Goal: Obtain resource: Download file/media

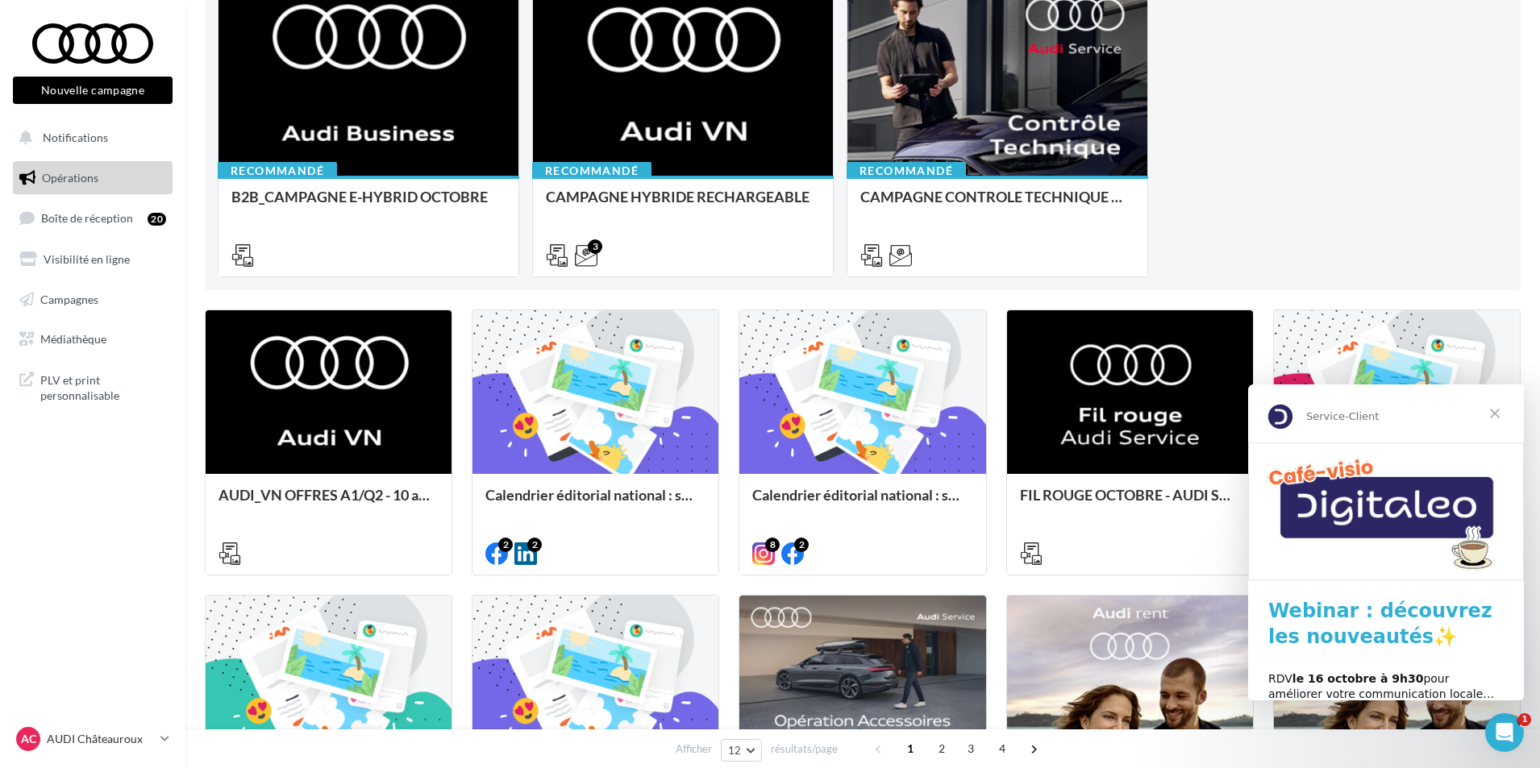
scroll to position [242, 0]
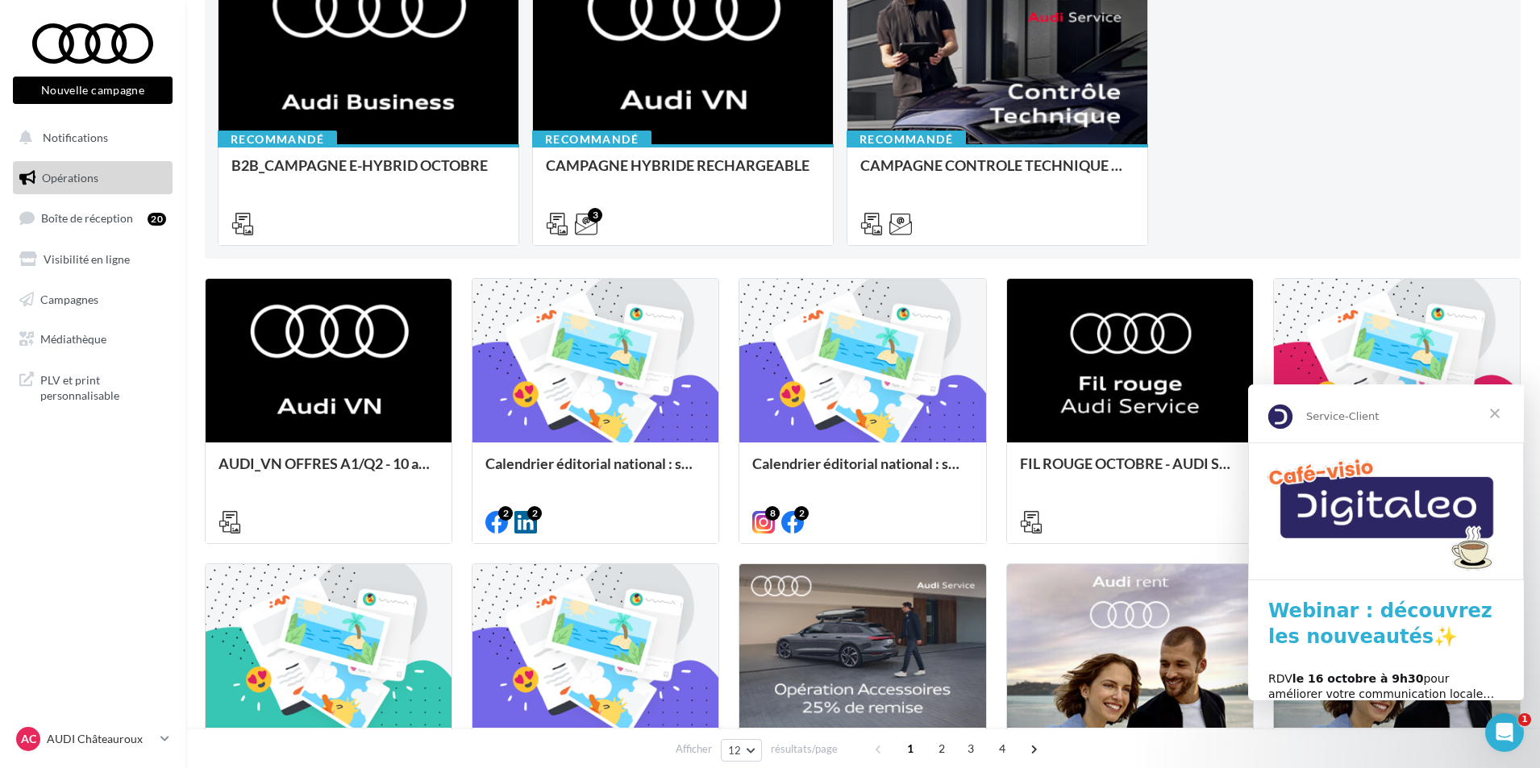
click at [1498, 411] on span "Fermer" at bounding box center [1495, 414] width 58 height 58
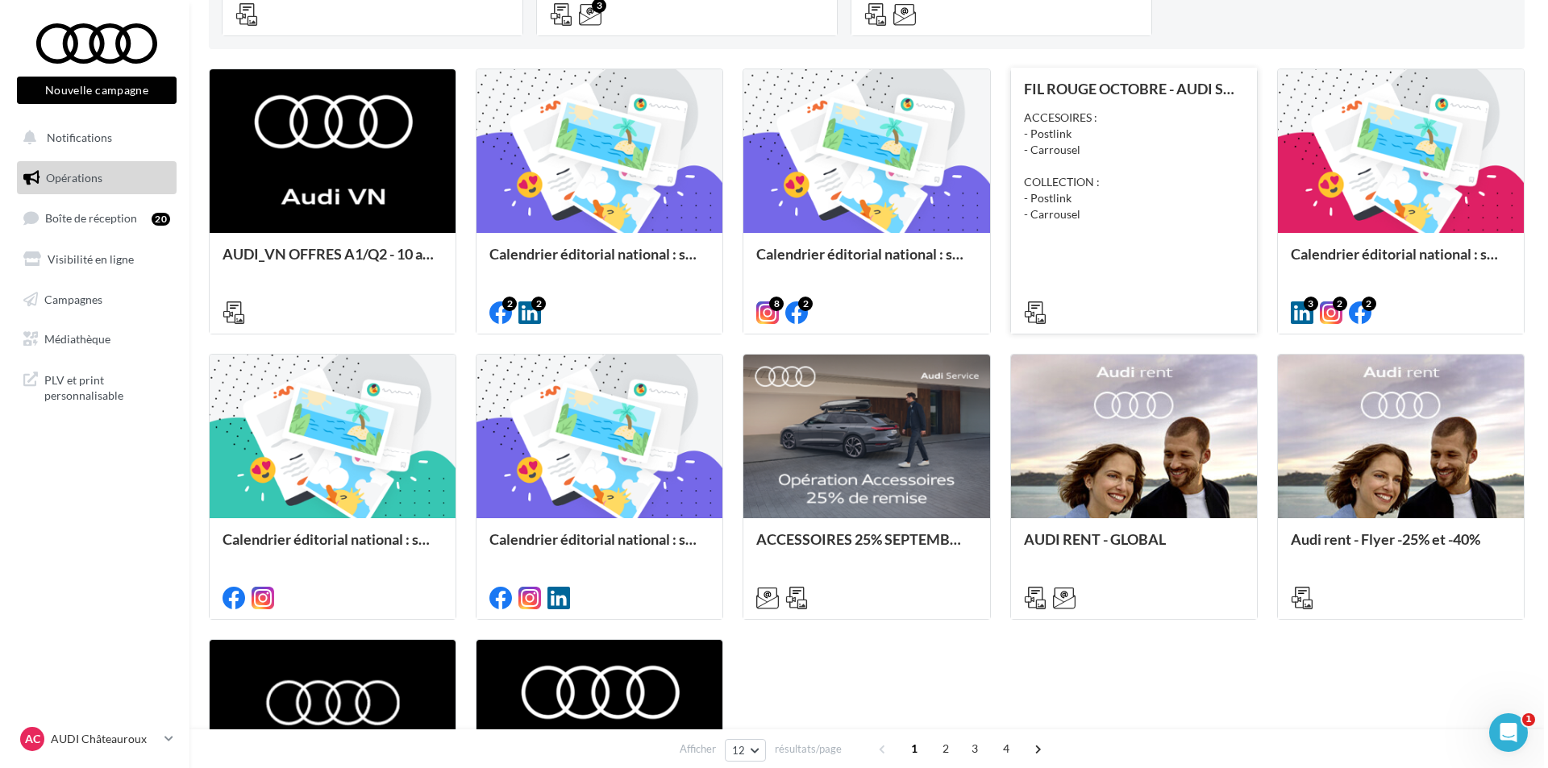
scroll to position [484, 0]
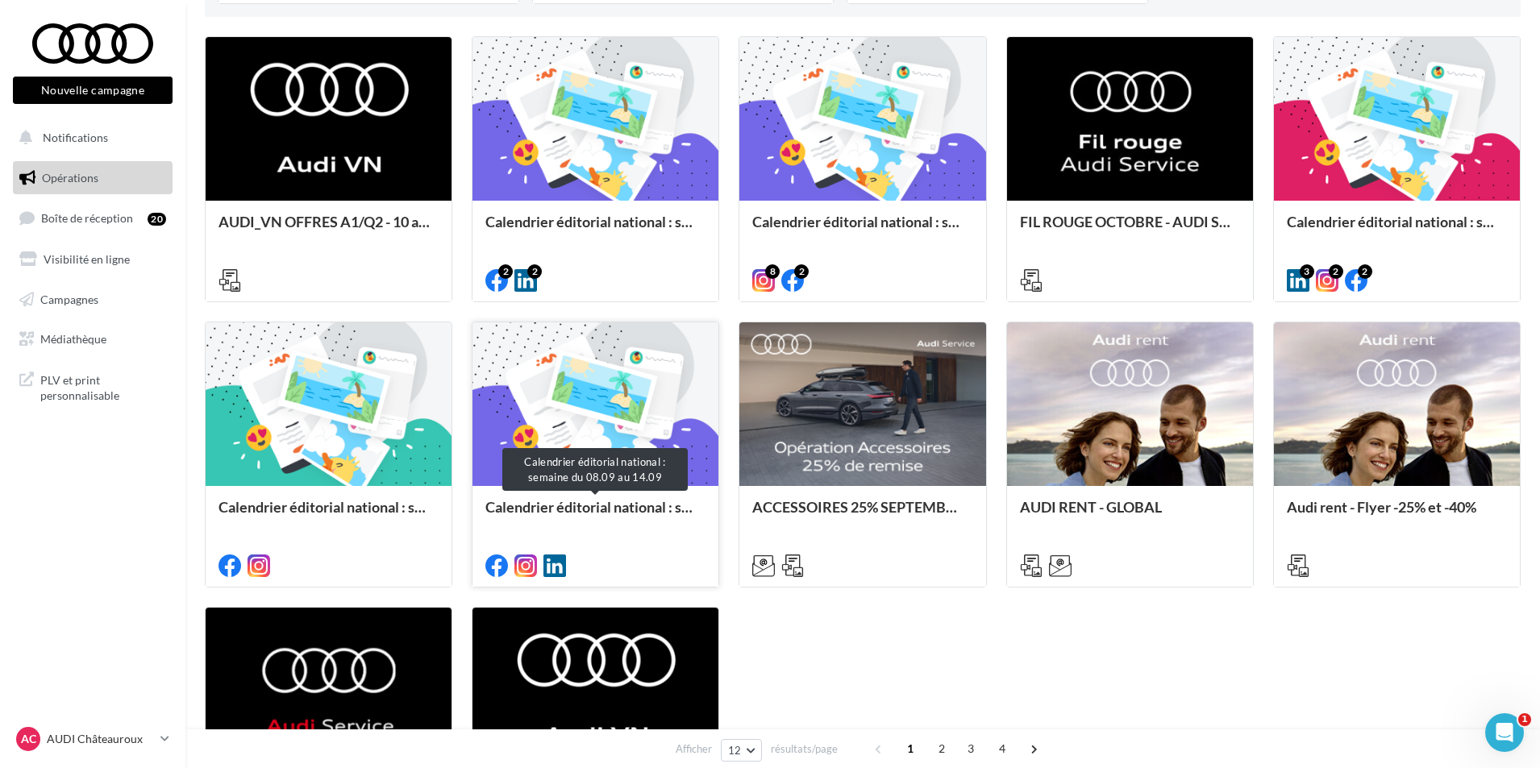
click at [559, 504] on div "Calendrier éditorial national : semaine du 08.09 au 14.09" at bounding box center [595, 515] width 220 height 32
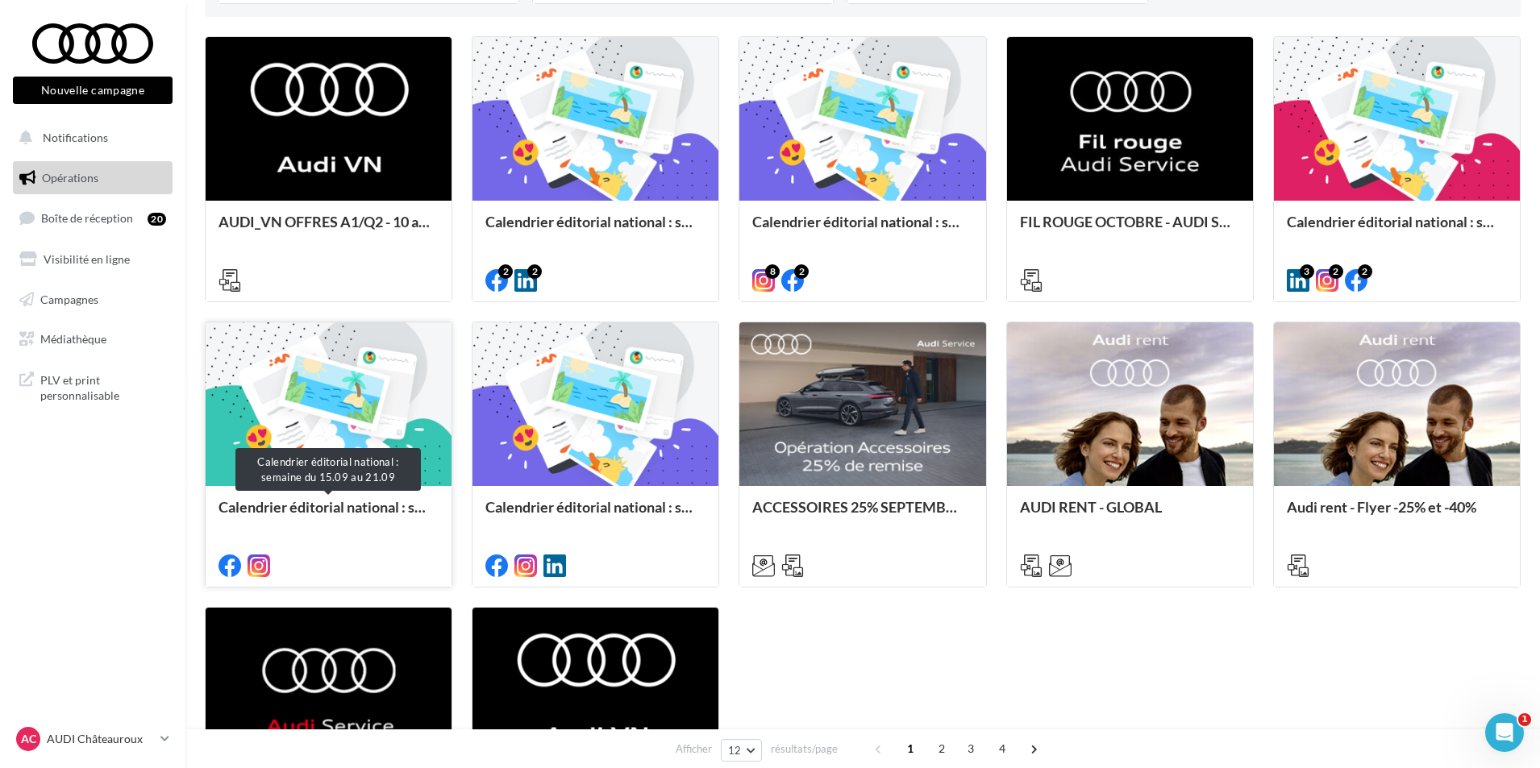
click at [332, 510] on div "Calendrier éditorial national : semaine du 15.09 au 21.09" at bounding box center [329, 515] width 220 height 32
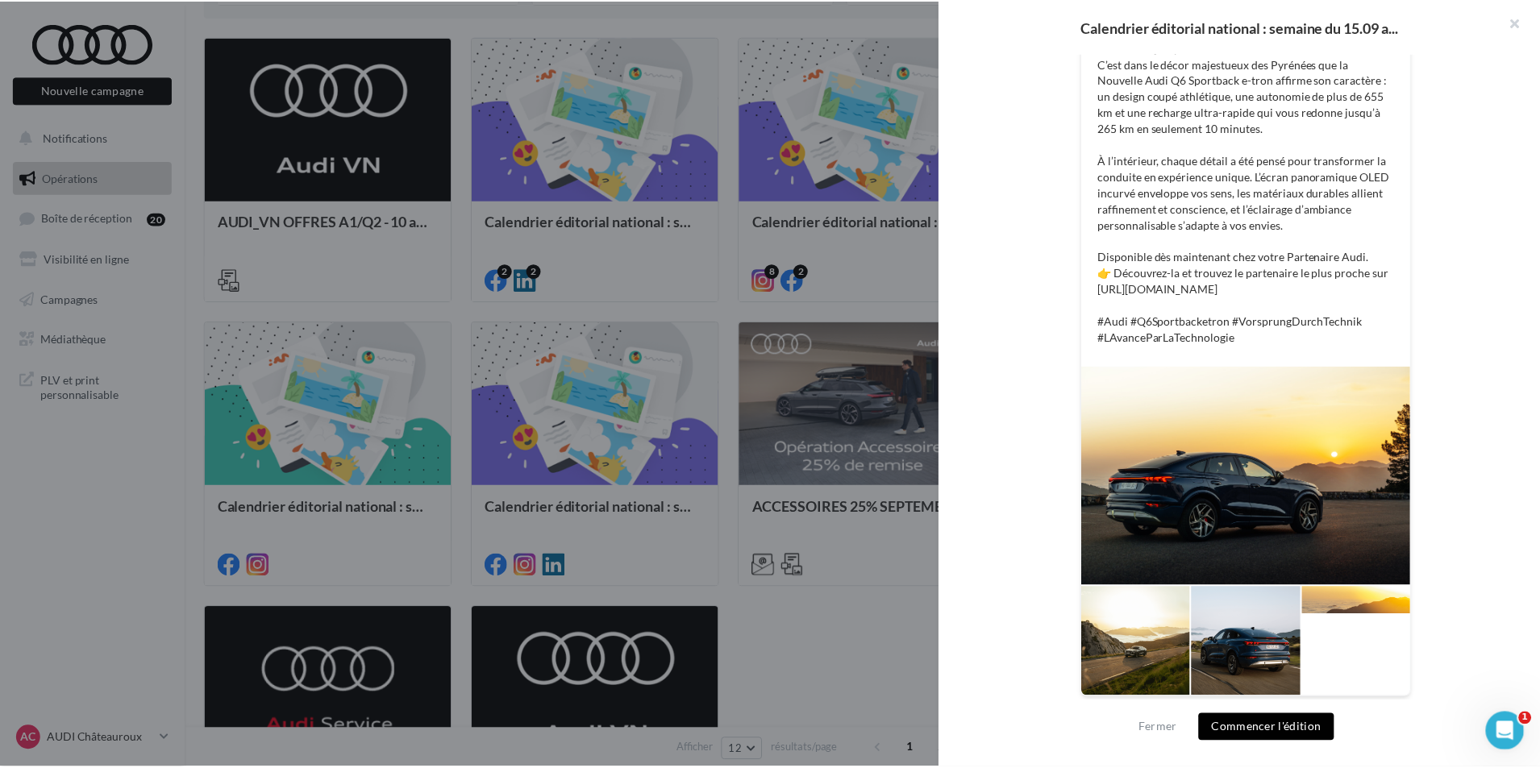
scroll to position [361, 0]
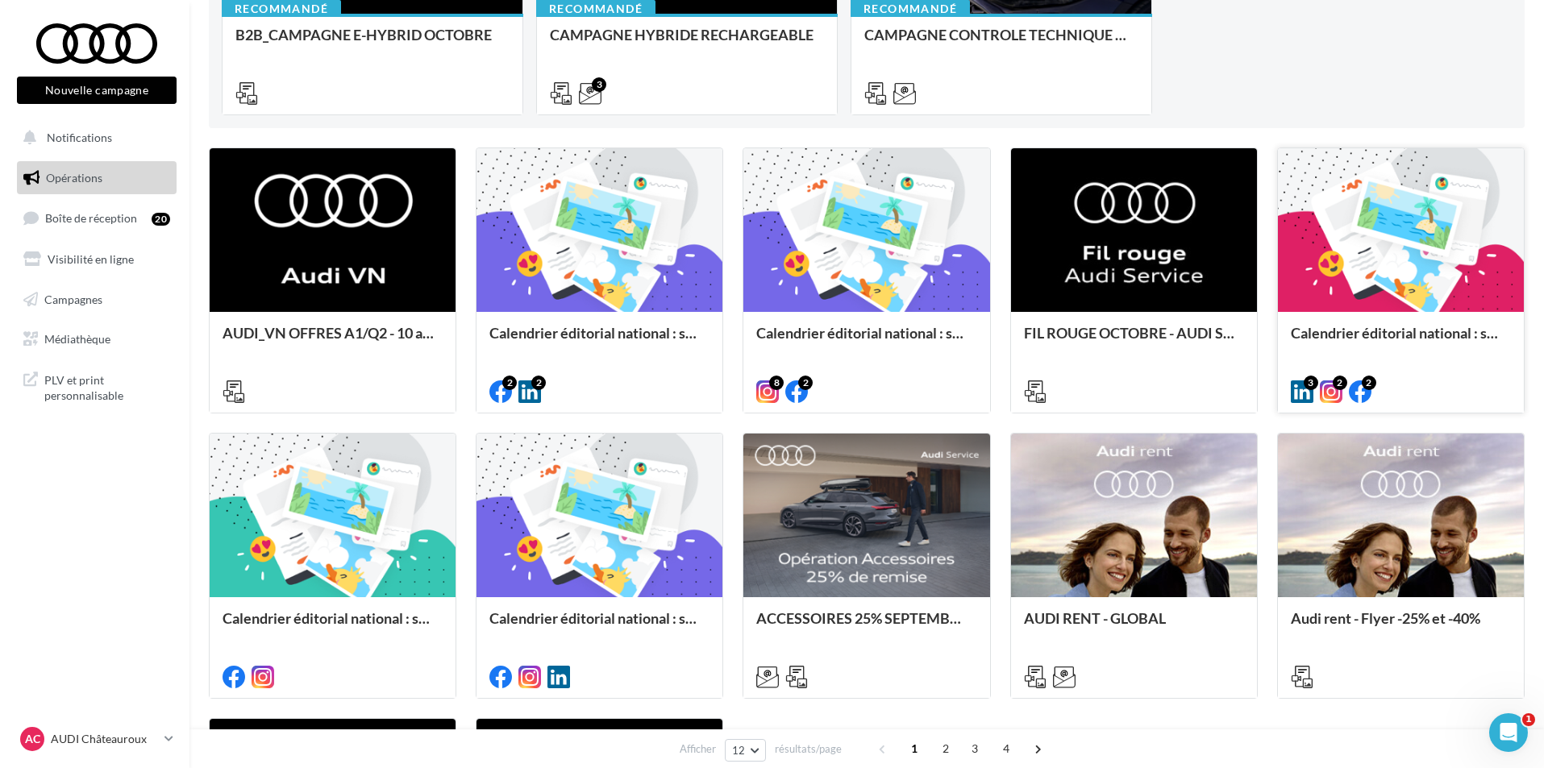
scroll to position [323, 0]
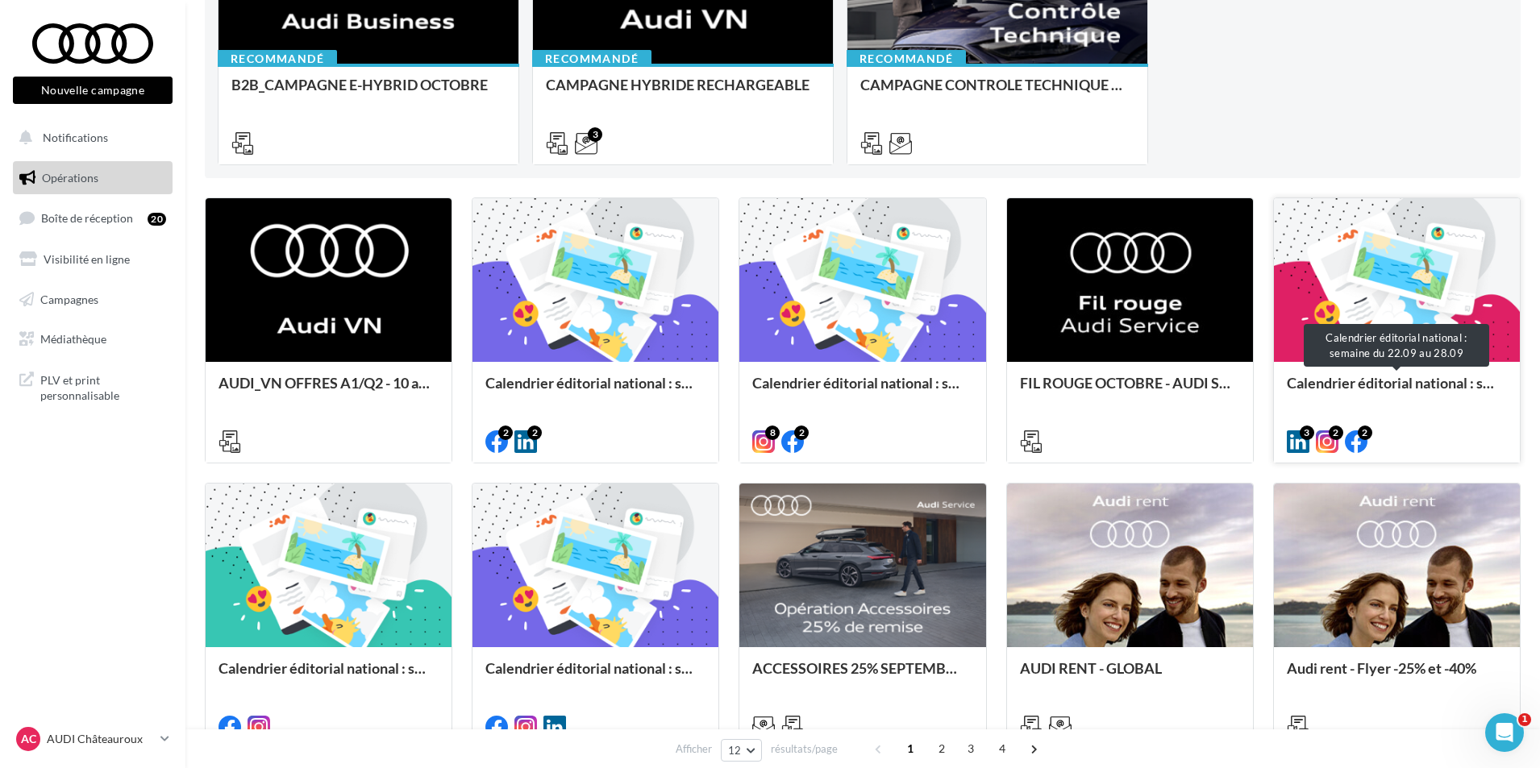
click at [1350, 387] on div "Calendrier éditorial national : semaine du 22.09 au 28.09" at bounding box center [1397, 391] width 220 height 32
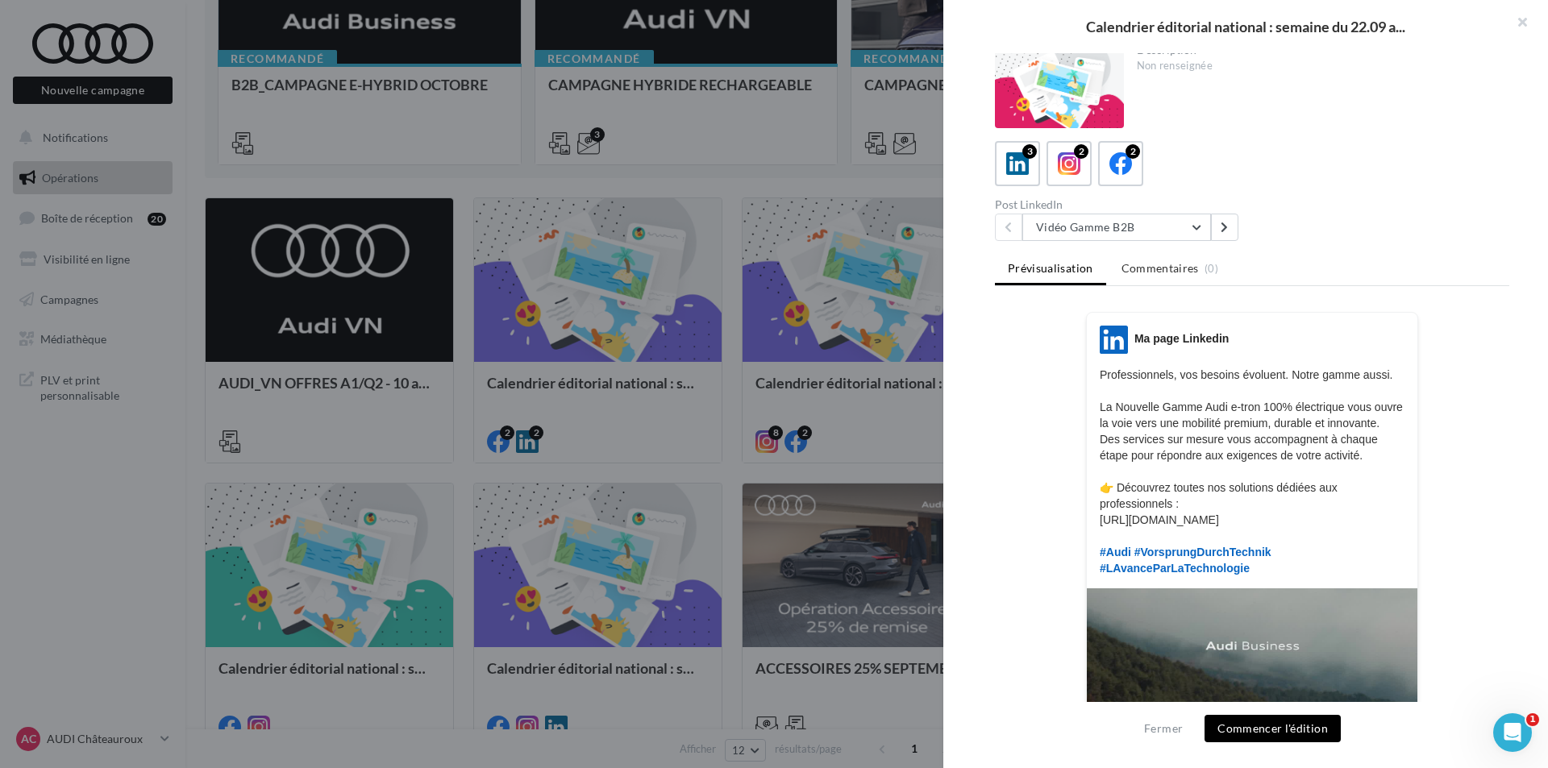
scroll to position [0, 0]
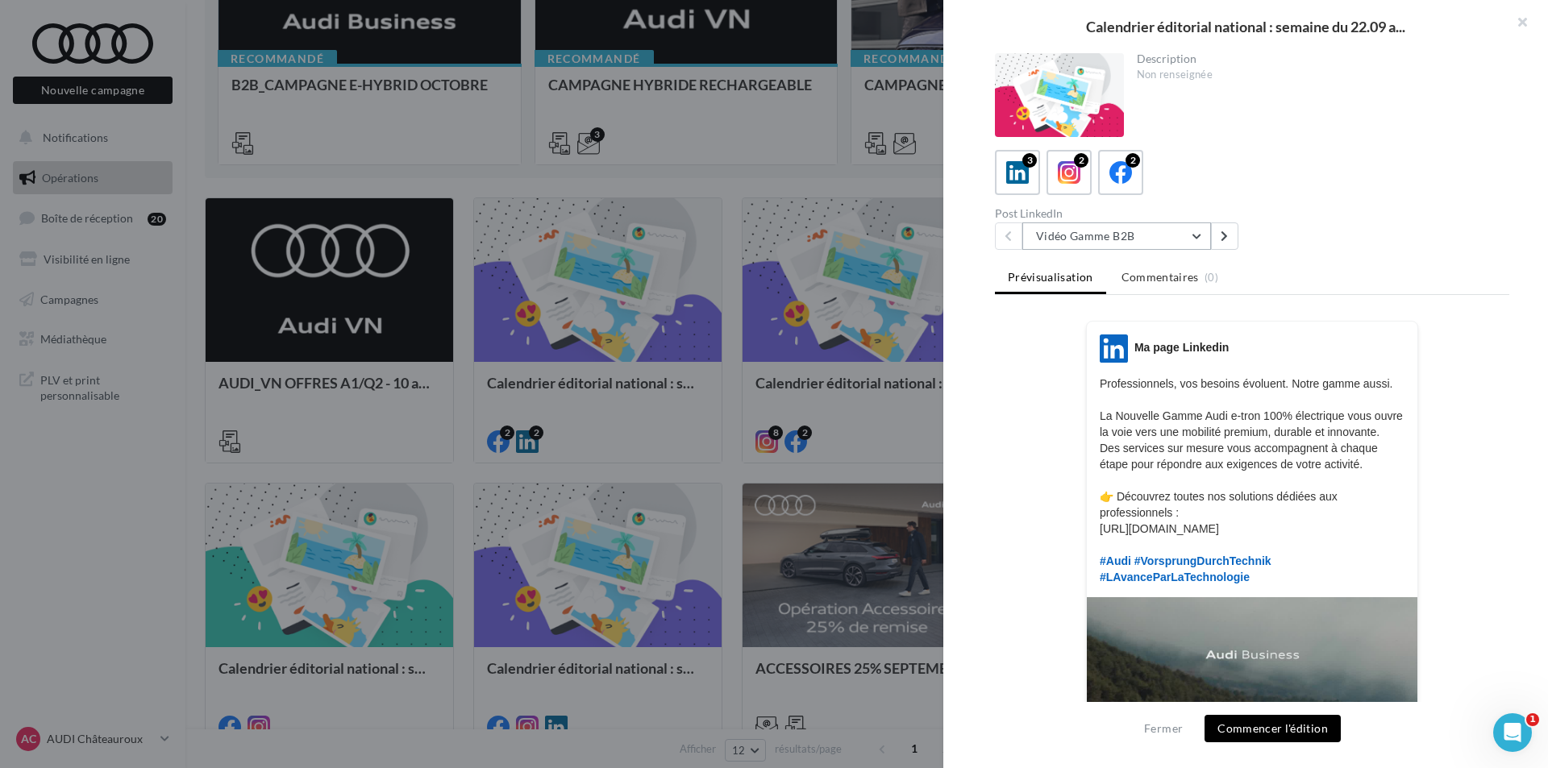
click at [1176, 232] on button "Vidéo Gamme B2B" at bounding box center [1116, 236] width 189 height 27
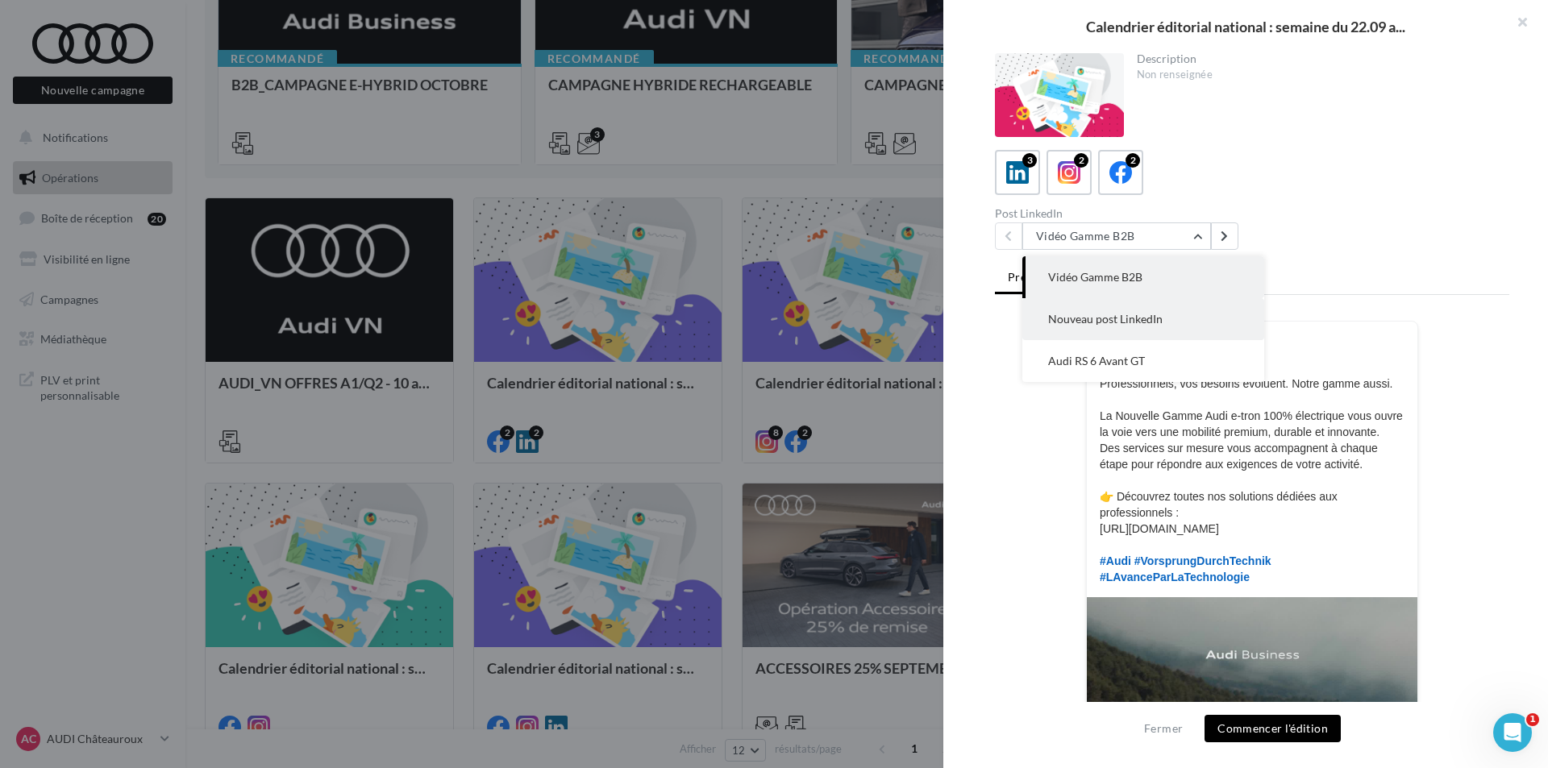
click at [1146, 317] on span "Nouveau post LinkedIn" at bounding box center [1105, 319] width 114 height 14
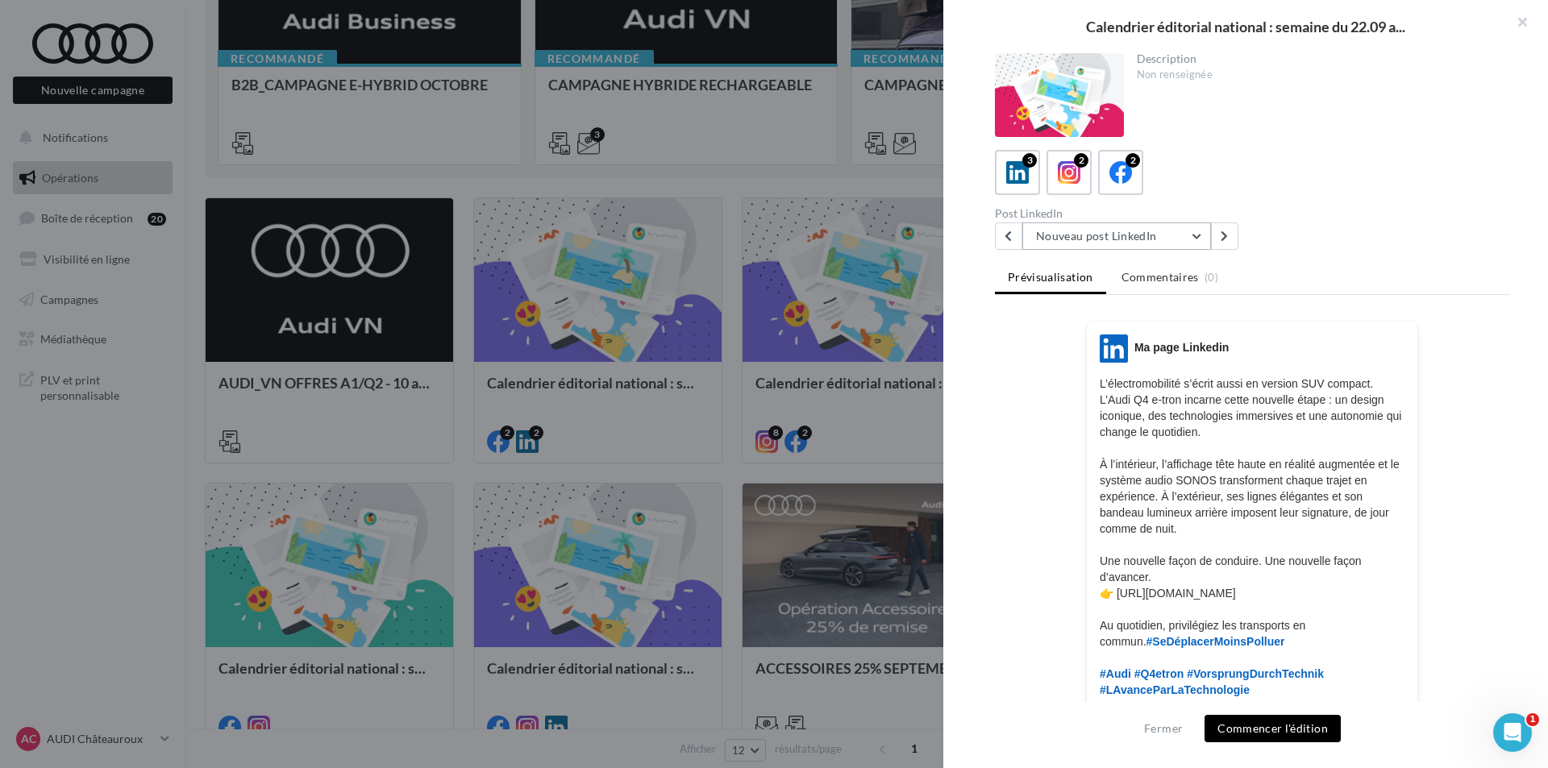
click at [1120, 239] on button "Nouveau post LinkedIn" at bounding box center [1116, 236] width 189 height 27
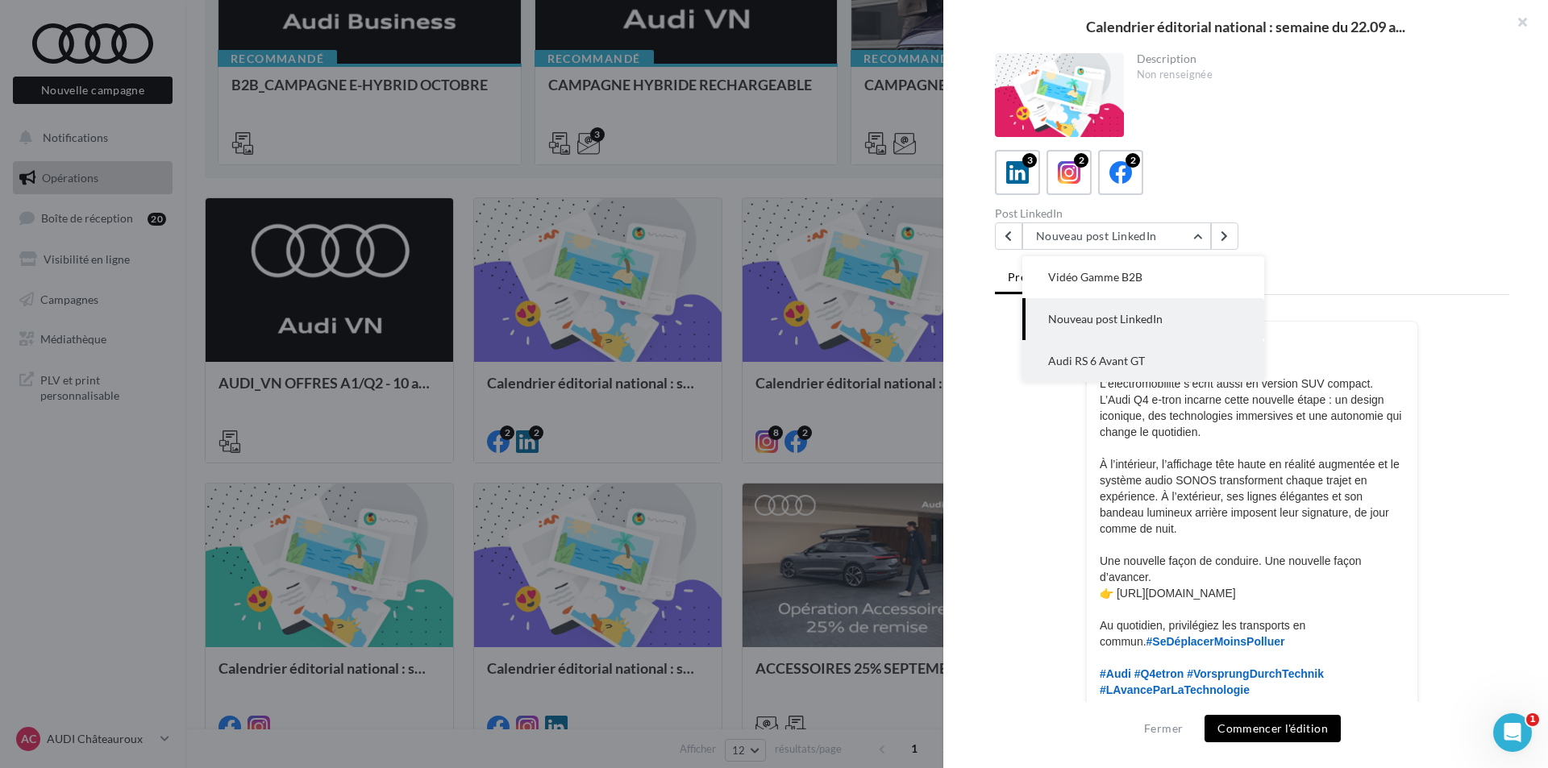
click at [1117, 350] on button "Audi RS 6 Avant GT" at bounding box center [1143, 361] width 242 height 42
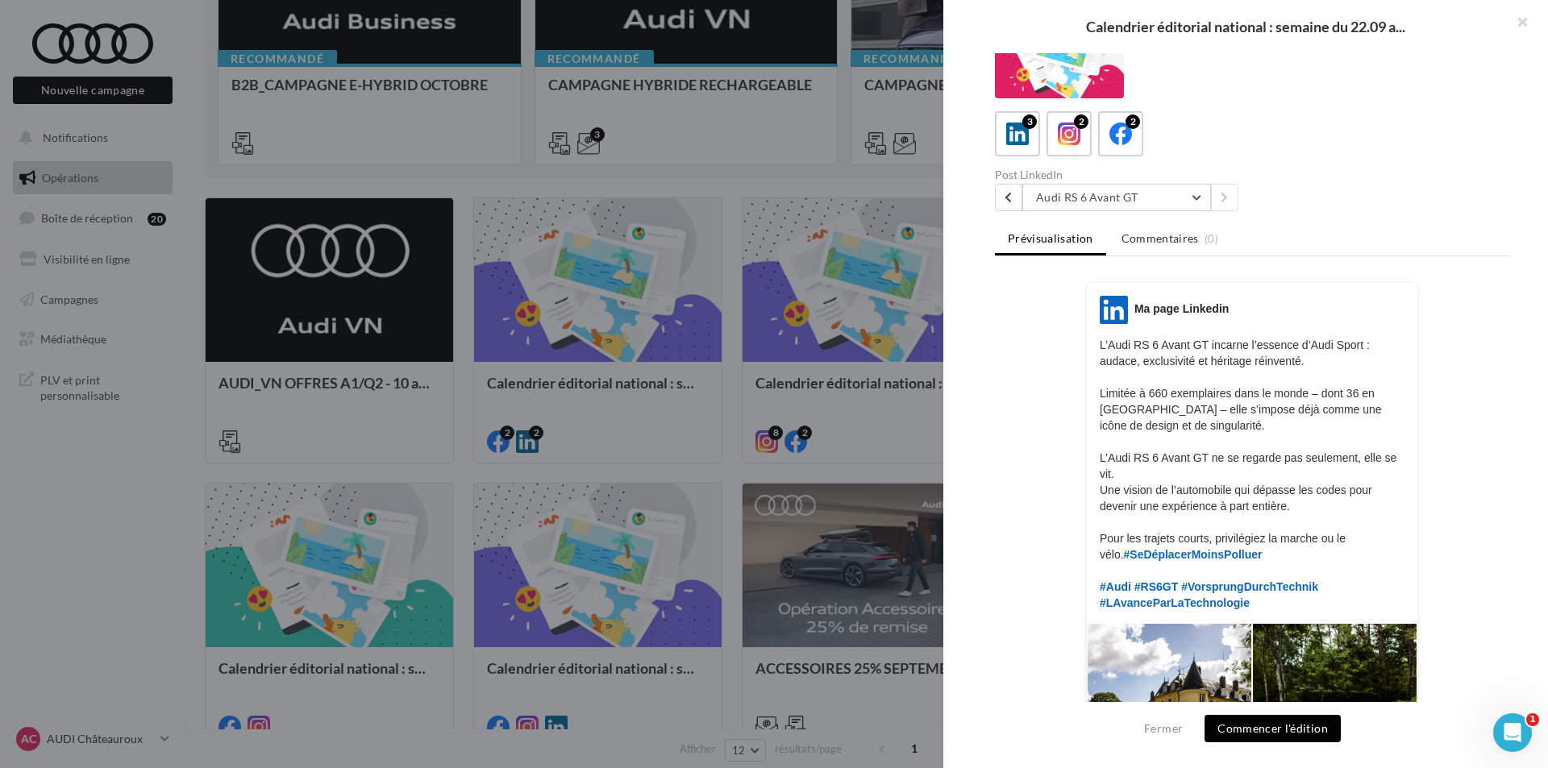
scroll to position [35, 0]
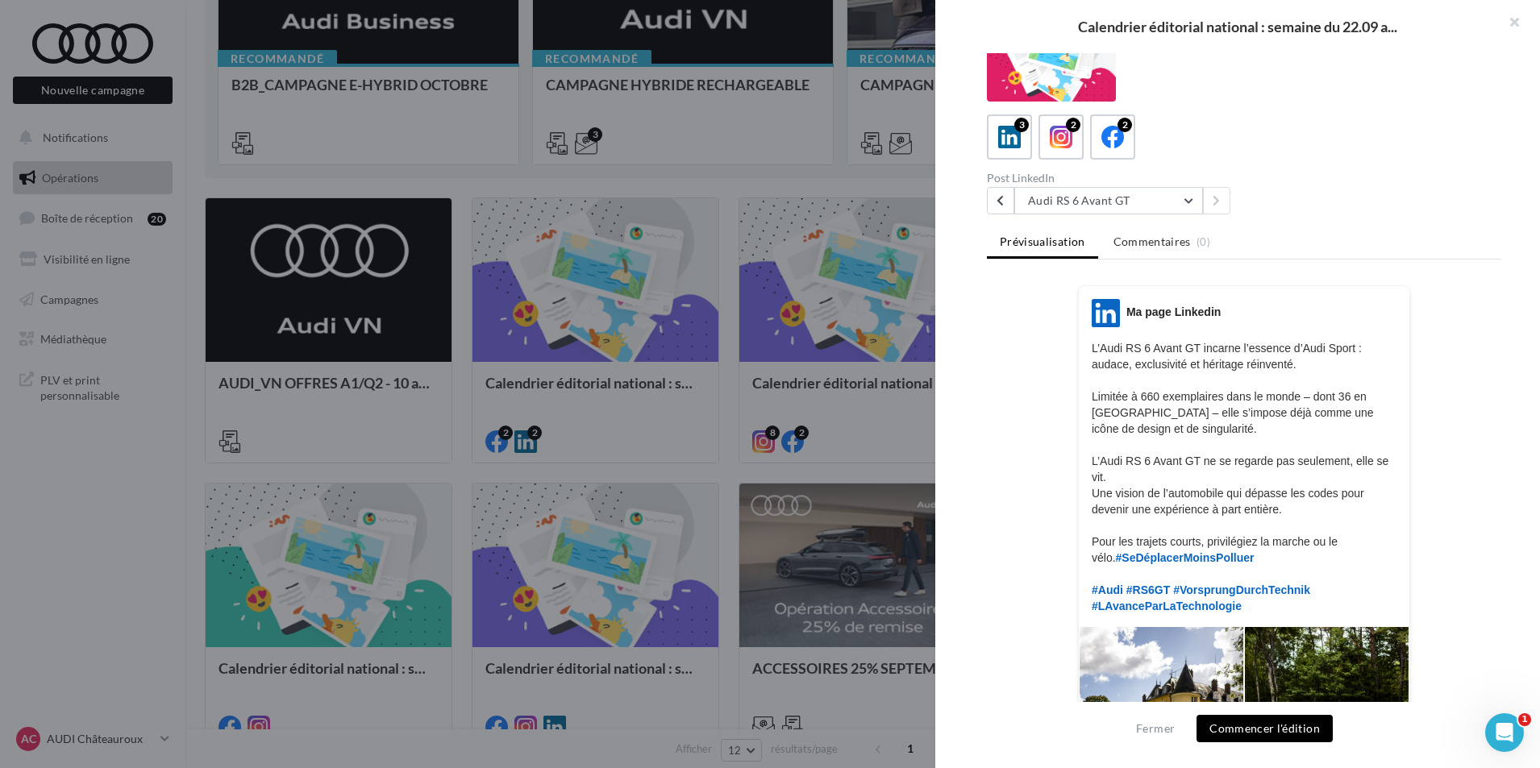
click at [838, 425] on div at bounding box center [770, 384] width 1540 height 768
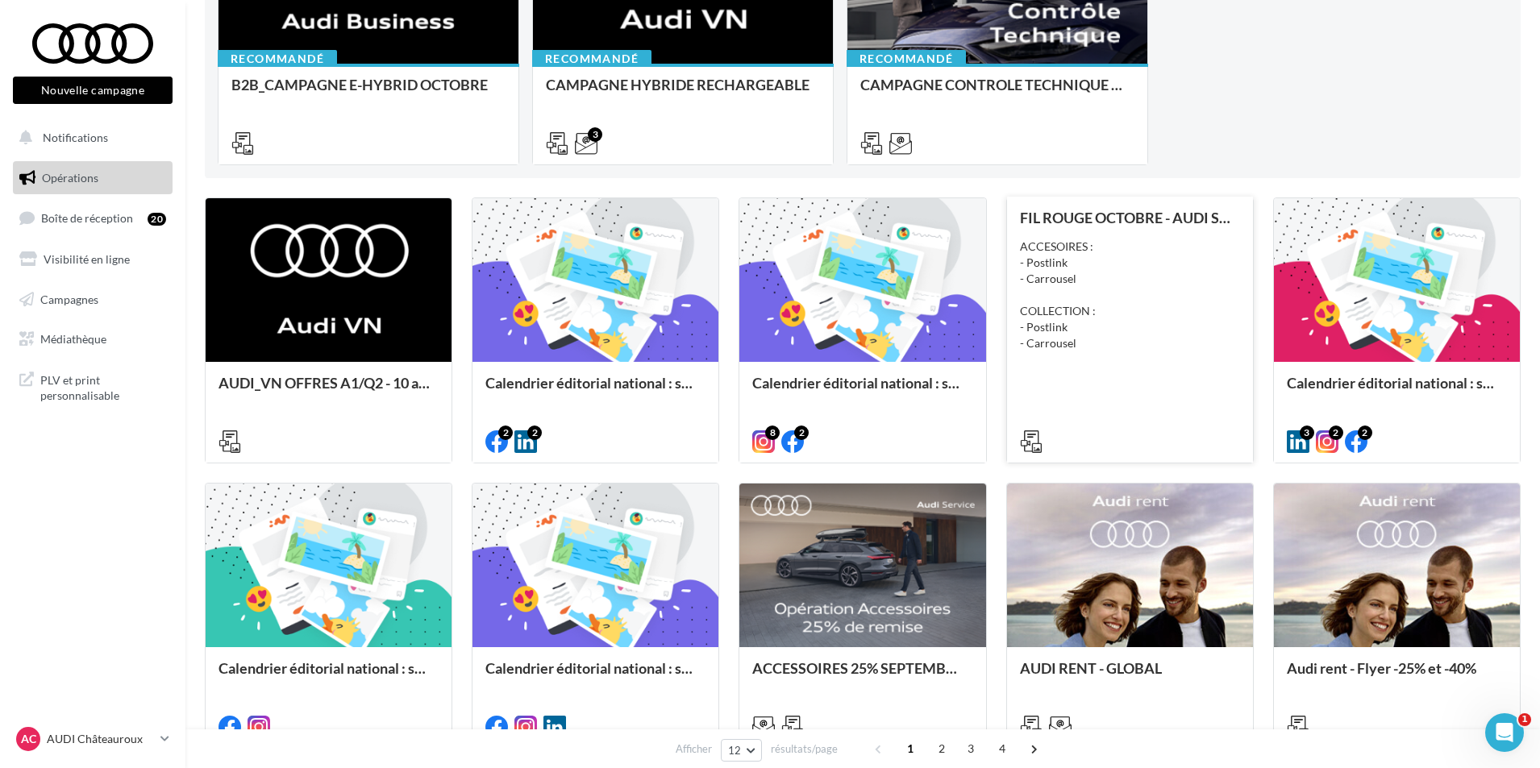
click at [1114, 380] on div "FIL ROUGE OCTOBRE - AUDI SERVICE ACCESOIRES : - Postlink - Carrousel COLLECTION…" at bounding box center [1130, 329] width 220 height 239
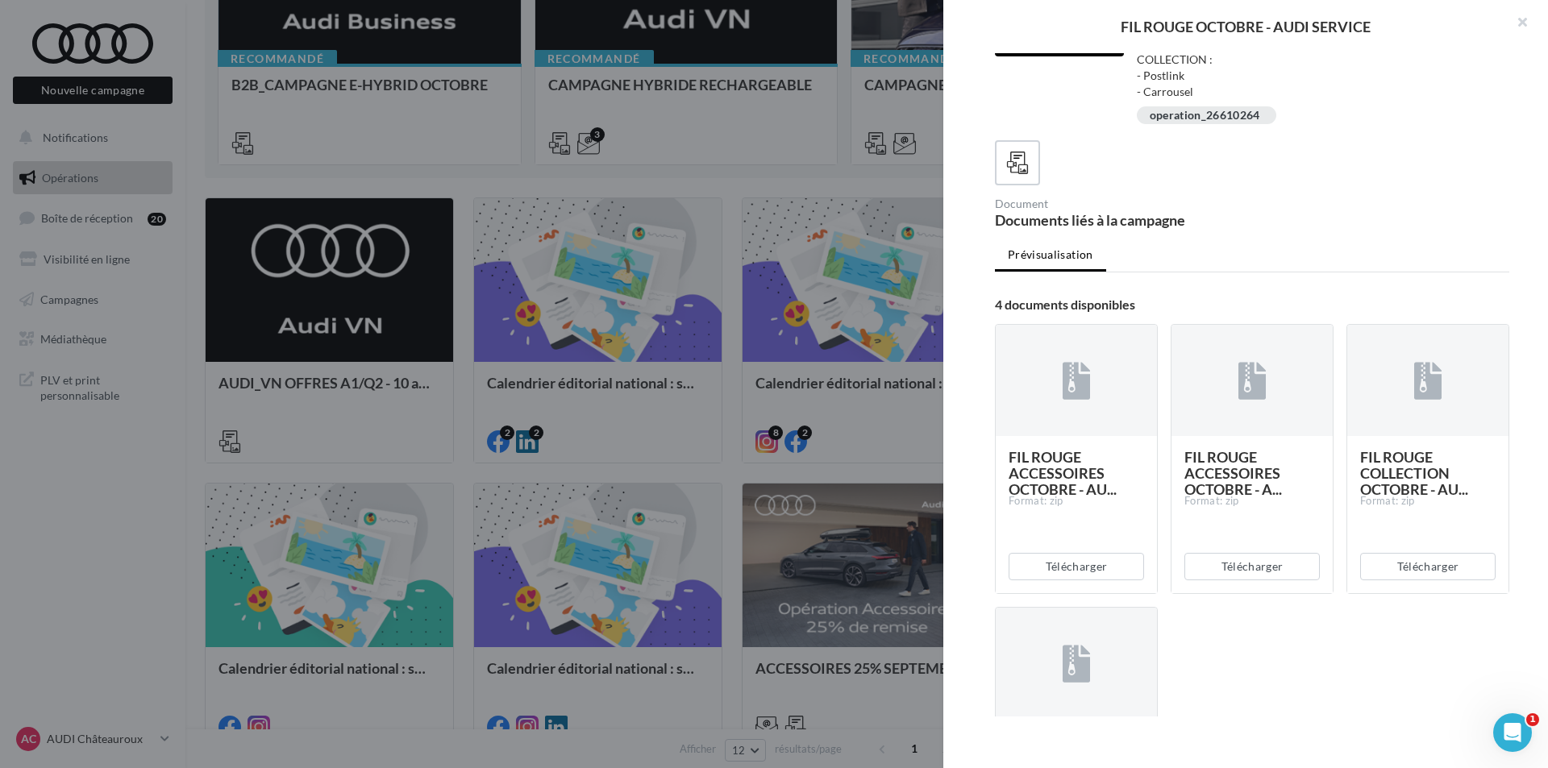
scroll to position [161, 0]
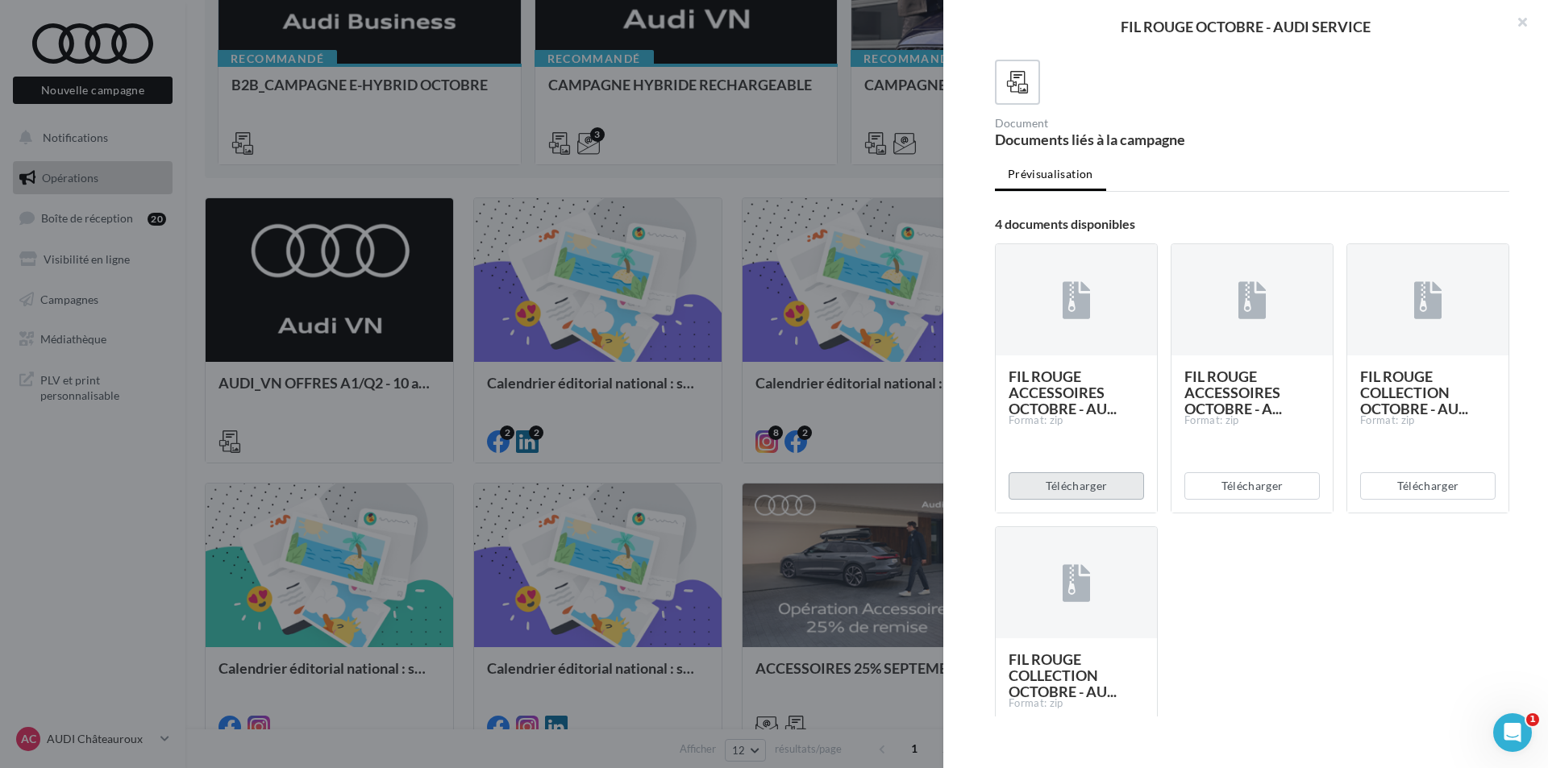
click at [1102, 492] on button "Télécharger" at bounding box center [1076, 485] width 135 height 27
click at [799, 576] on div at bounding box center [770, 384] width 1540 height 768
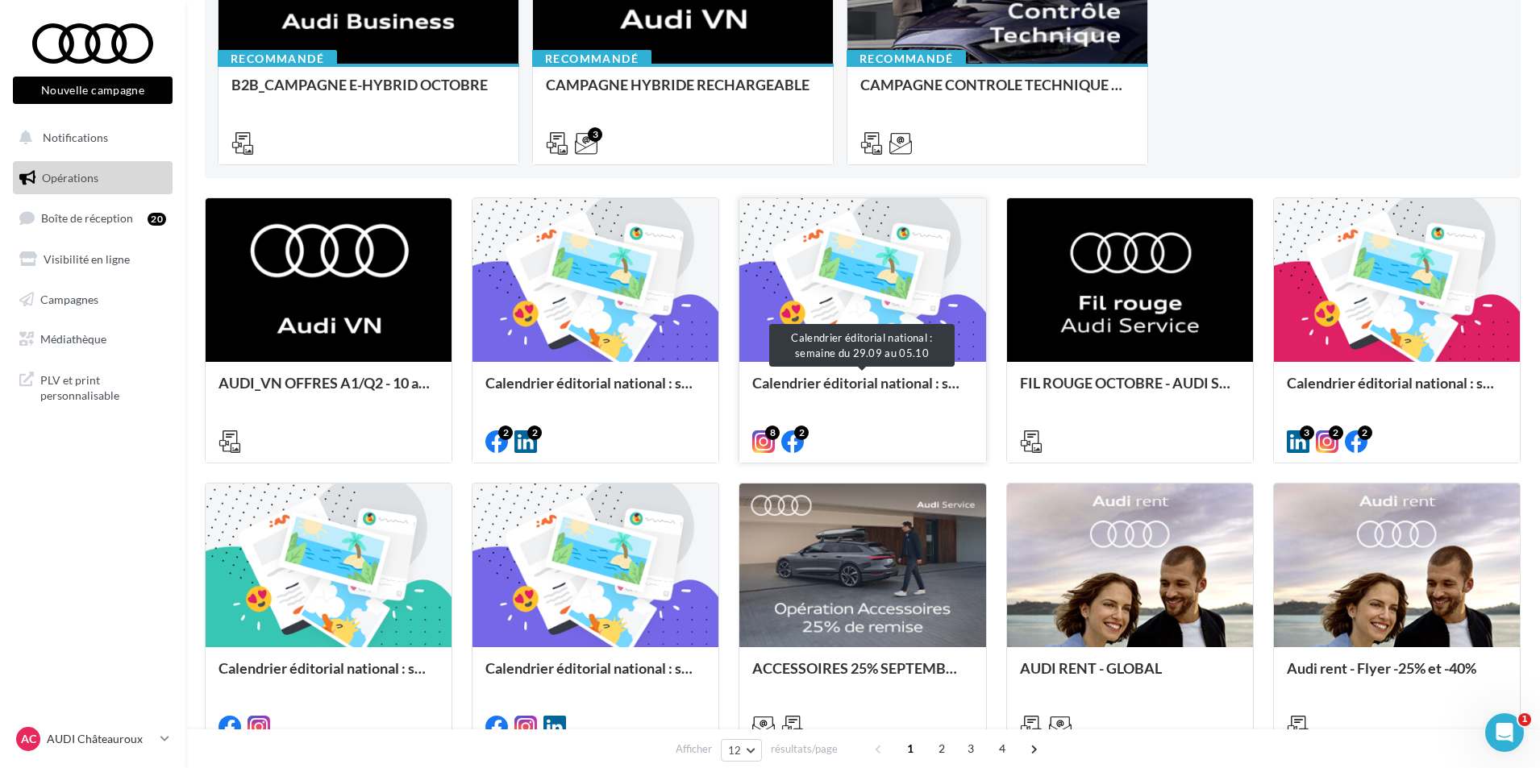
click at [822, 395] on div "Calendrier éditorial national : semaine du 29.09 au 05.10" at bounding box center [862, 391] width 220 height 32
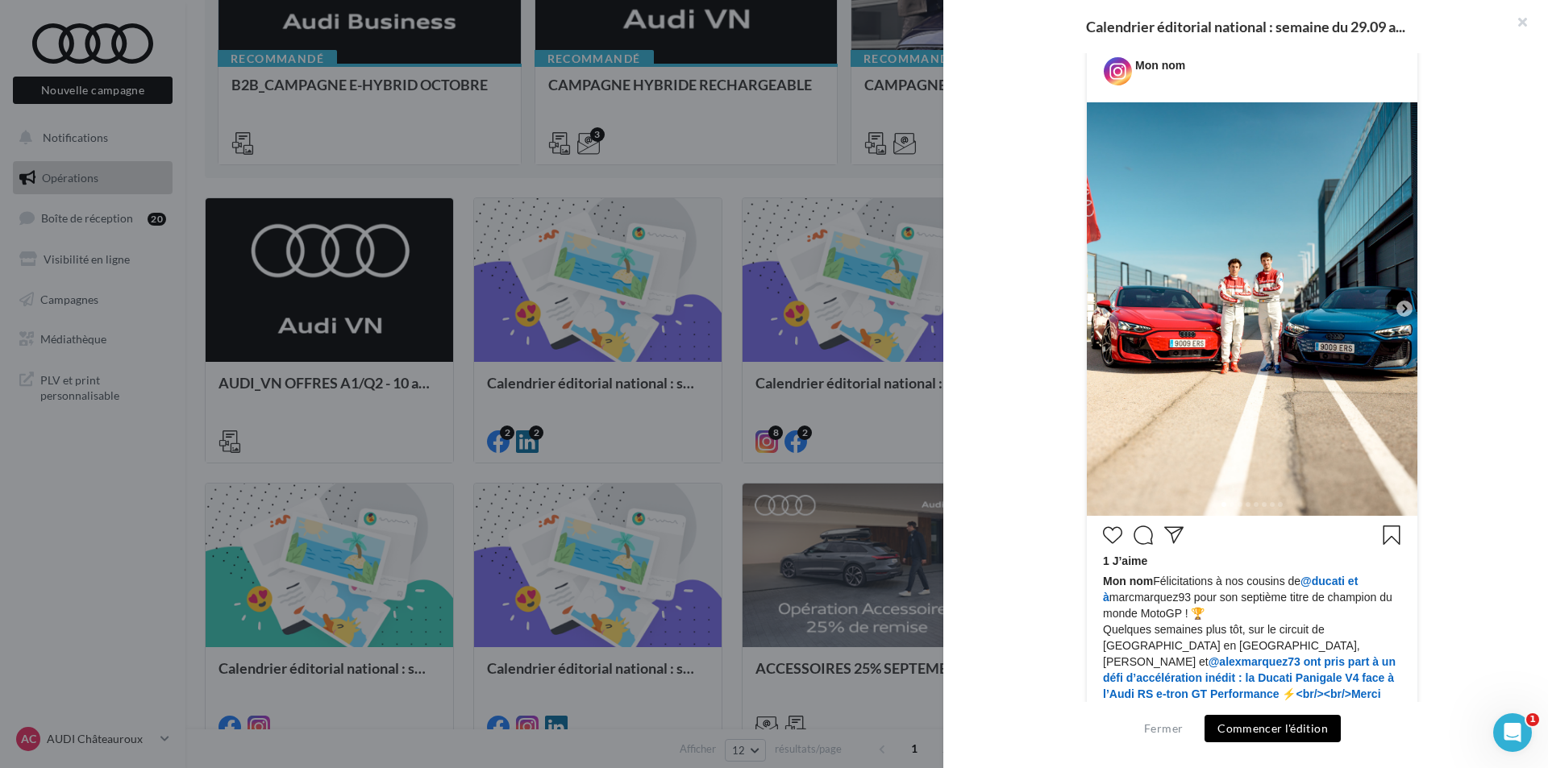
scroll to position [323, 0]
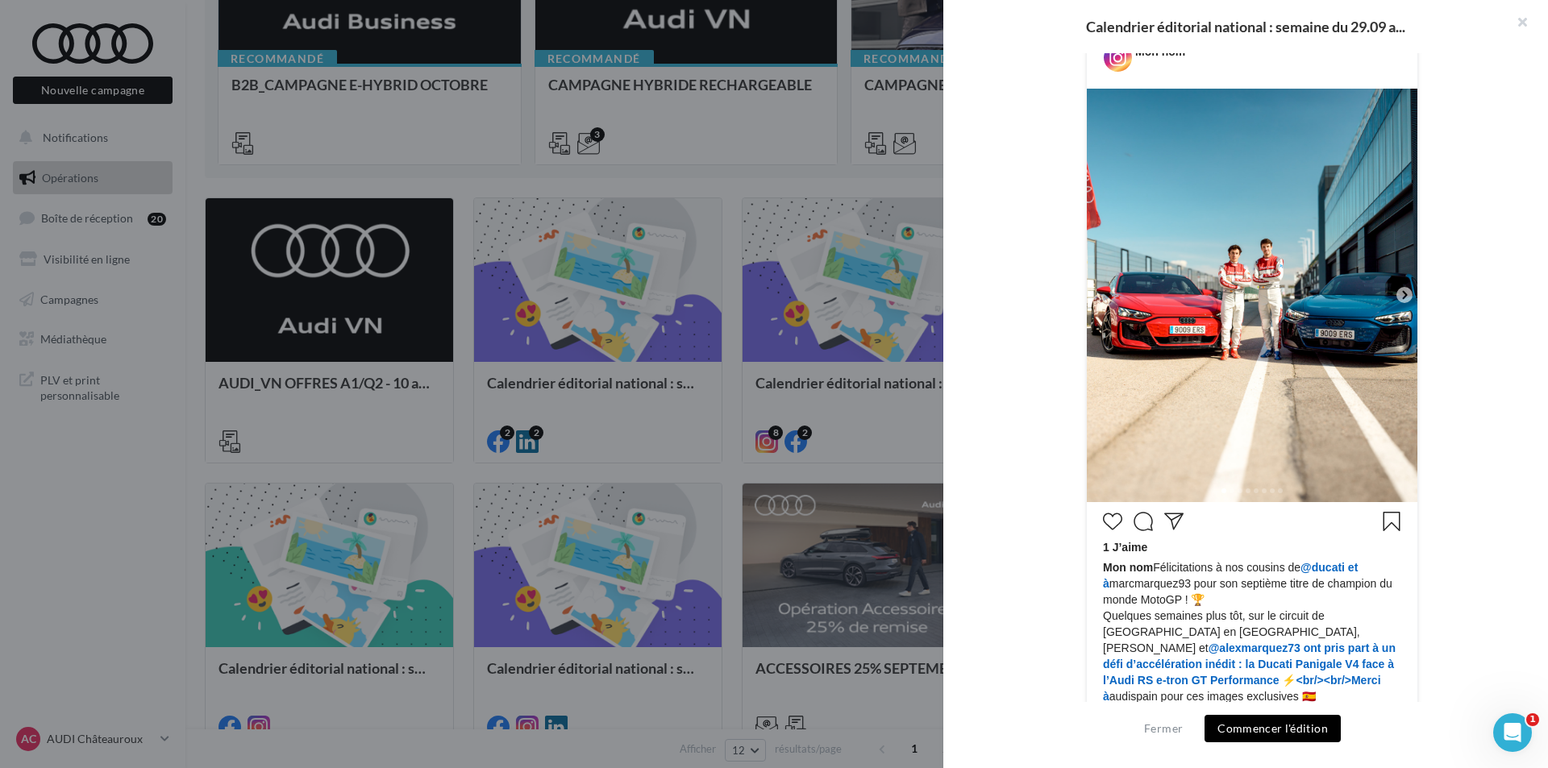
click at [1397, 294] on icon at bounding box center [1404, 295] width 15 height 15
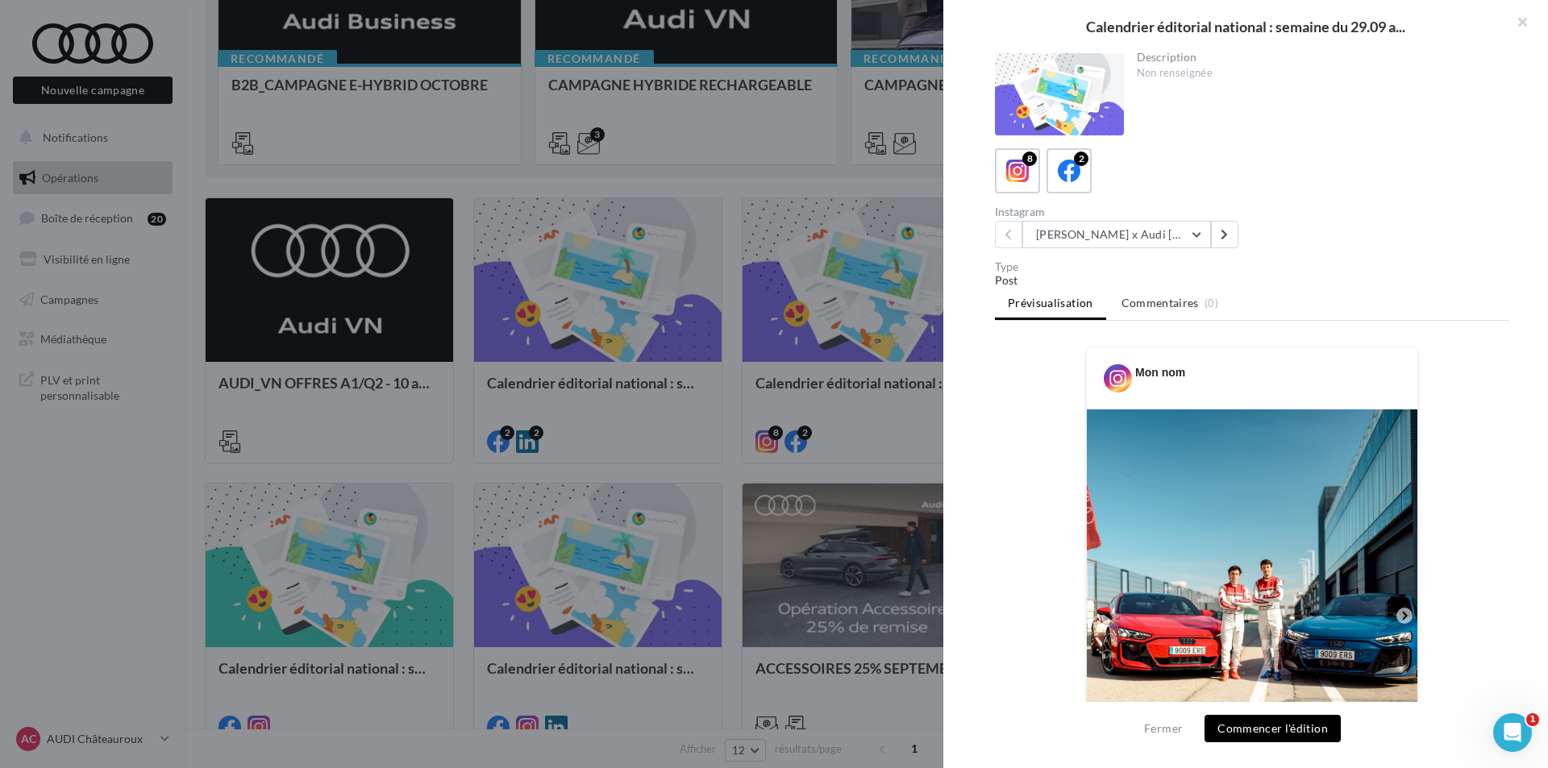
scroll to position [0, 0]
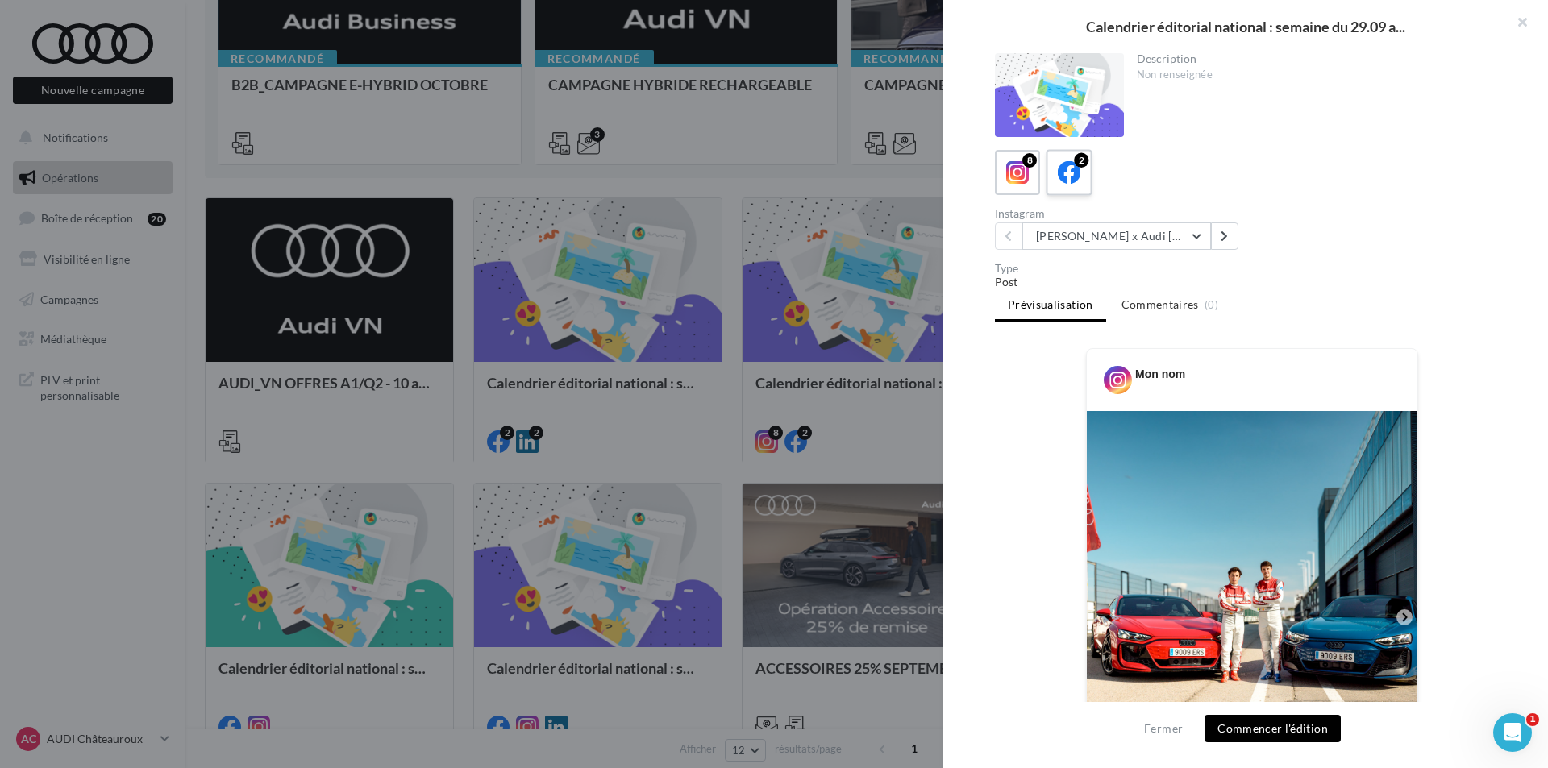
click at [1077, 185] on span at bounding box center [1069, 173] width 23 height 25
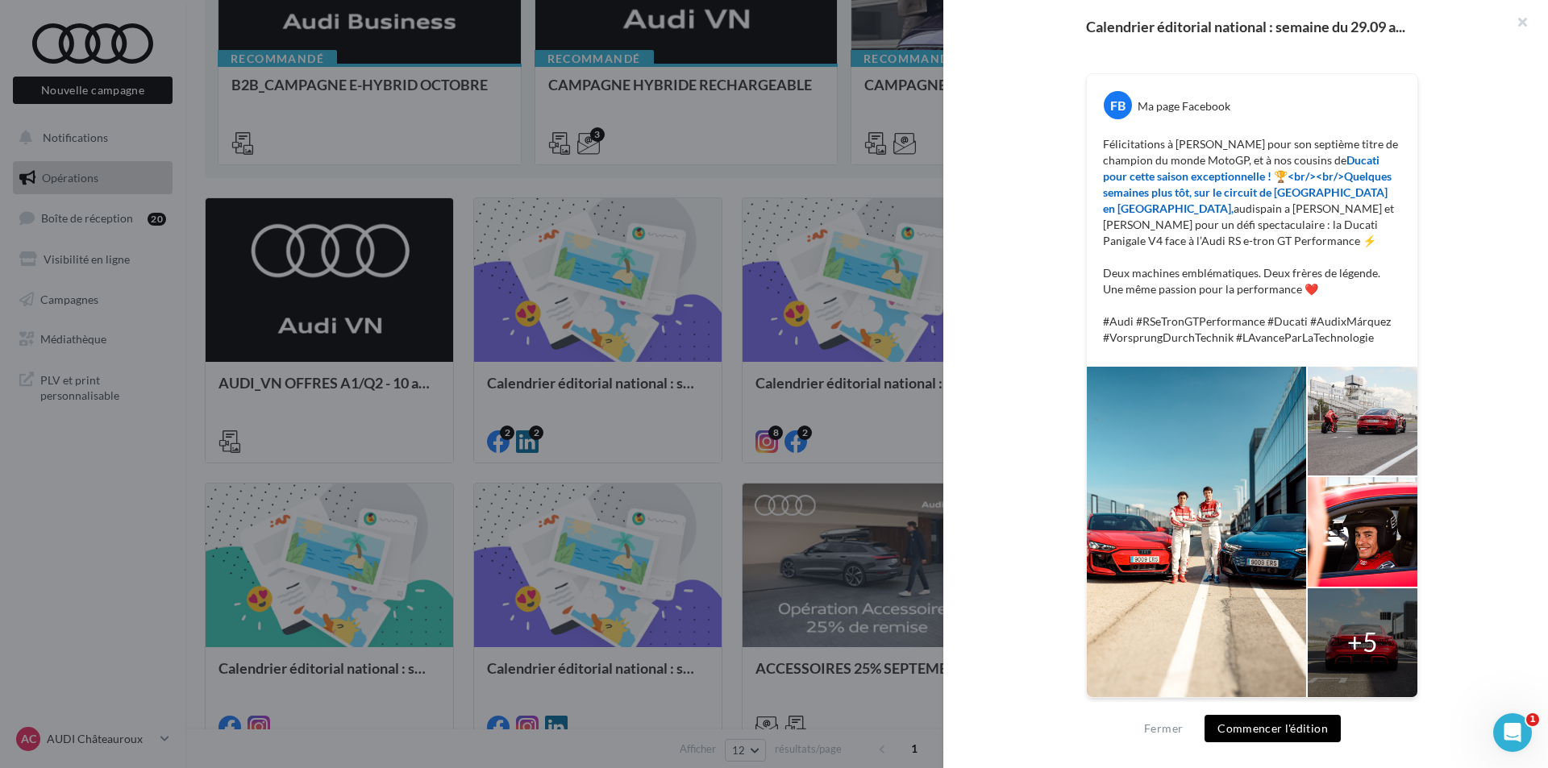
scroll to position [277, 0]
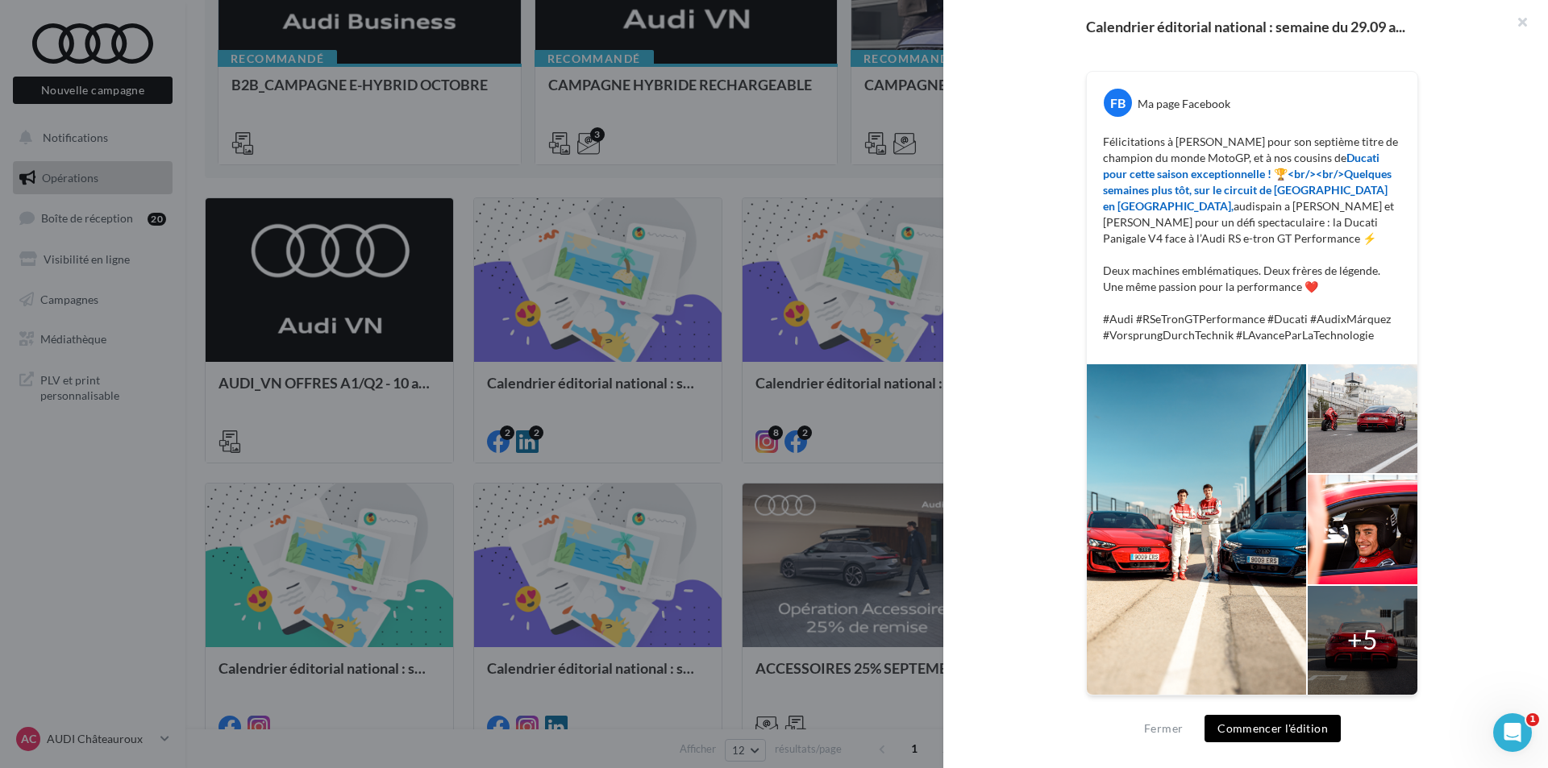
click at [780, 472] on div at bounding box center [774, 384] width 1548 height 768
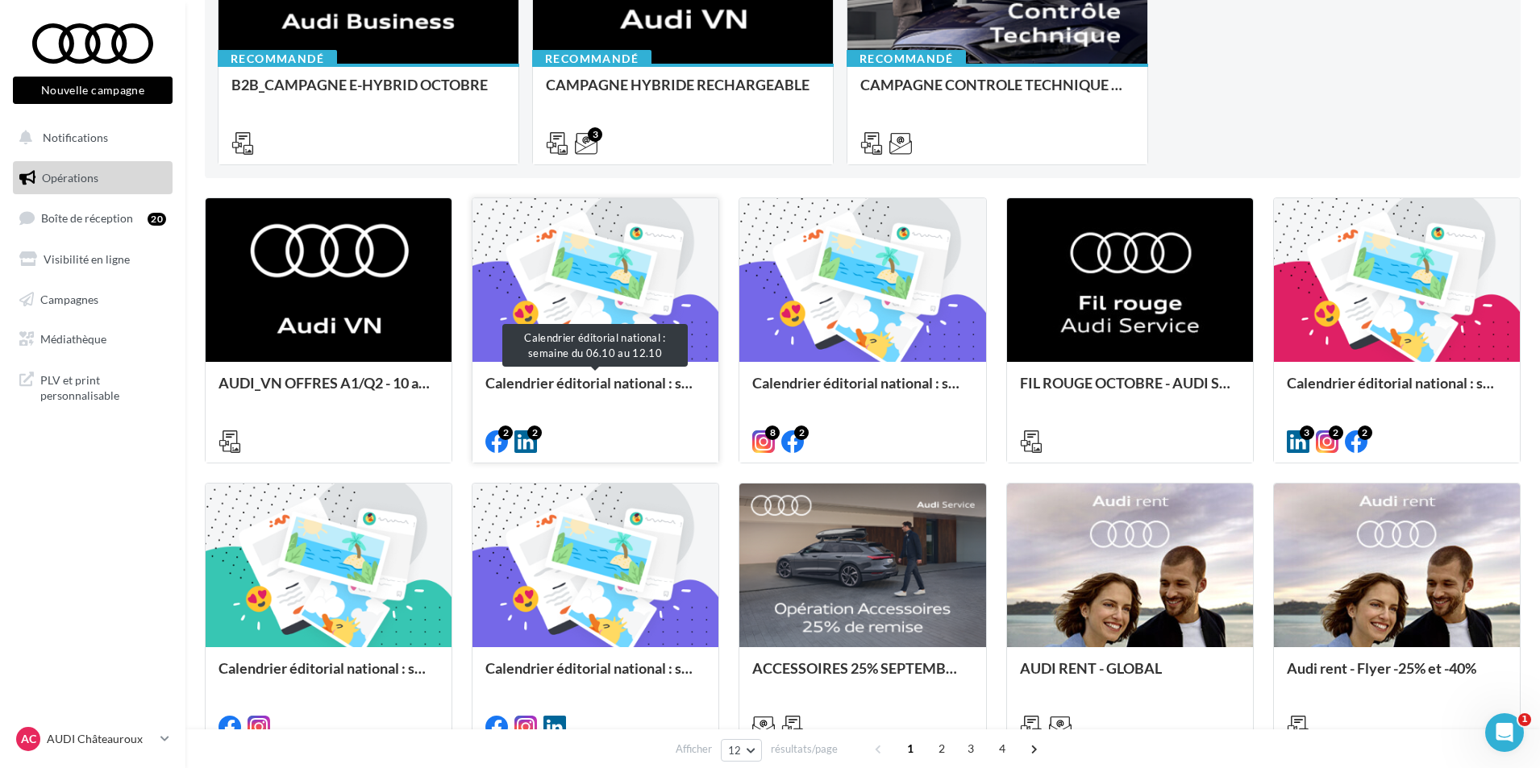
click at [676, 390] on div "Calendrier éditorial national : semaine du 06.10 au 12.10" at bounding box center [595, 391] width 220 height 32
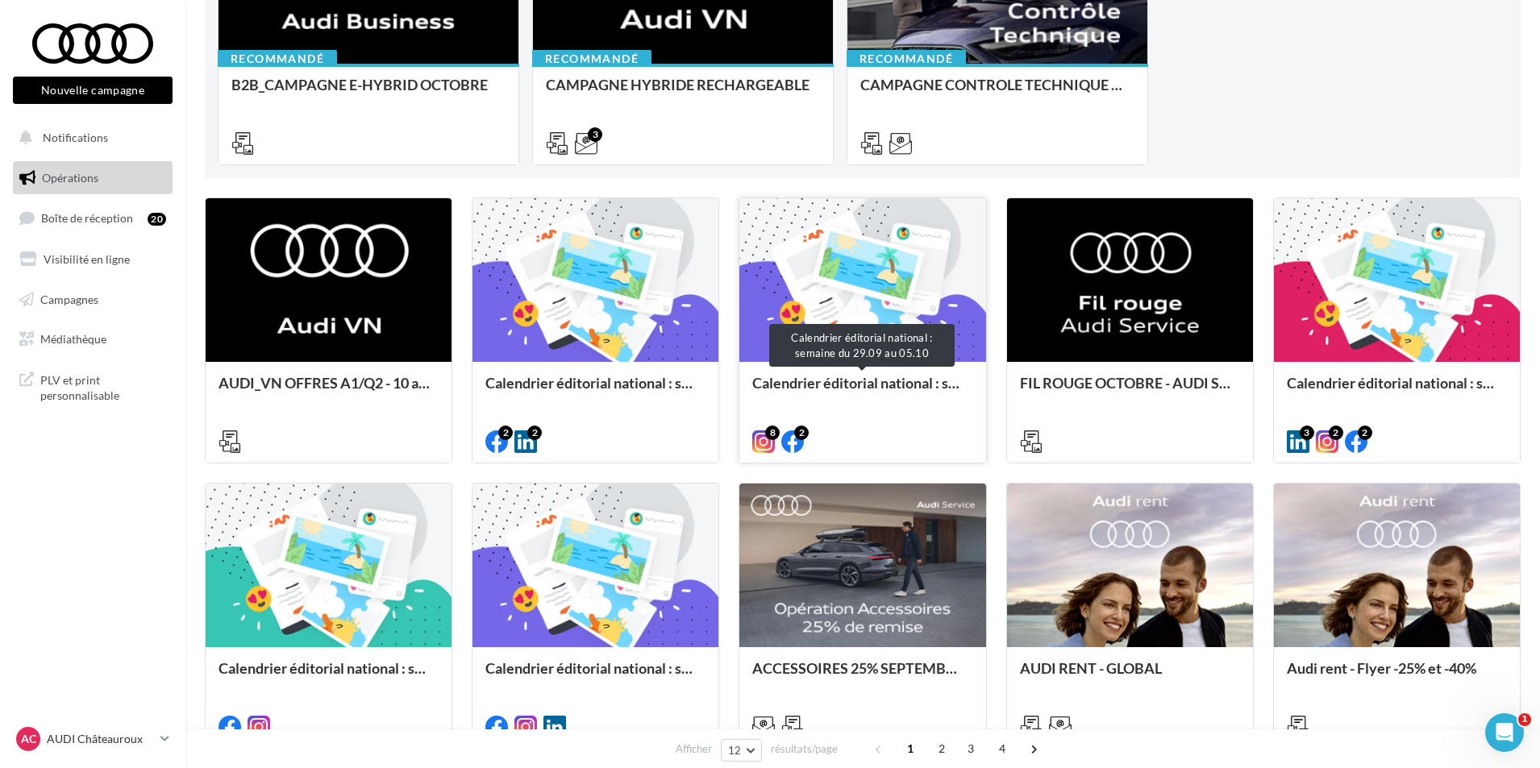
click at [873, 388] on div "Calendrier éditorial national : semaine du 29.09 au 05.10" at bounding box center [862, 391] width 220 height 32
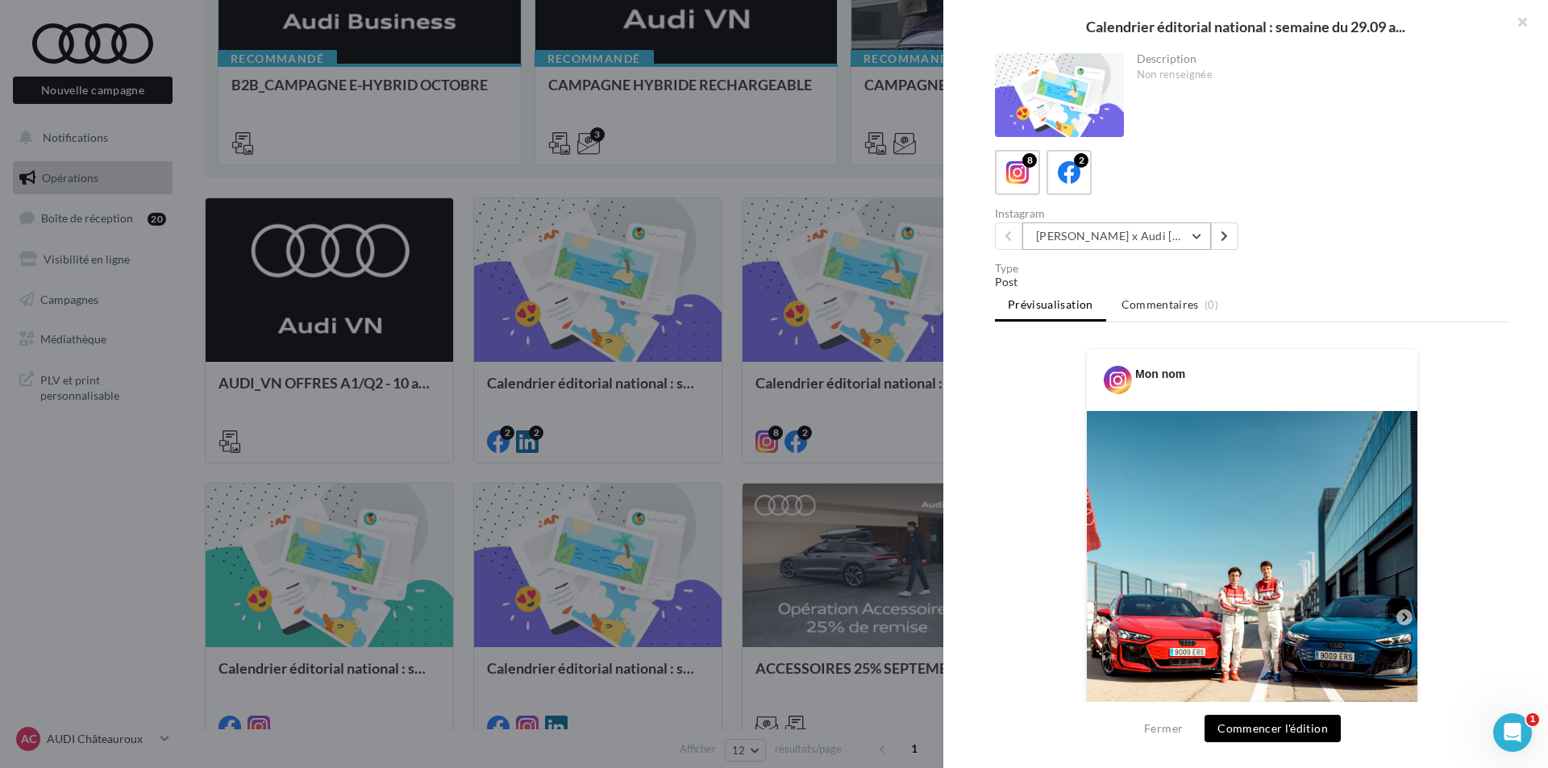
click at [1101, 246] on button "[PERSON_NAME] x Audi [GEOGRAPHIC_DATA] ????????" at bounding box center [1116, 236] width 189 height 27
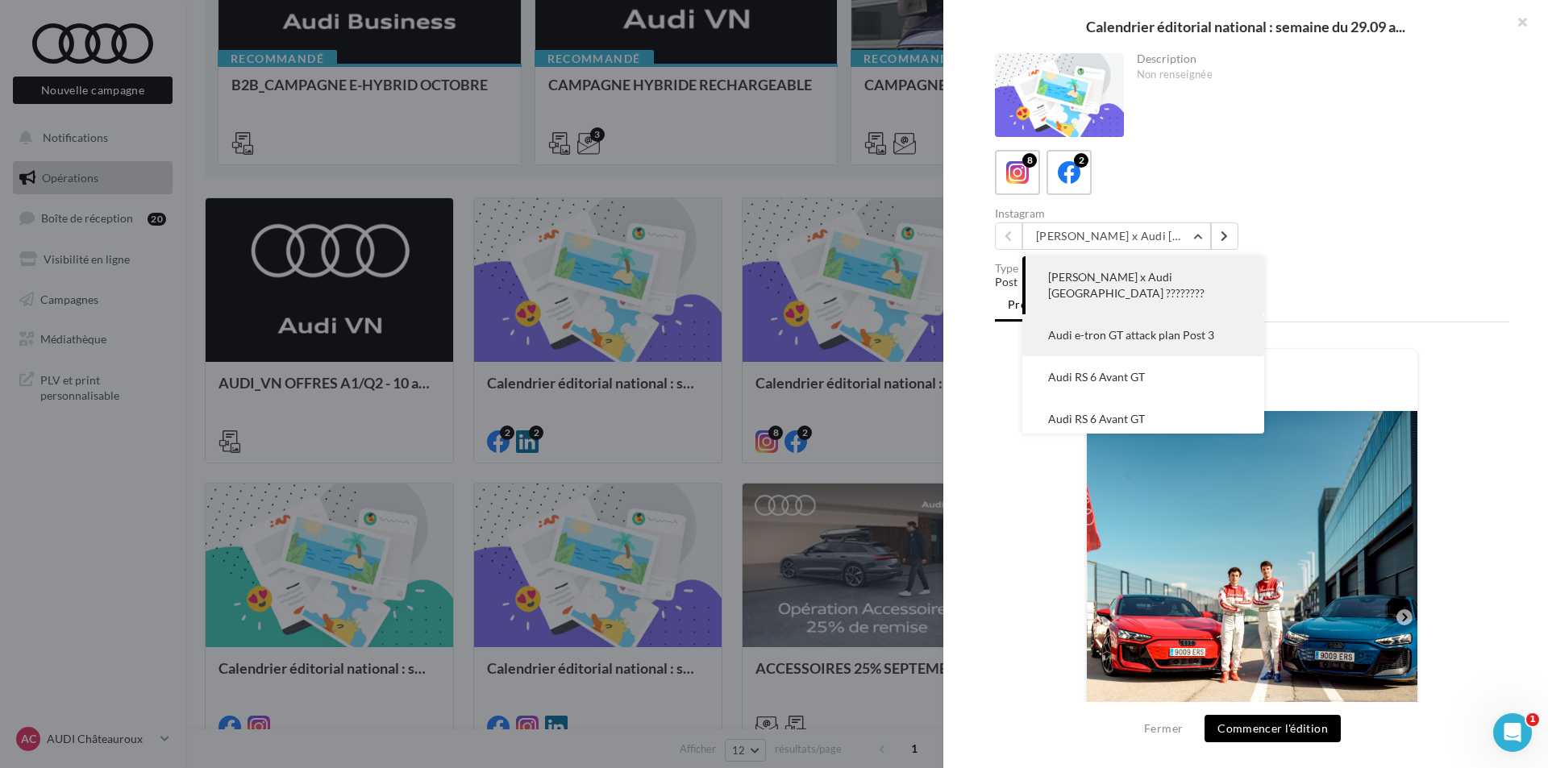
click at [1118, 328] on button "Audi e-tron GT attack plan Post 3" at bounding box center [1143, 335] width 242 height 42
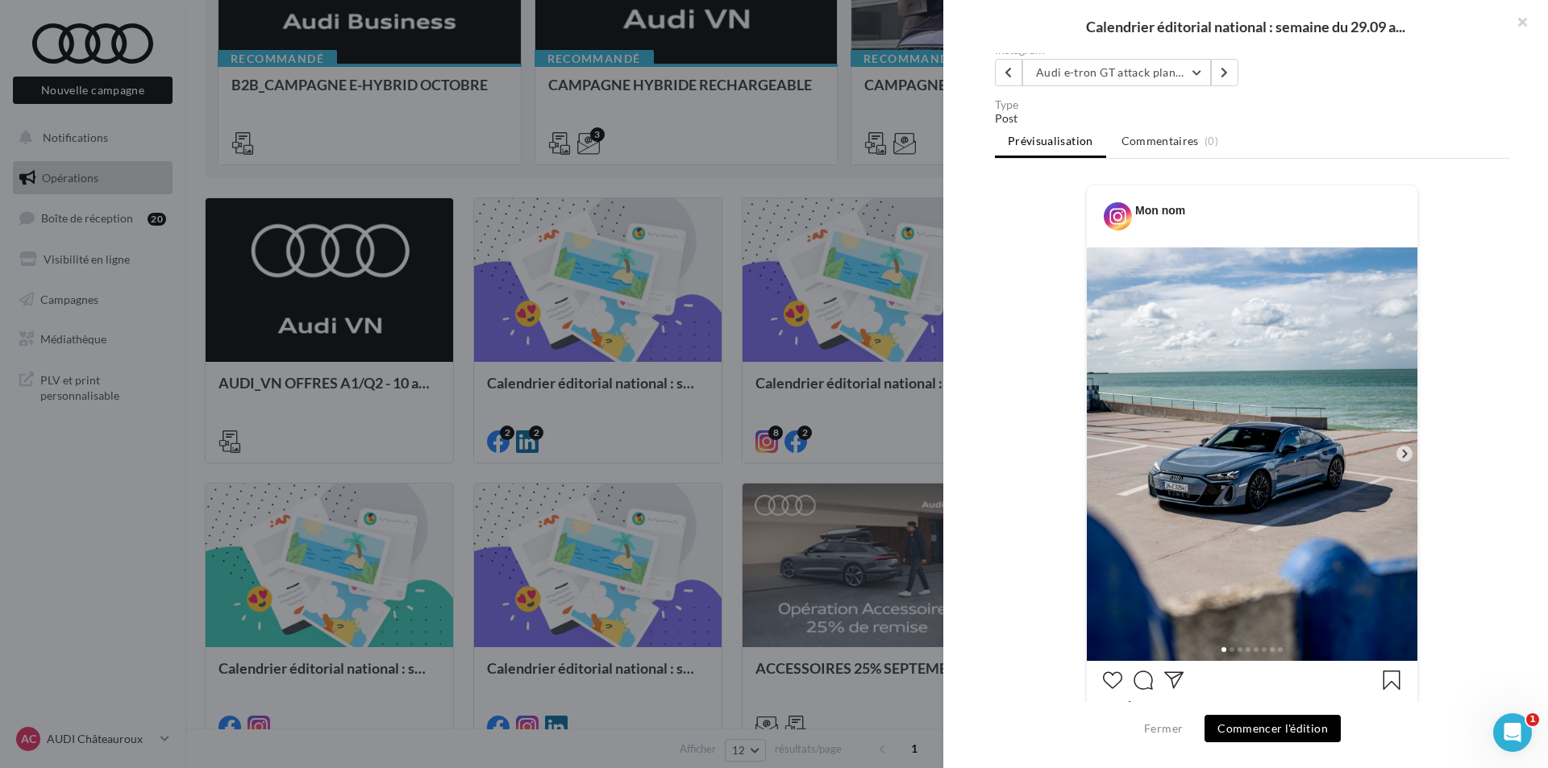
scroll to position [323, 0]
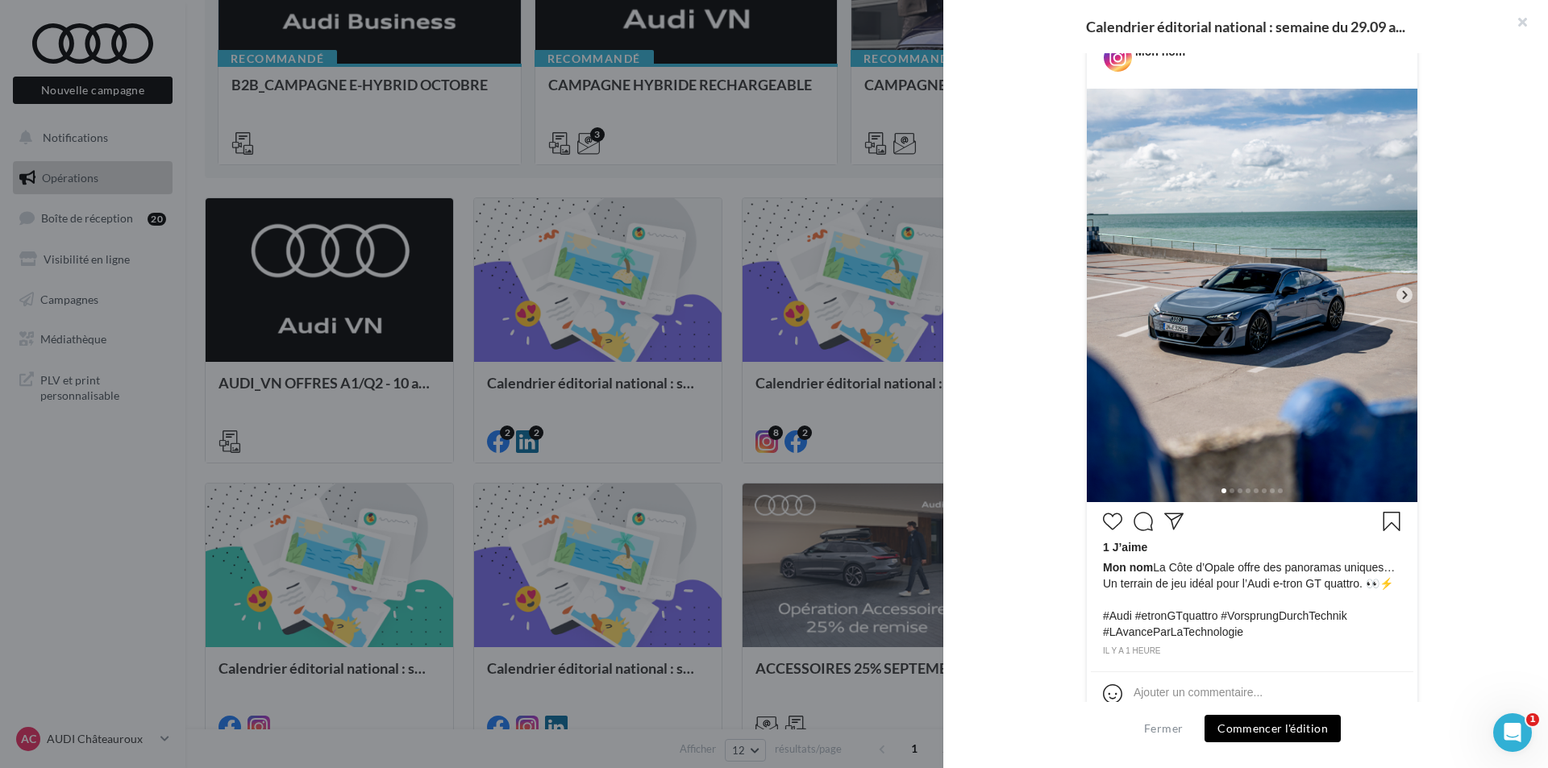
click at [1405, 295] on icon at bounding box center [1404, 295] width 15 height 15
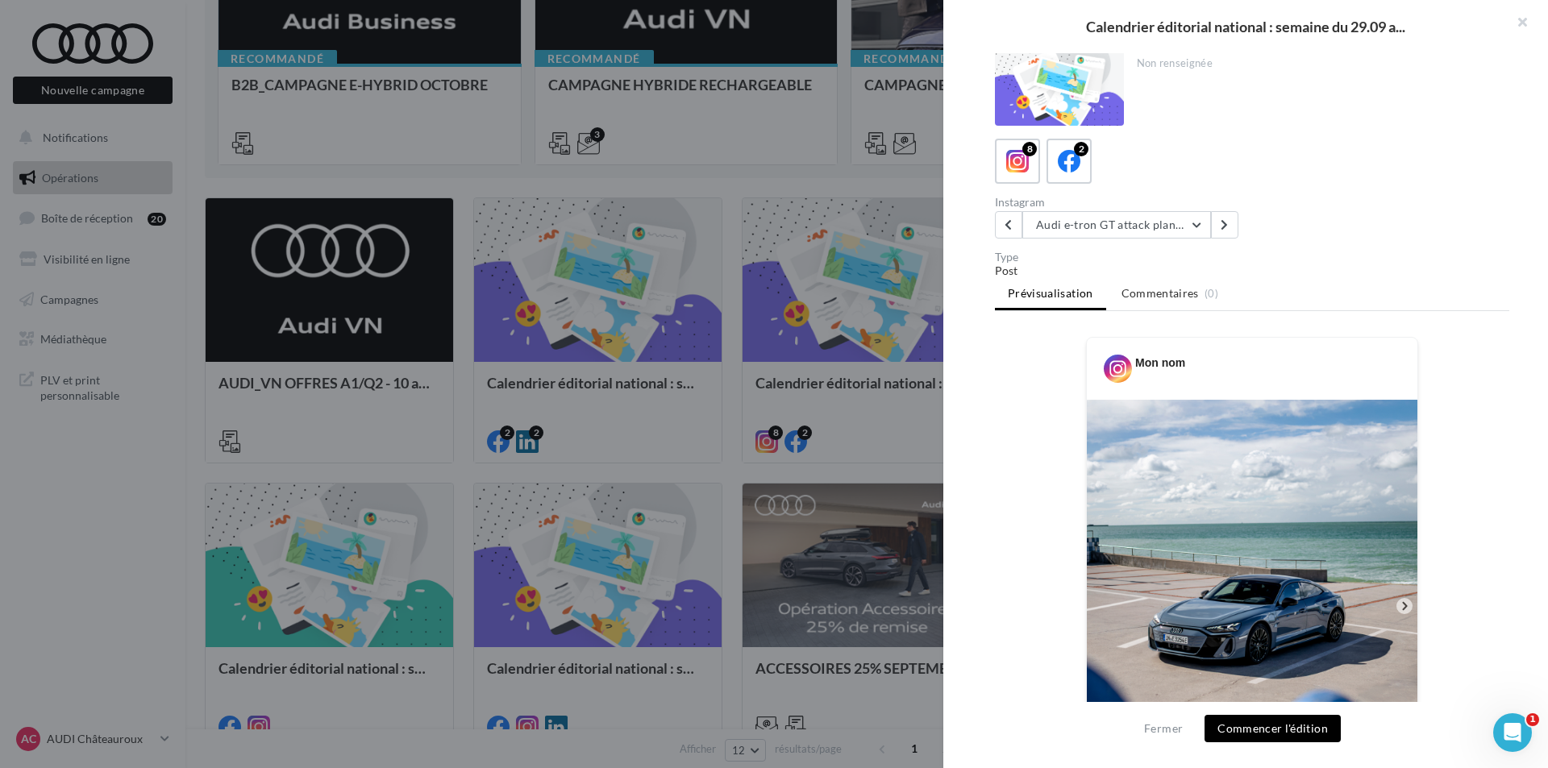
scroll to position [0, 0]
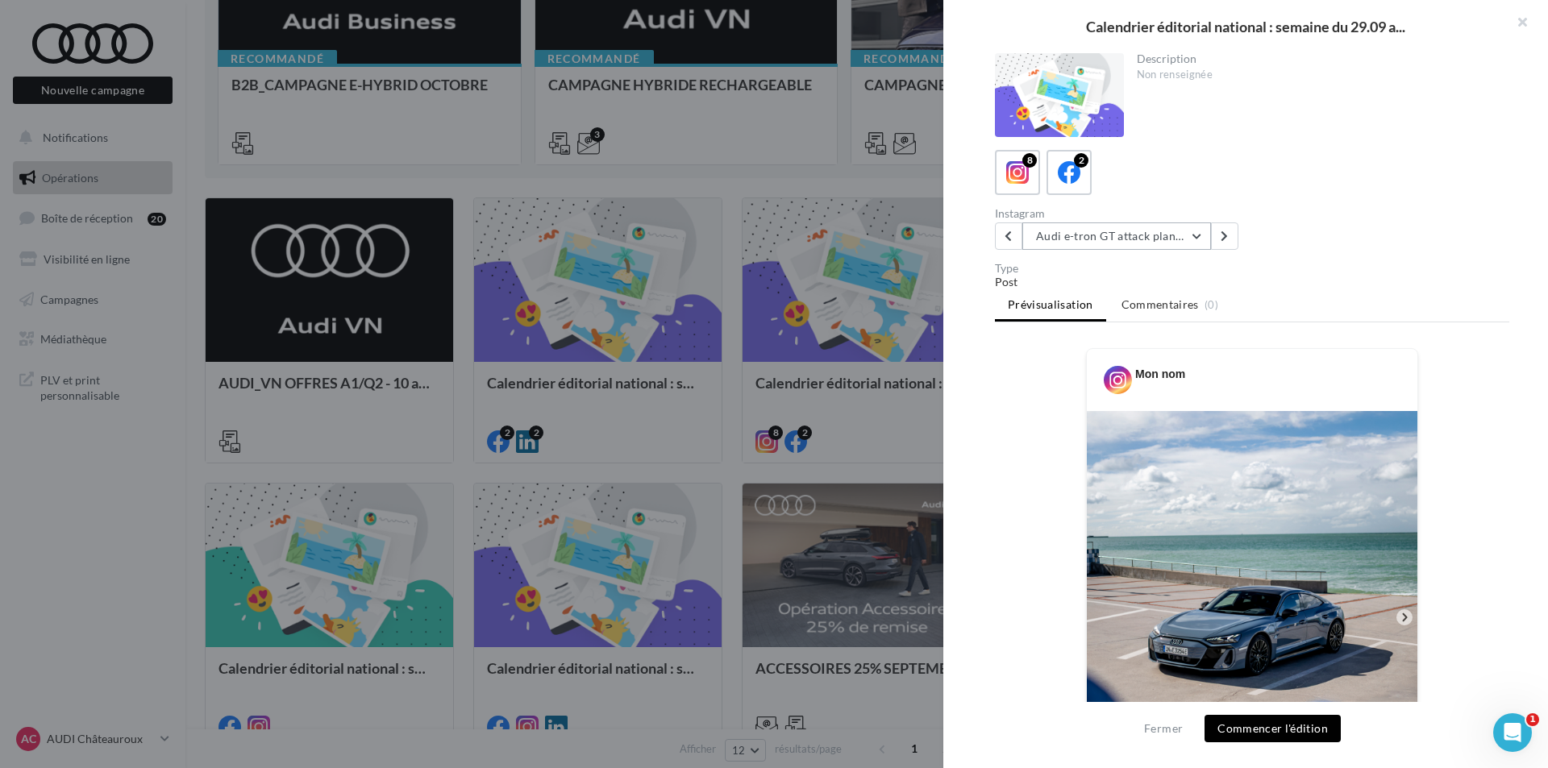
click at [1100, 237] on button "Audi e-tron GT attack plan Post 3" at bounding box center [1116, 236] width 189 height 27
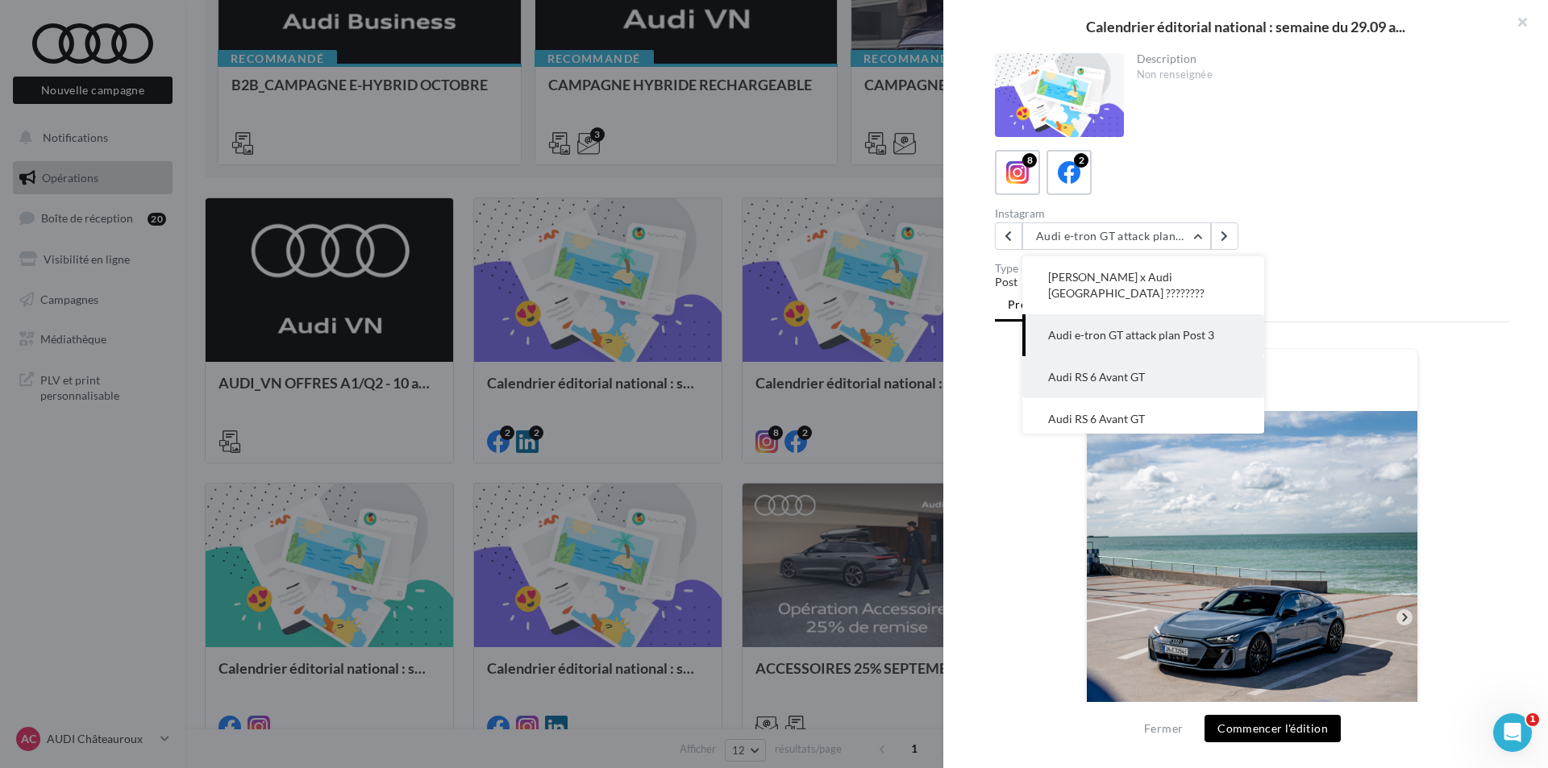
click at [1108, 368] on button "Audi RS 6 Avant GT" at bounding box center [1143, 377] width 242 height 42
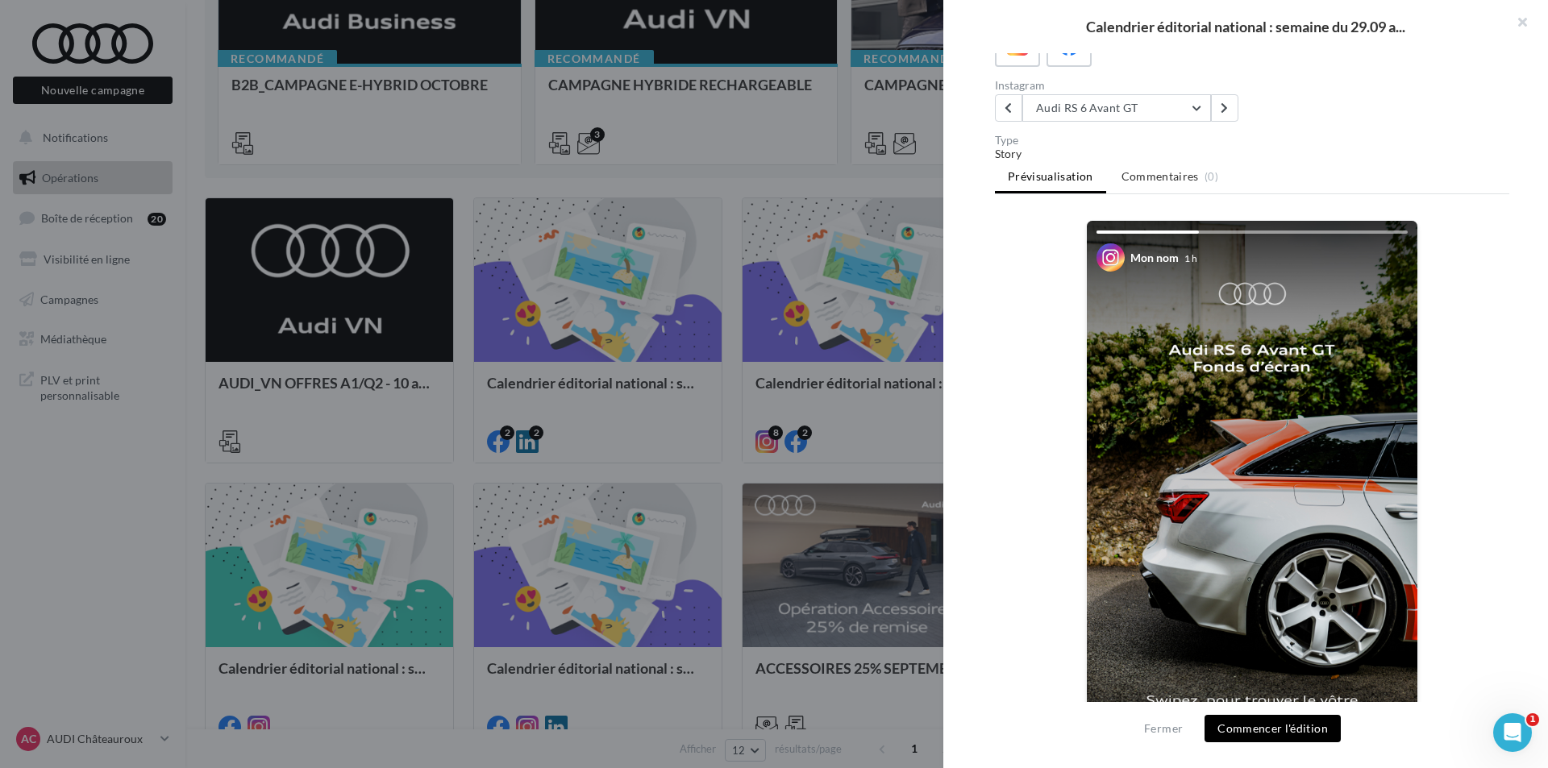
scroll to position [81, 0]
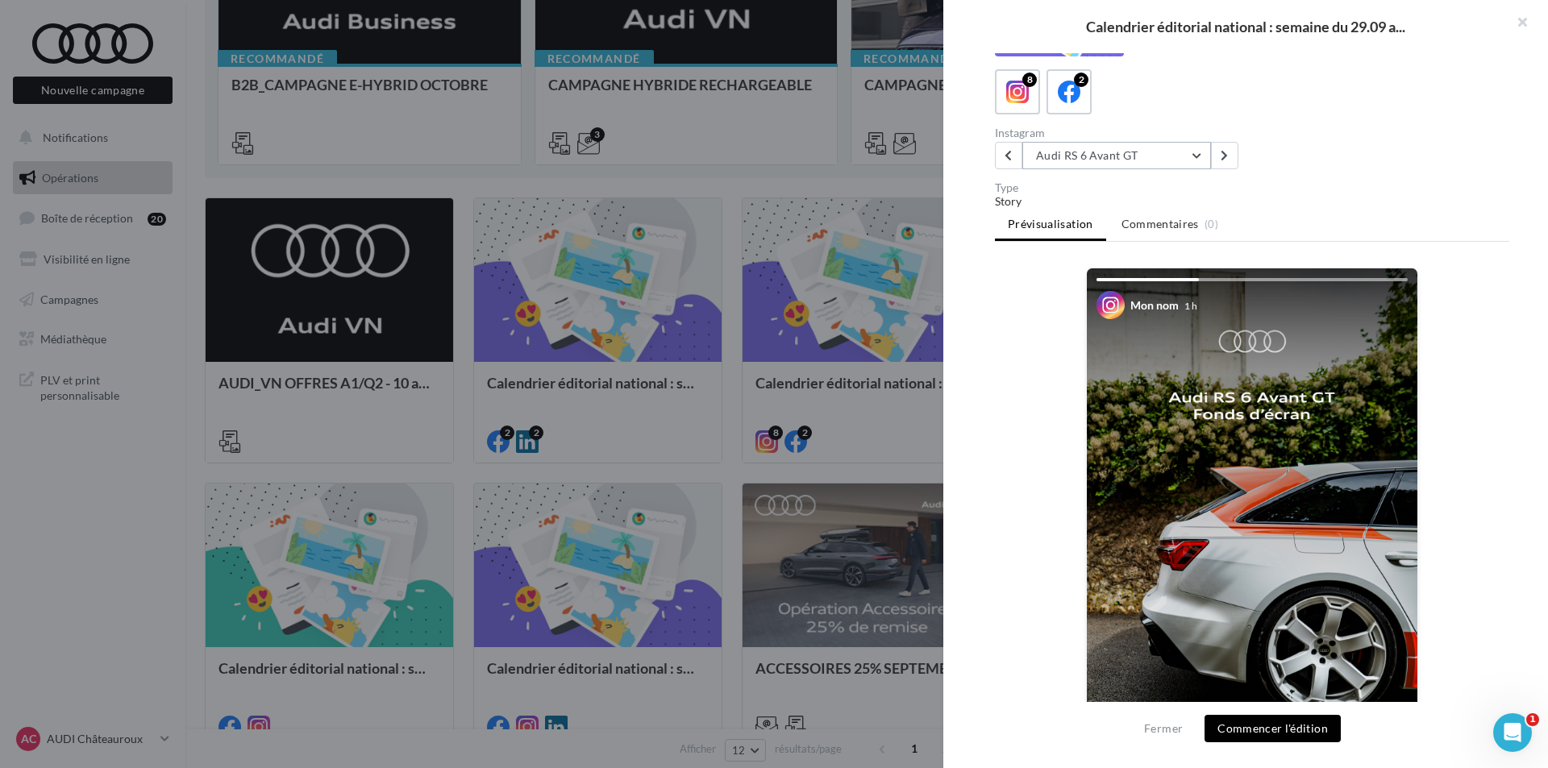
click at [1143, 156] on button "Audi RS 6 Avant GT" at bounding box center [1116, 155] width 189 height 27
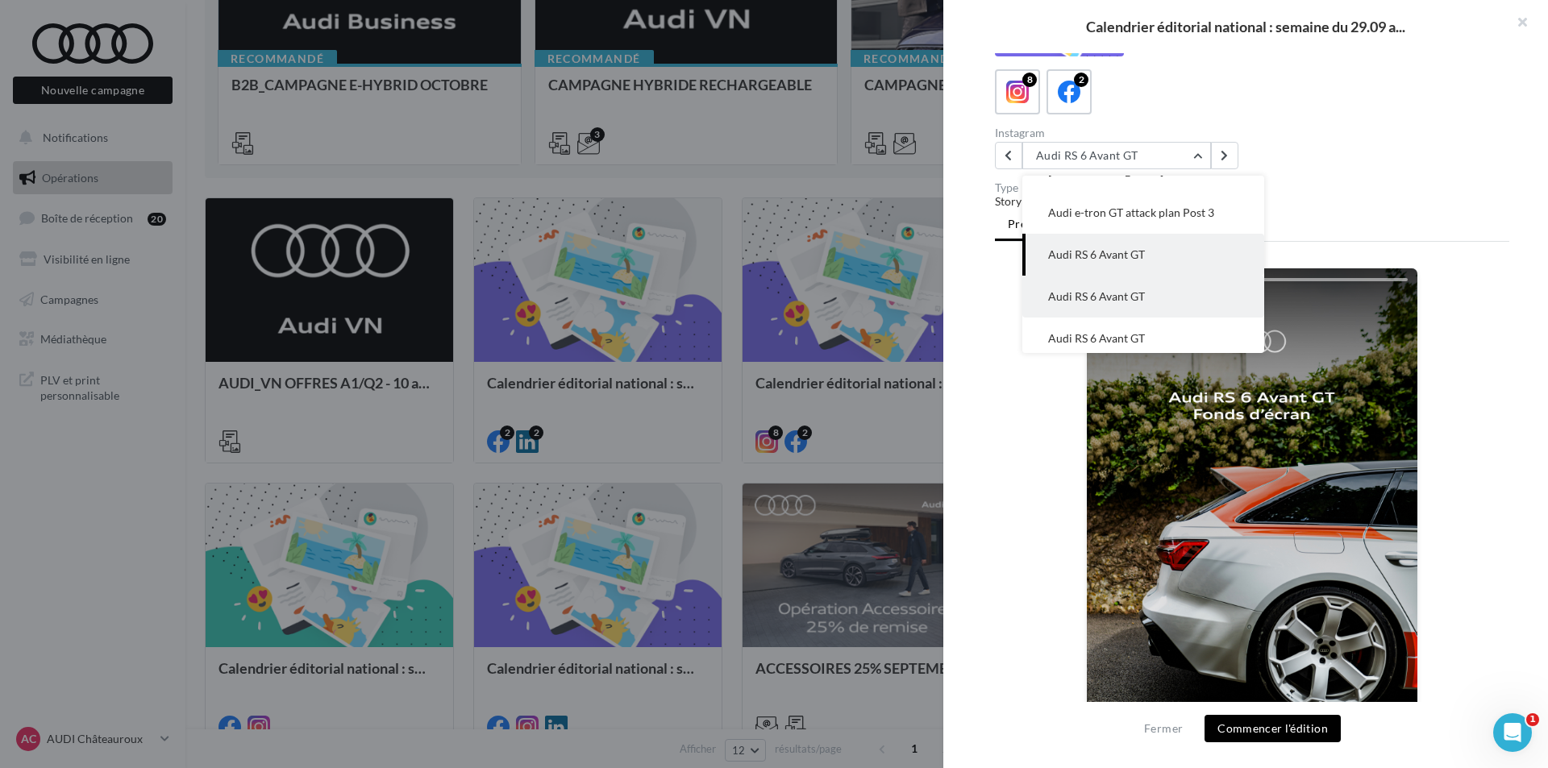
click at [1153, 285] on button "Audi RS 6 Avant GT" at bounding box center [1143, 297] width 242 height 42
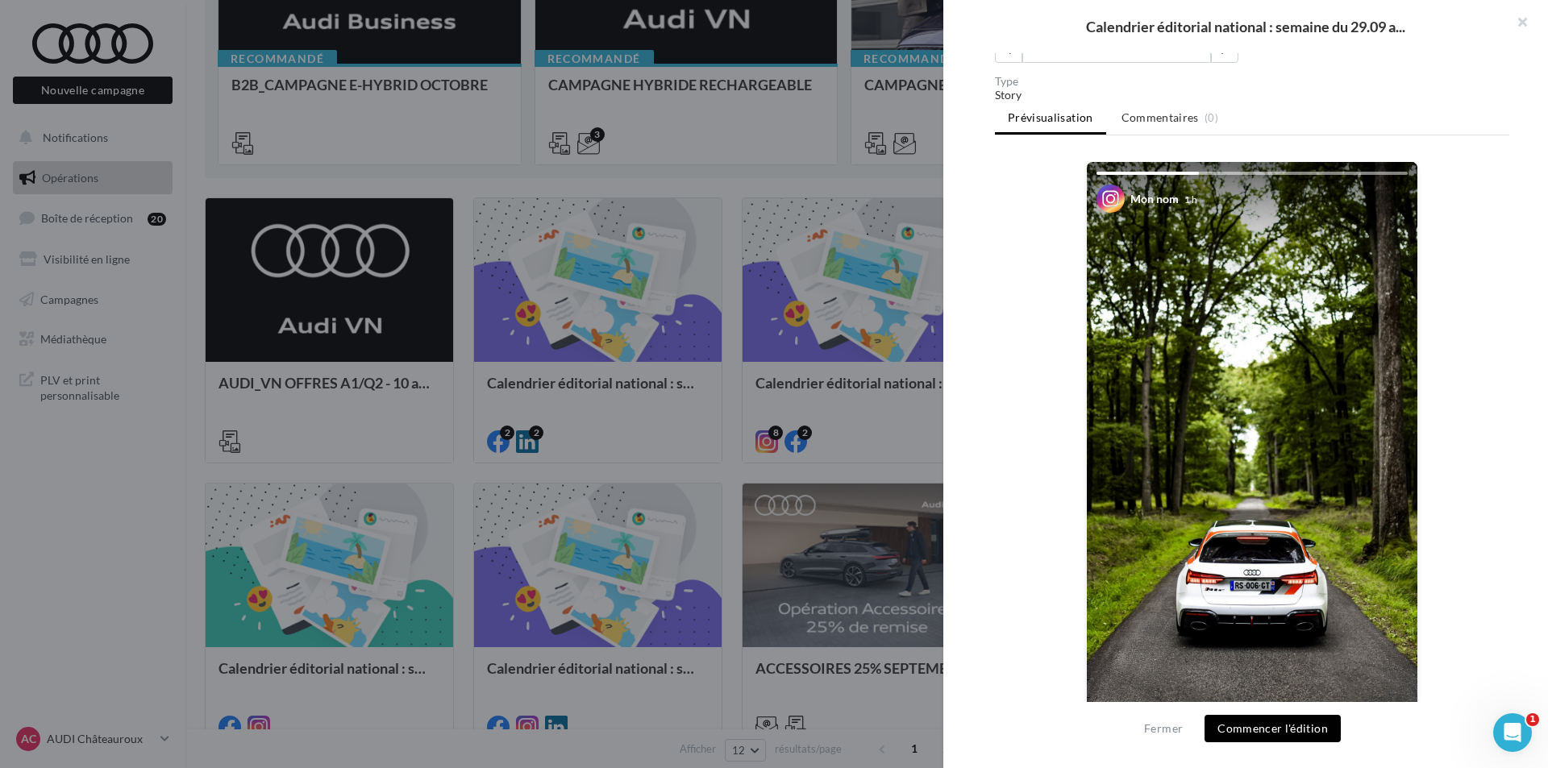
scroll to position [161, 0]
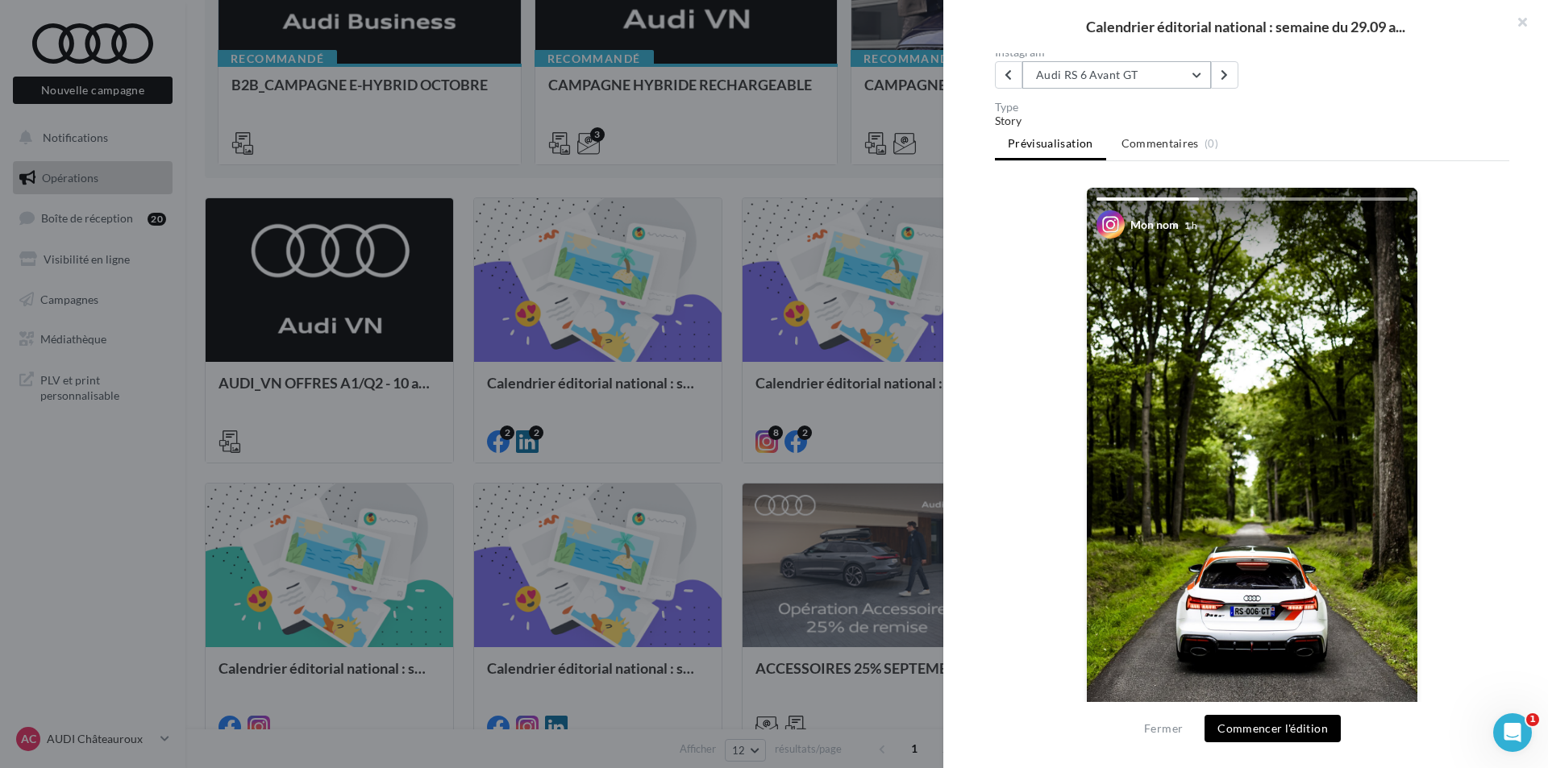
click at [1166, 69] on button "Audi RS 6 Avant GT" at bounding box center [1116, 74] width 189 height 27
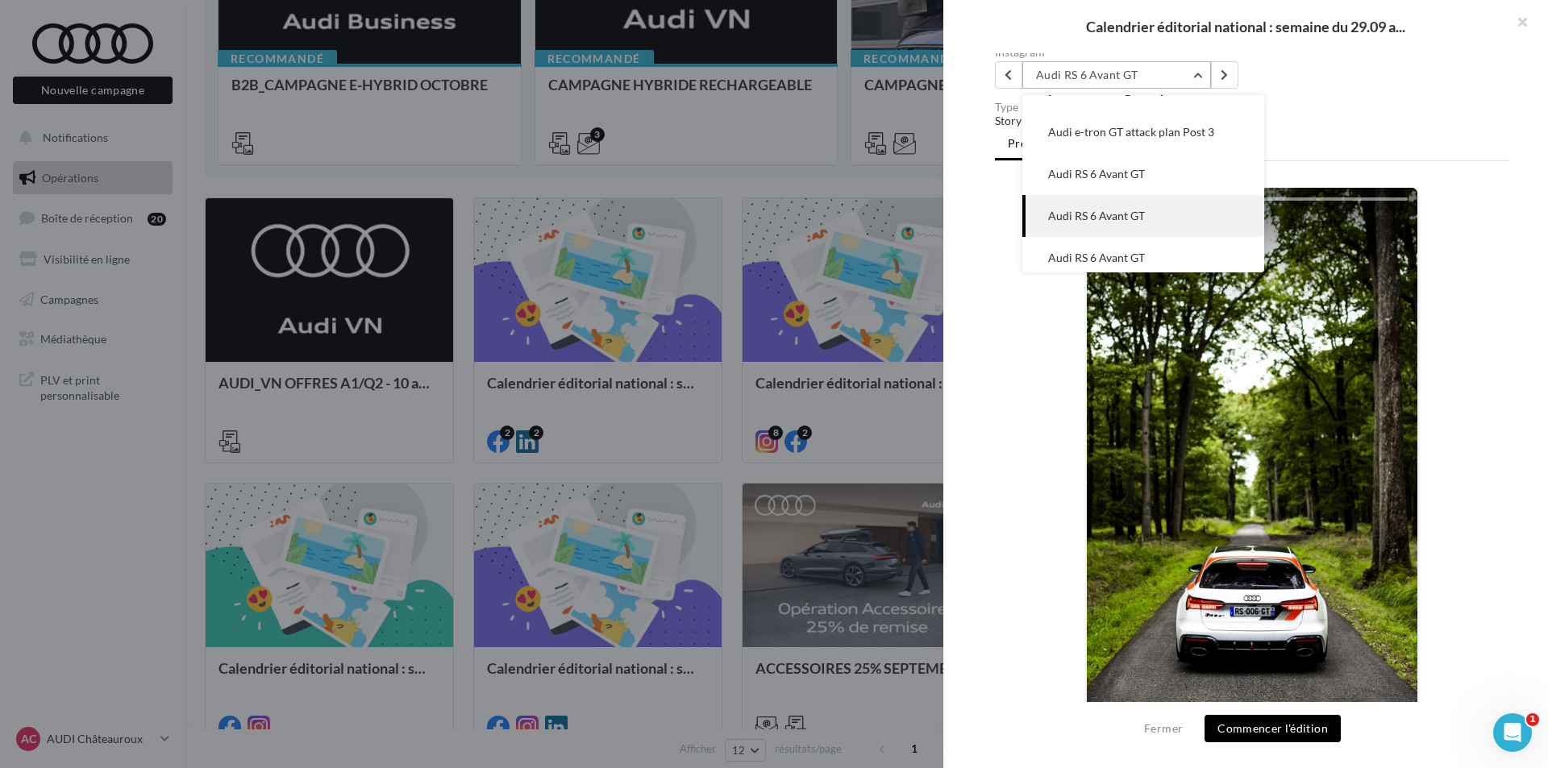
scroll to position [84, 0]
click at [1161, 195] on button "Audi RS 6 Avant GT" at bounding box center [1143, 216] width 242 height 42
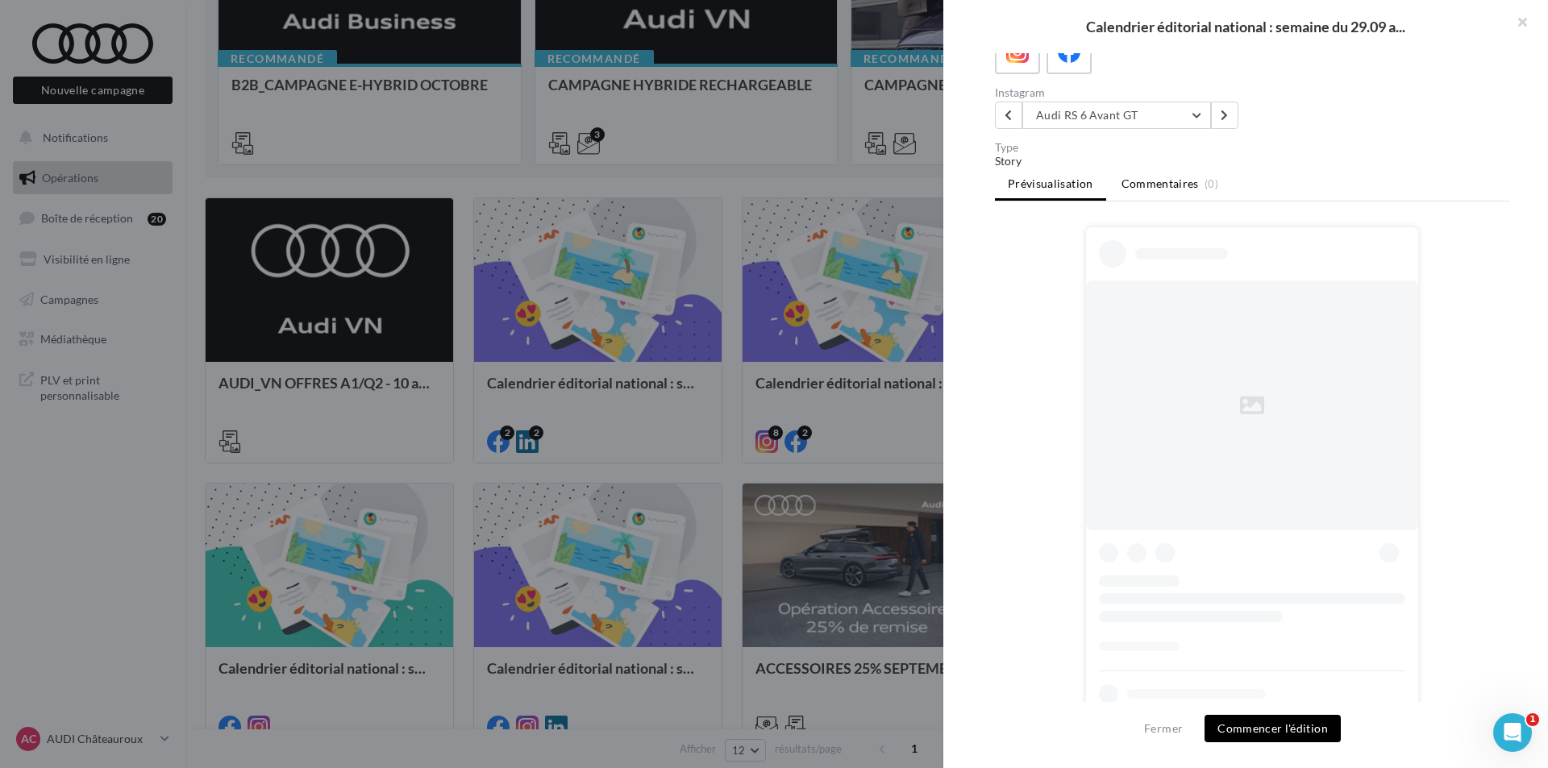
scroll to position [161, 0]
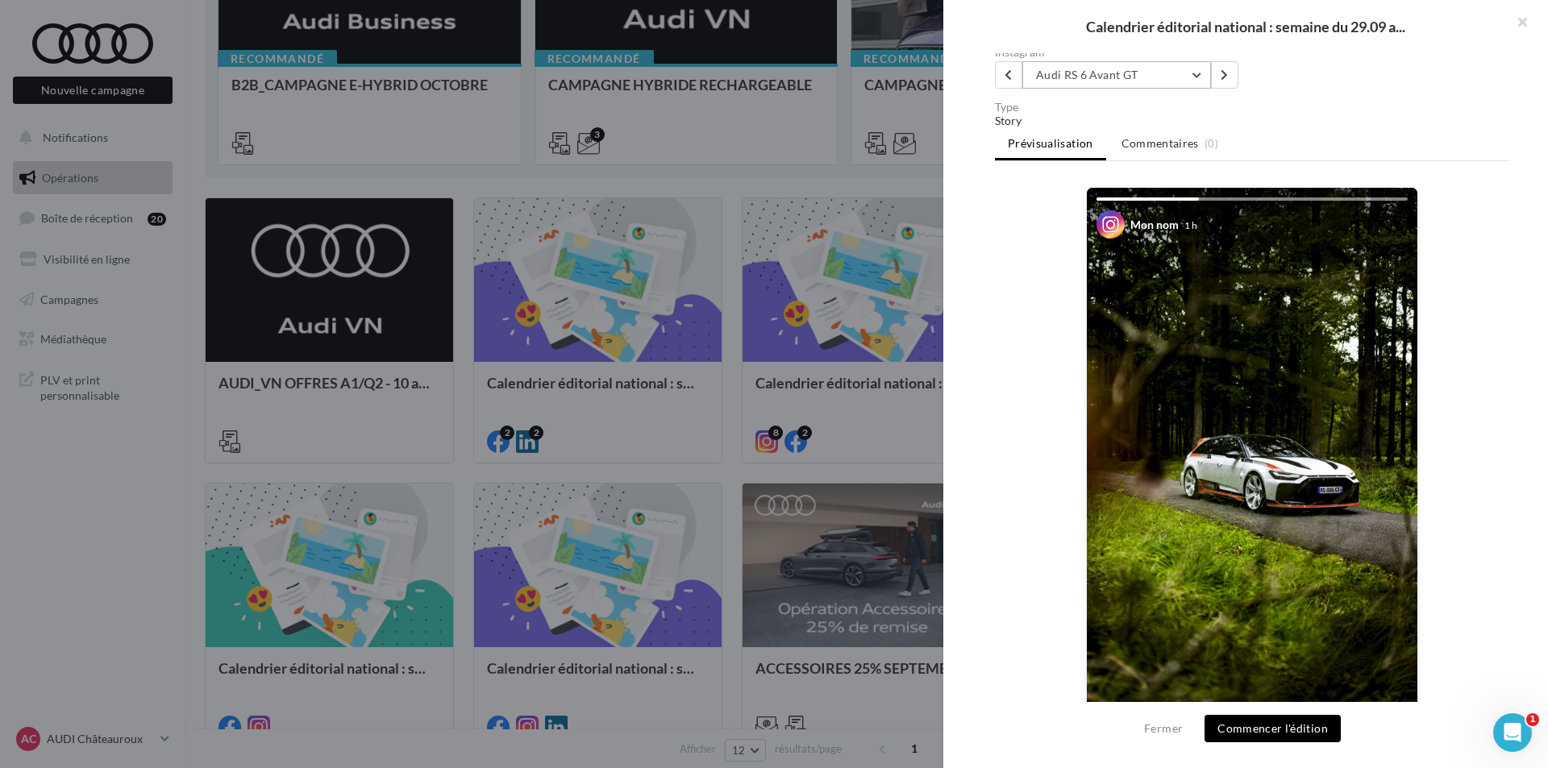
click at [1115, 85] on button "Audi RS 6 Avant GT" at bounding box center [1116, 74] width 189 height 27
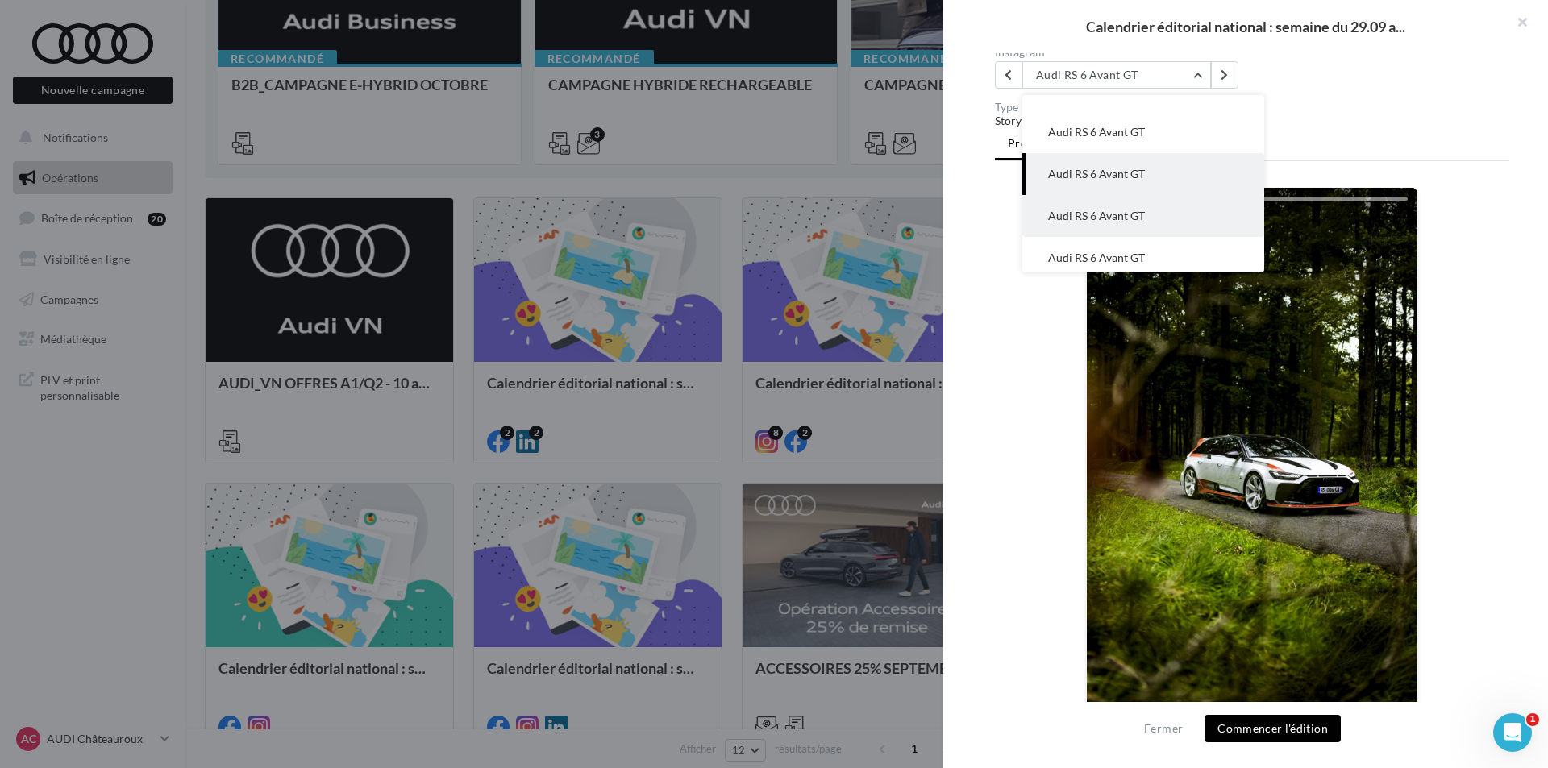
click at [1135, 209] on span "Audi RS 6 Avant GT" at bounding box center [1096, 216] width 97 height 14
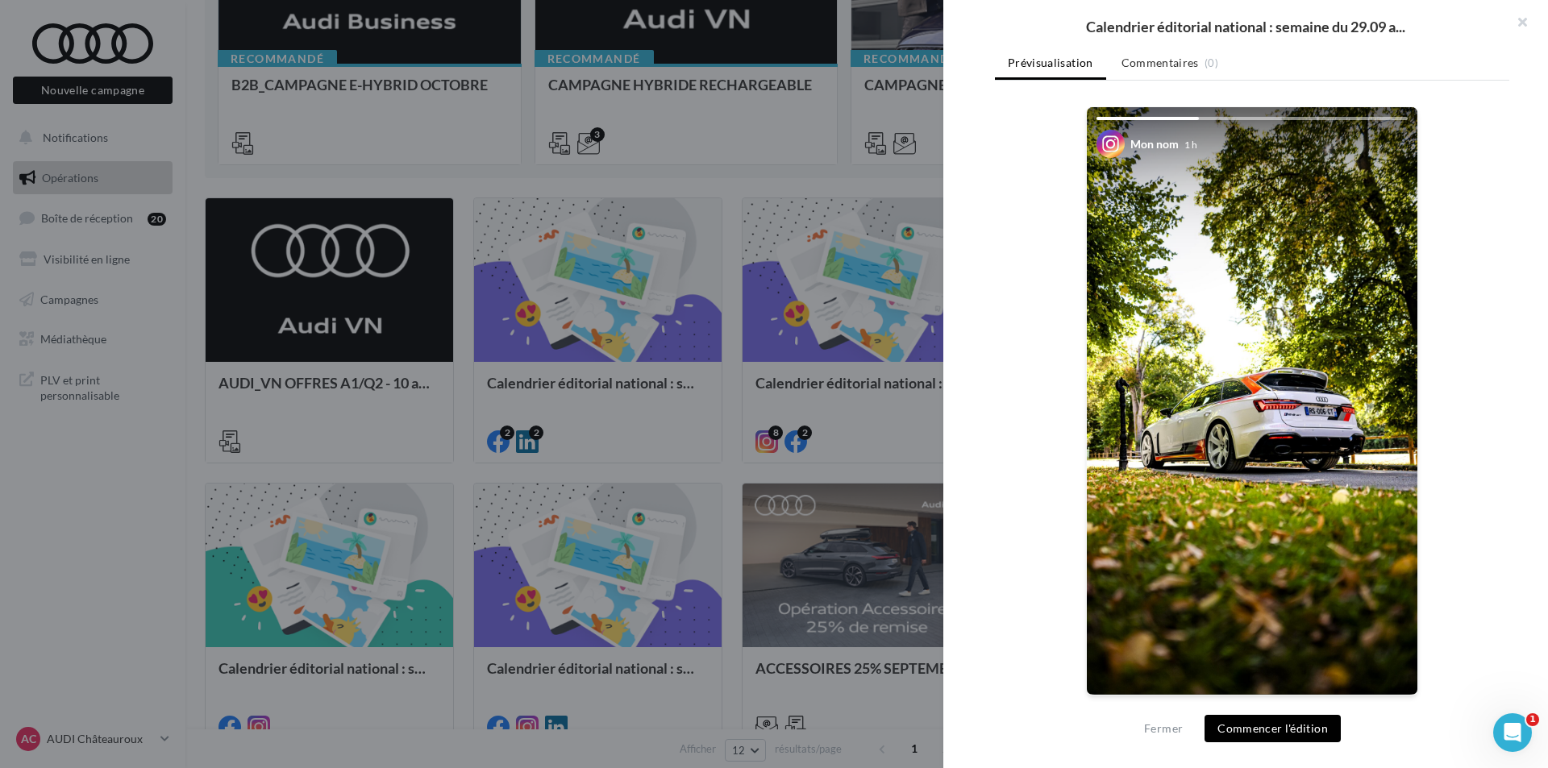
scroll to position [161, 0]
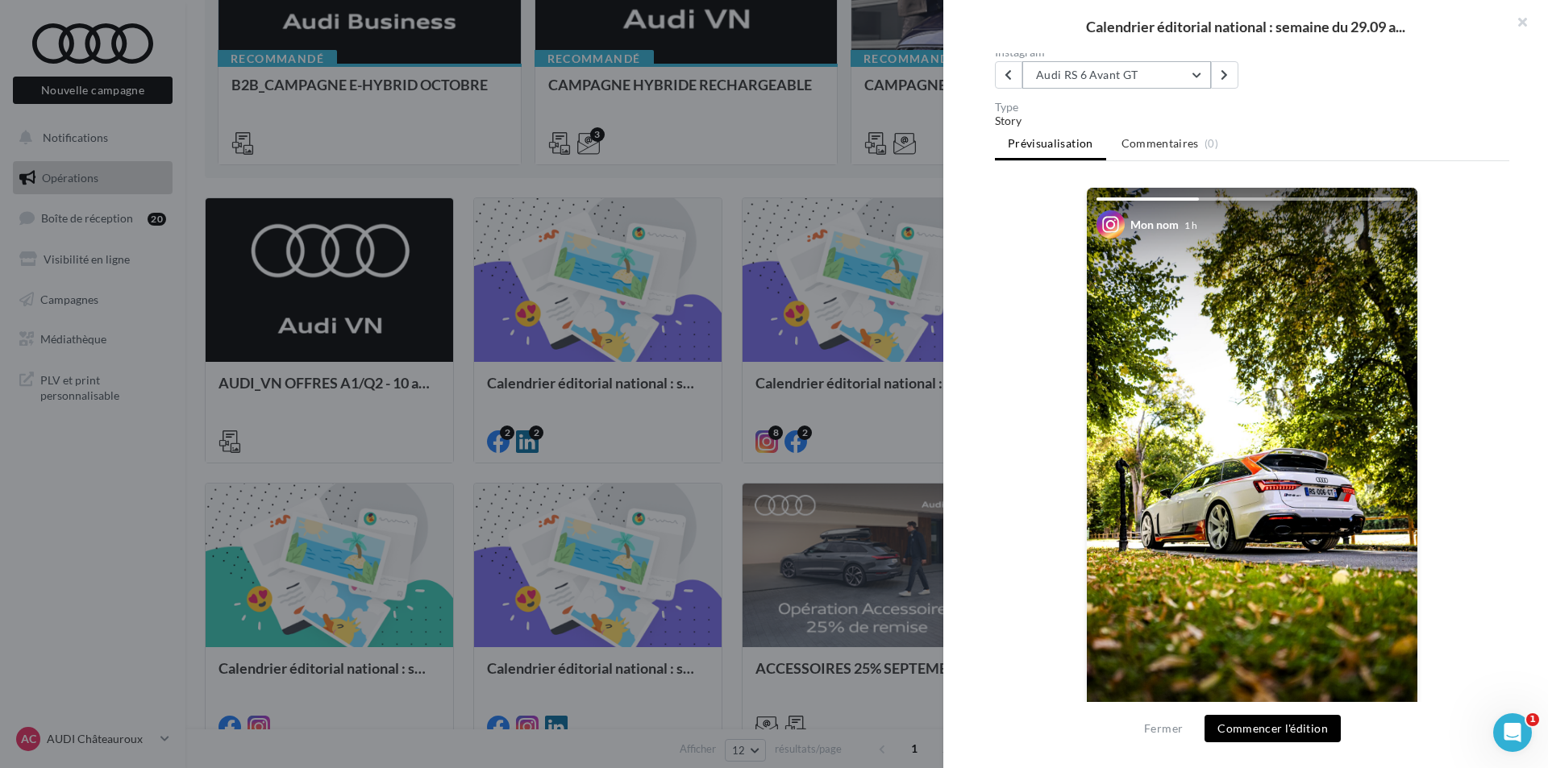
click at [1168, 78] on button "Audi RS 6 Avant GT" at bounding box center [1116, 74] width 189 height 27
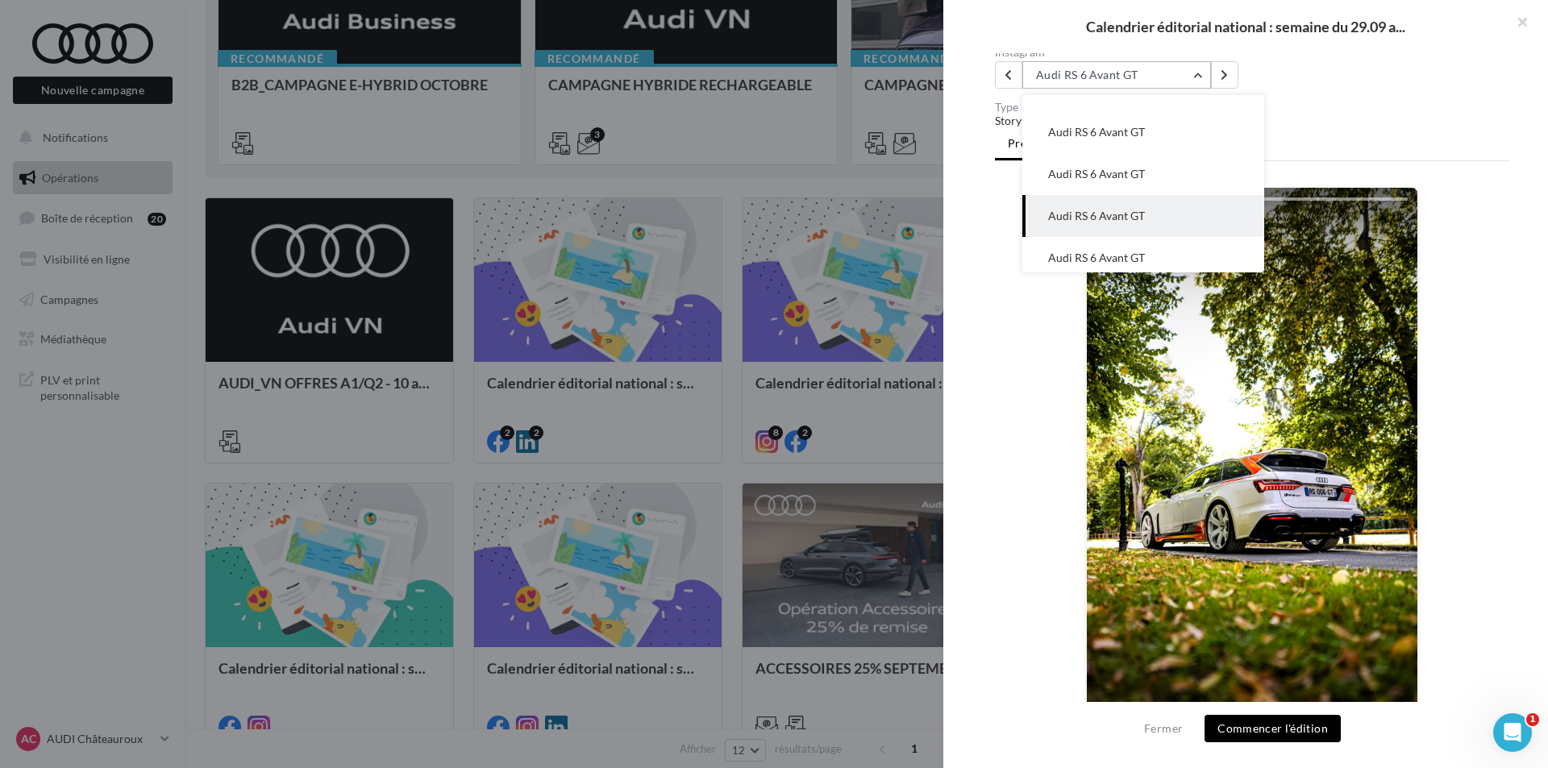
scroll to position [158, 0]
click at [1148, 205] on button "Audi RS 6 Avant GT" at bounding box center [1143, 226] width 242 height 42
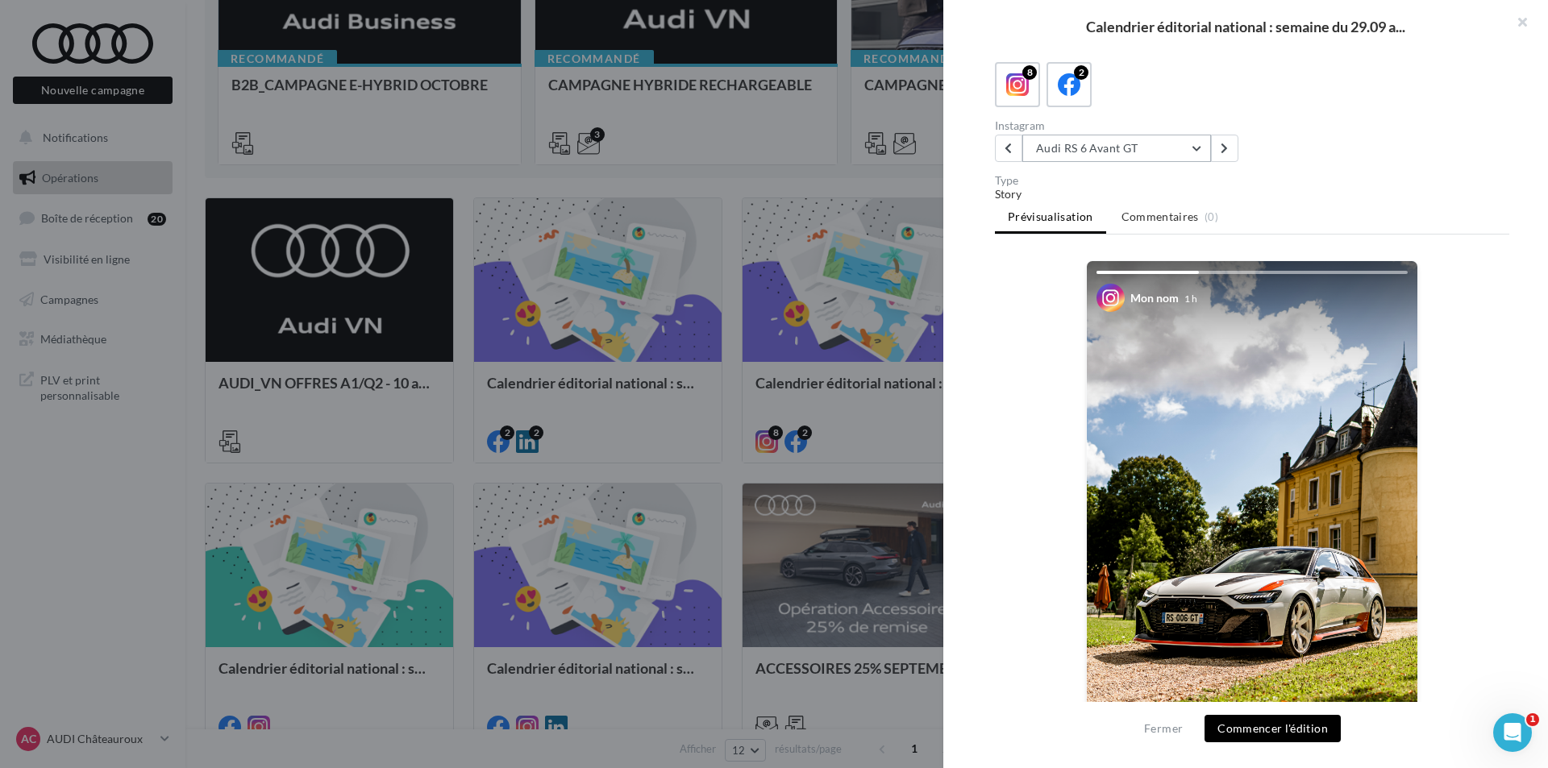
scroll to position [81, 0]
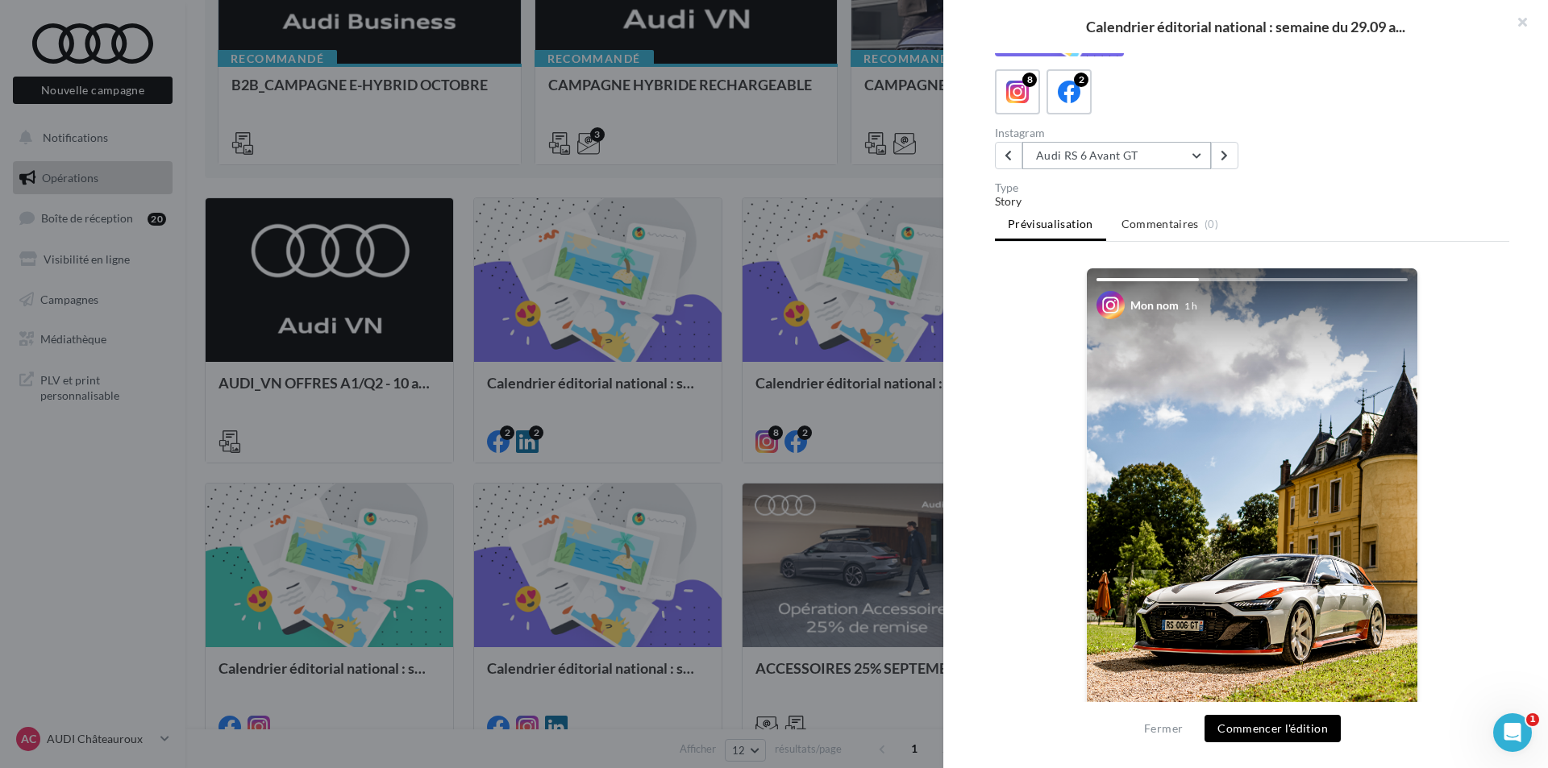
click at [1181, 154] on button "Audi RS 6 Avant GT" at bounding box center [1116, 155] width 189 height 27
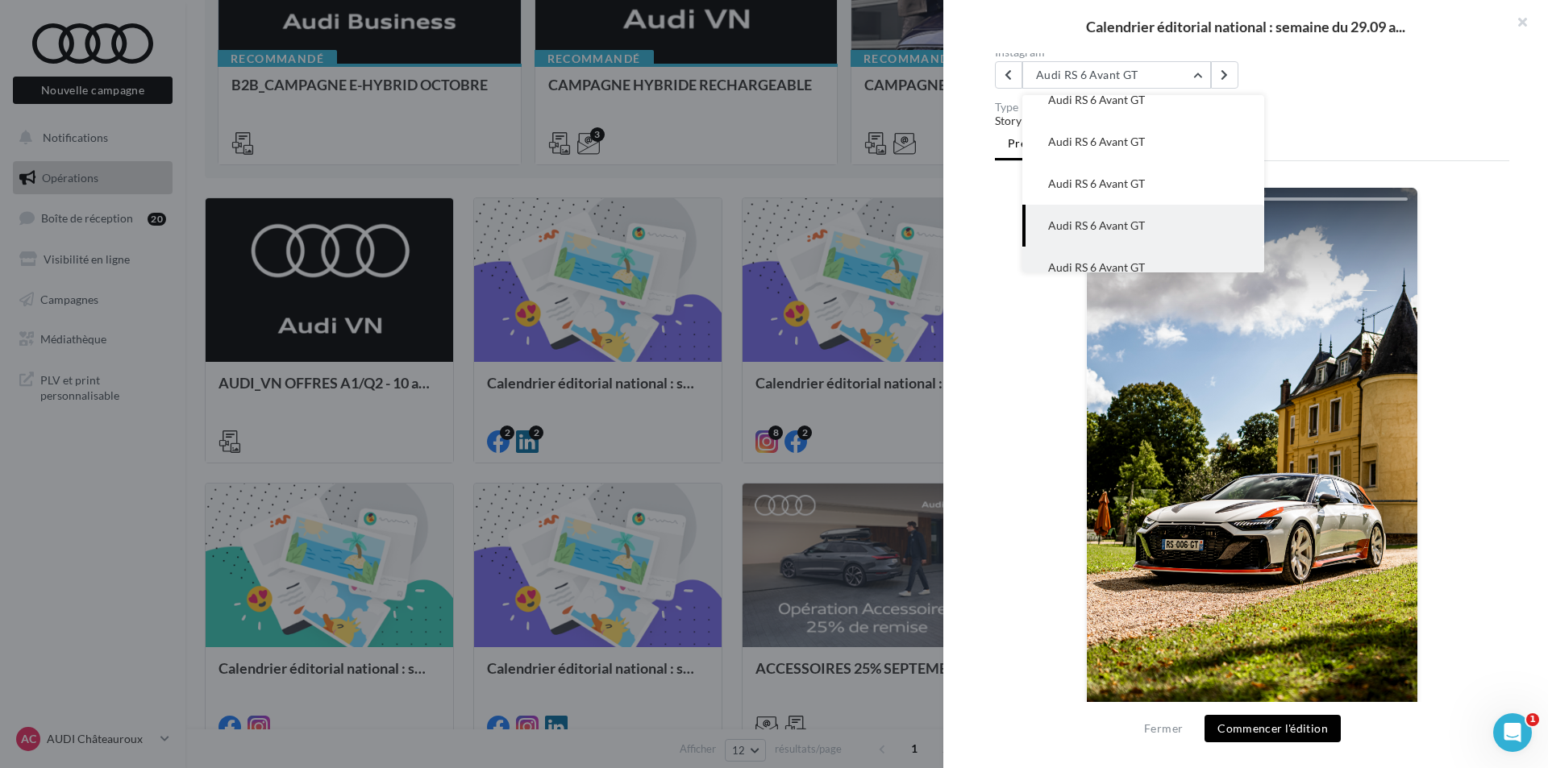
click at [1137, 260] on span "Audi RS 6 Avant GT" at bounding box center [1096, 267] width 97 height 14
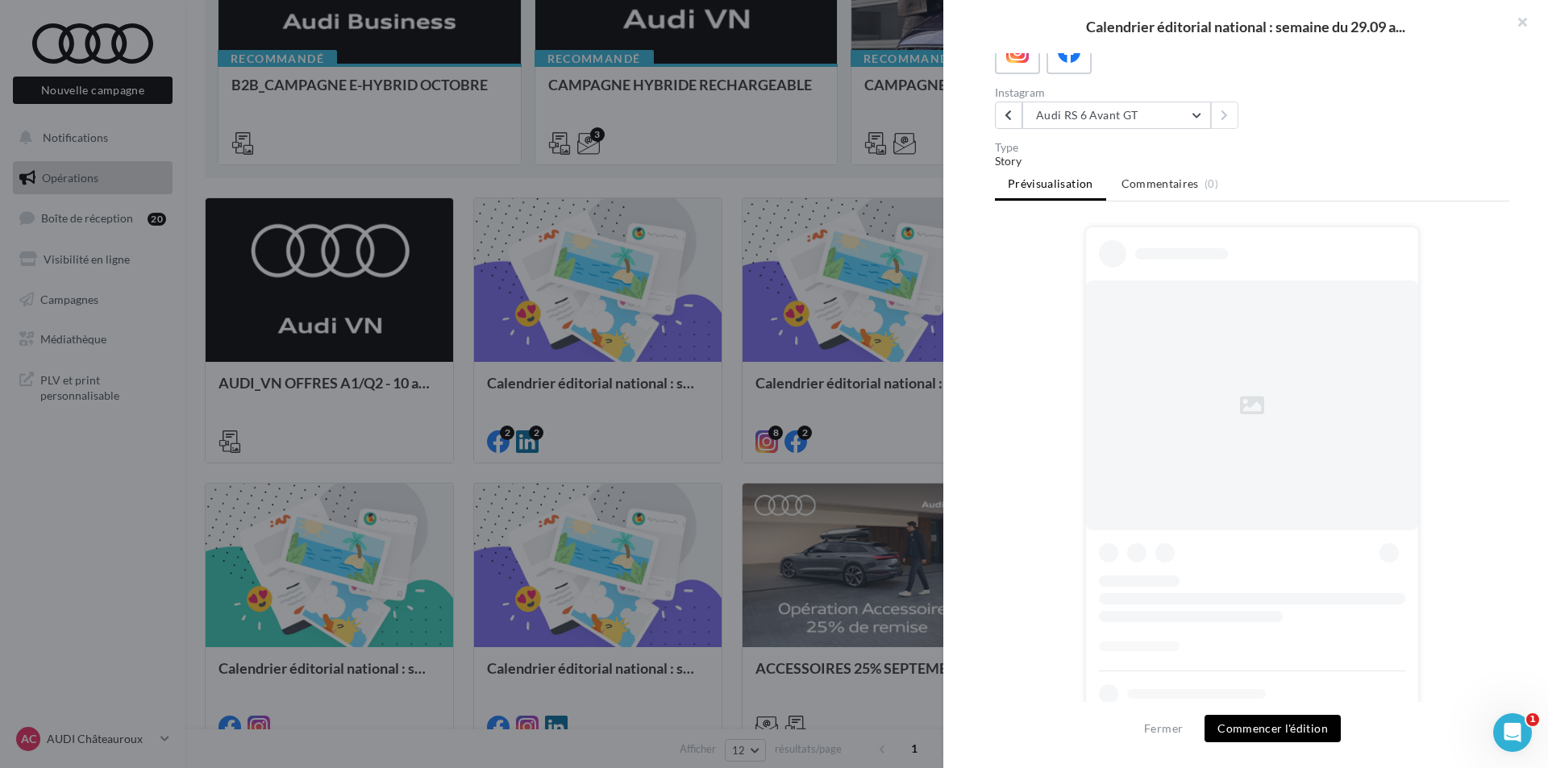
scroll to position [161, 0]
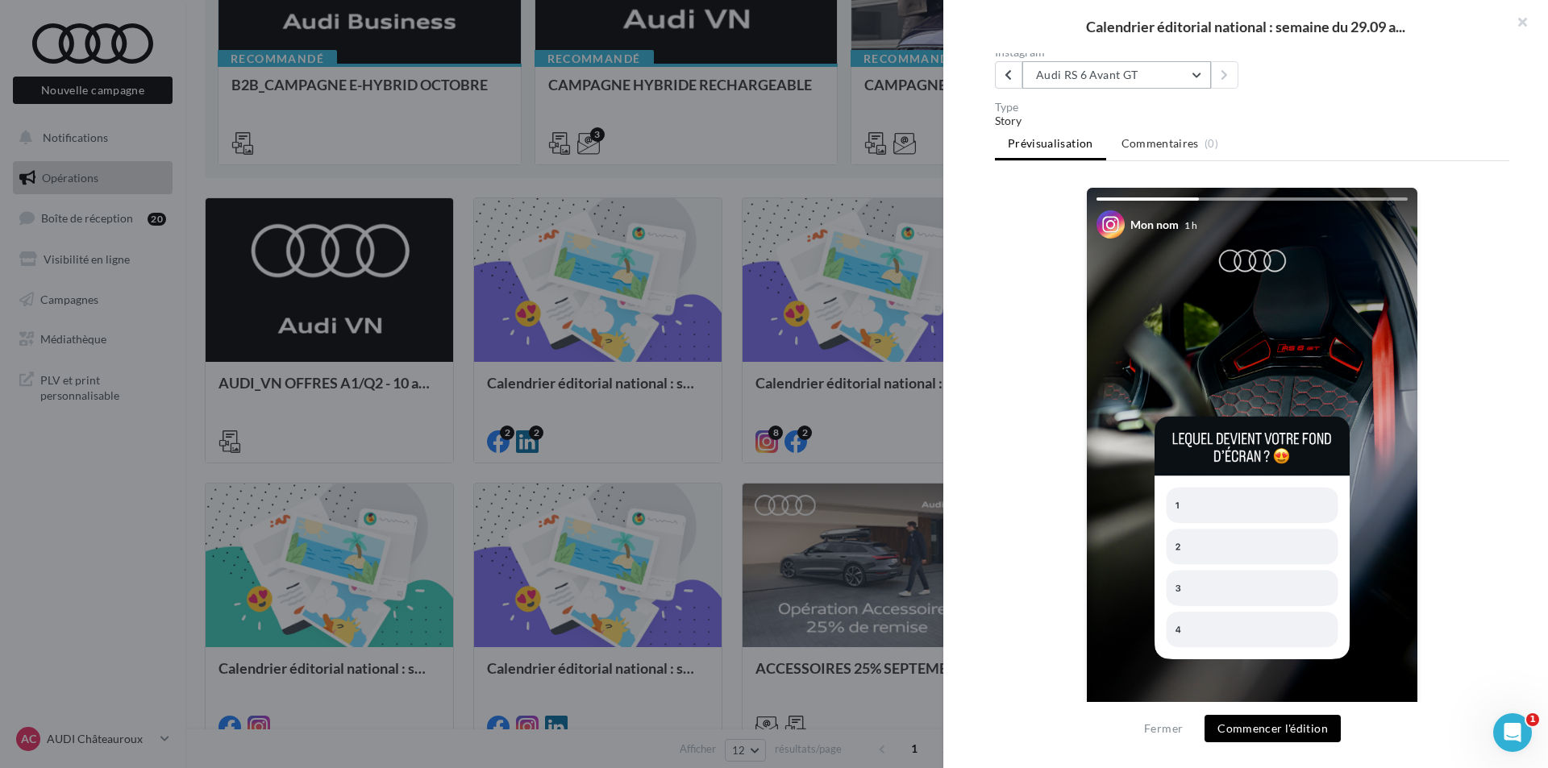
click at [1164, 81] on button "Audi RS 6 Avant GT" at bounding box center [1116, 74] width 189 height 27
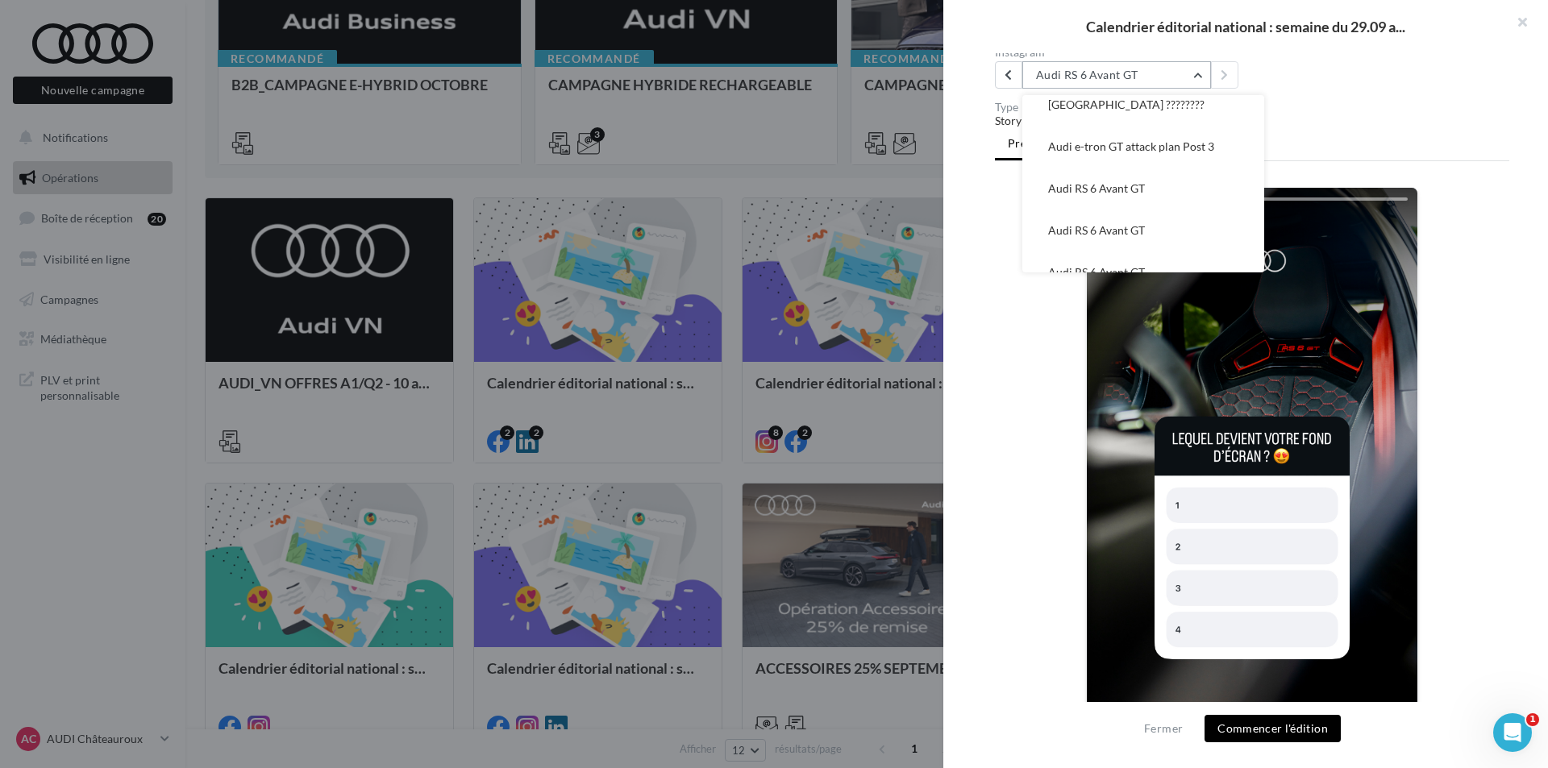
scroll to position [0, 0]
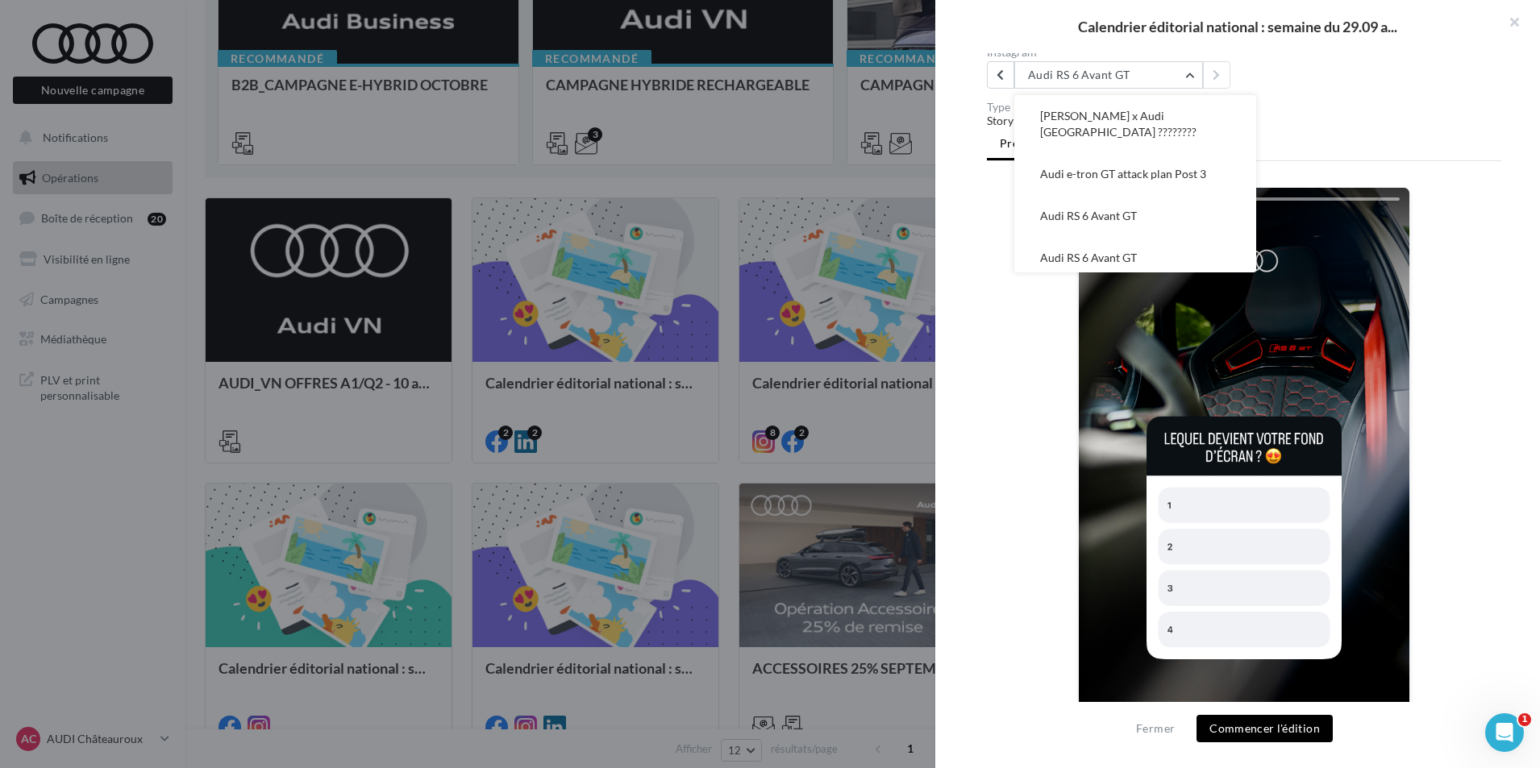
click at [753, 270] on div at bounding box center [770, 384] width 1540 height 768
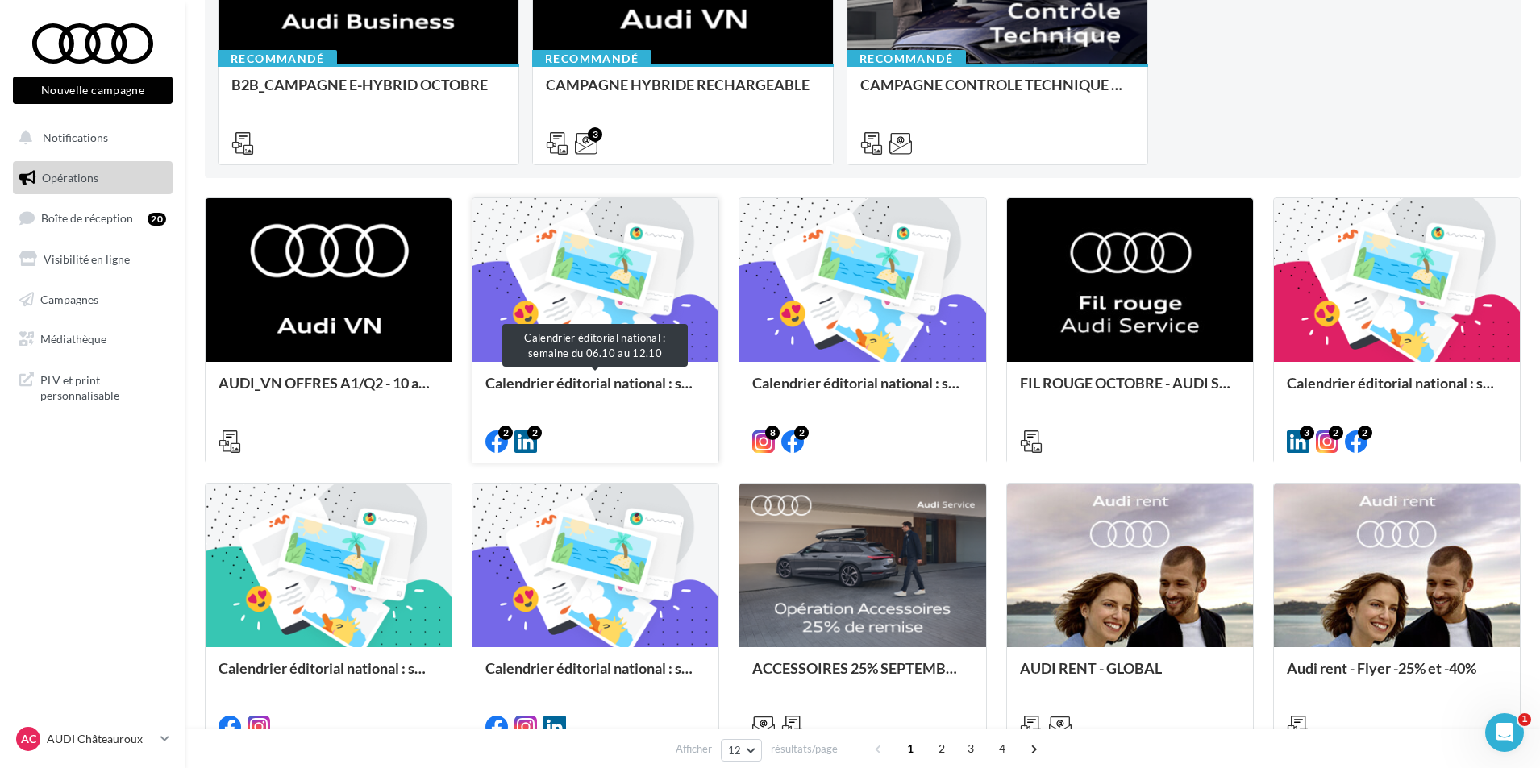
click at [686, 394] on div "Calendrier éditorial national : semaine du 06.10 au 12.10" at bounding box center [595, 391] width 220 height 32
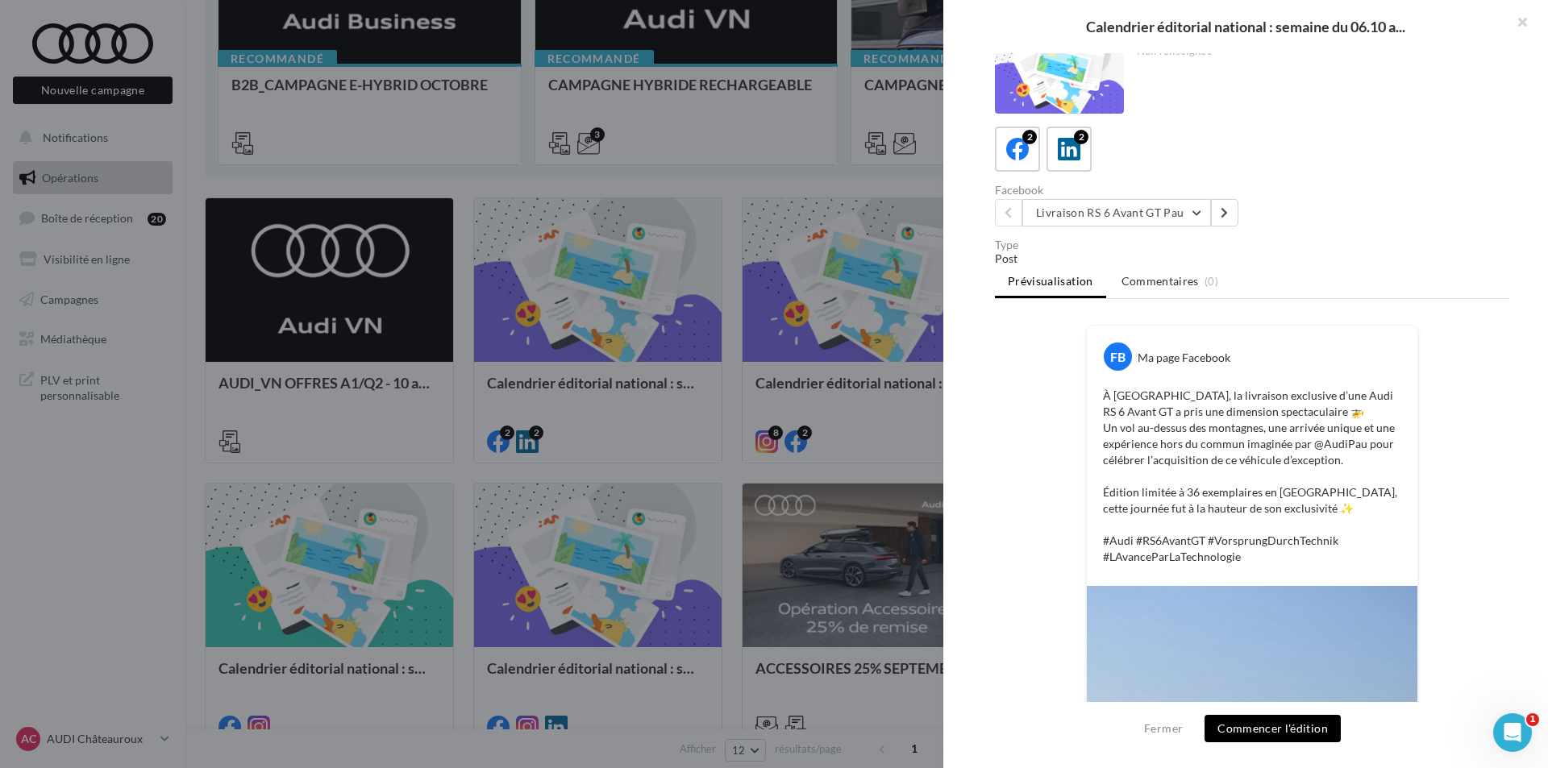
scroll to position [5, 0]
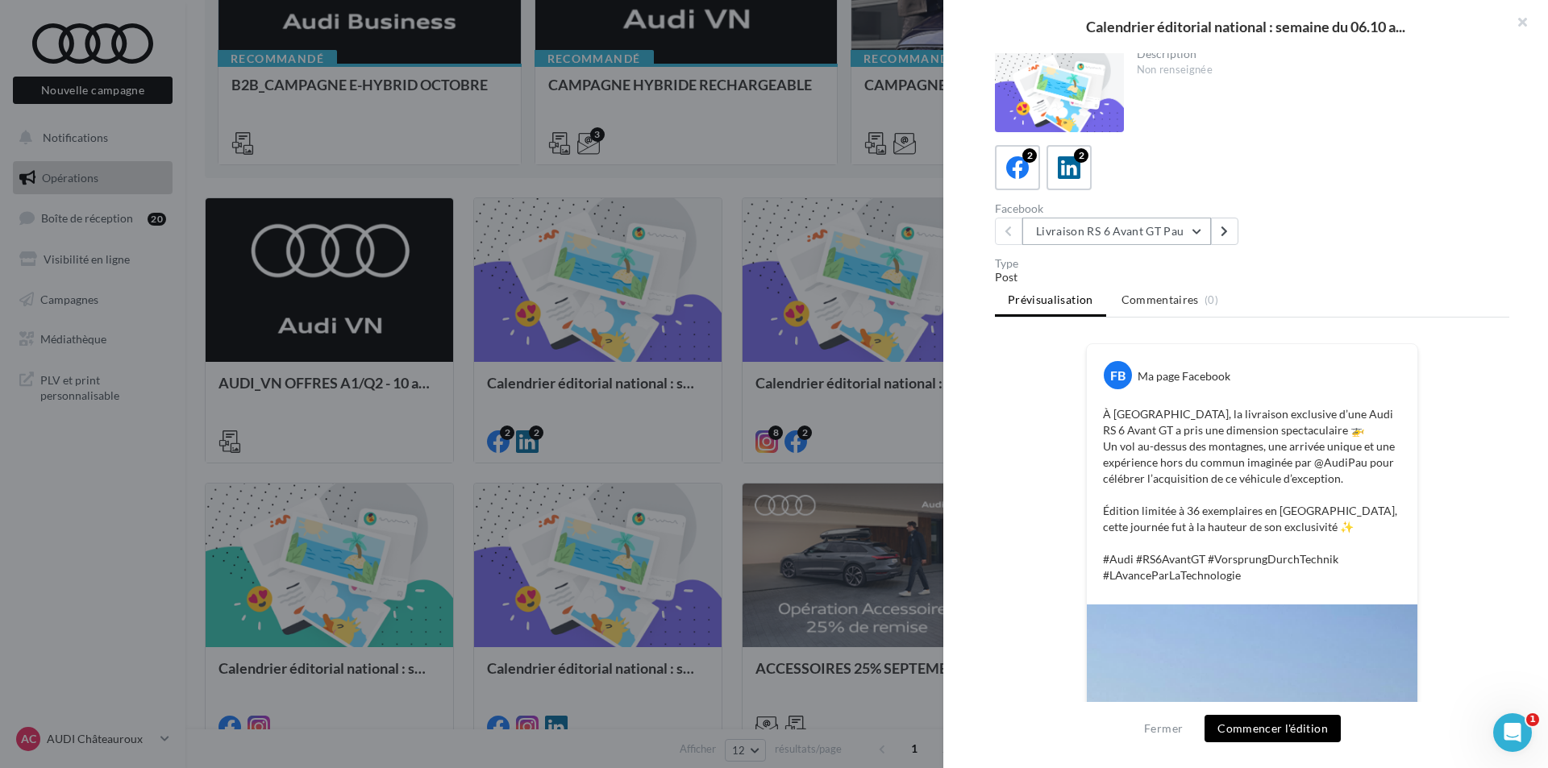
click at [1164, 239] on button "Livraison RS 6 Avant GT Pau" at bounding box center [1116, 231] width 189 height 27
click at [1149, 318] on span "Livraison RS 6 Avant GT Pau" at bounding box center [1118, 314] width 140 height 14
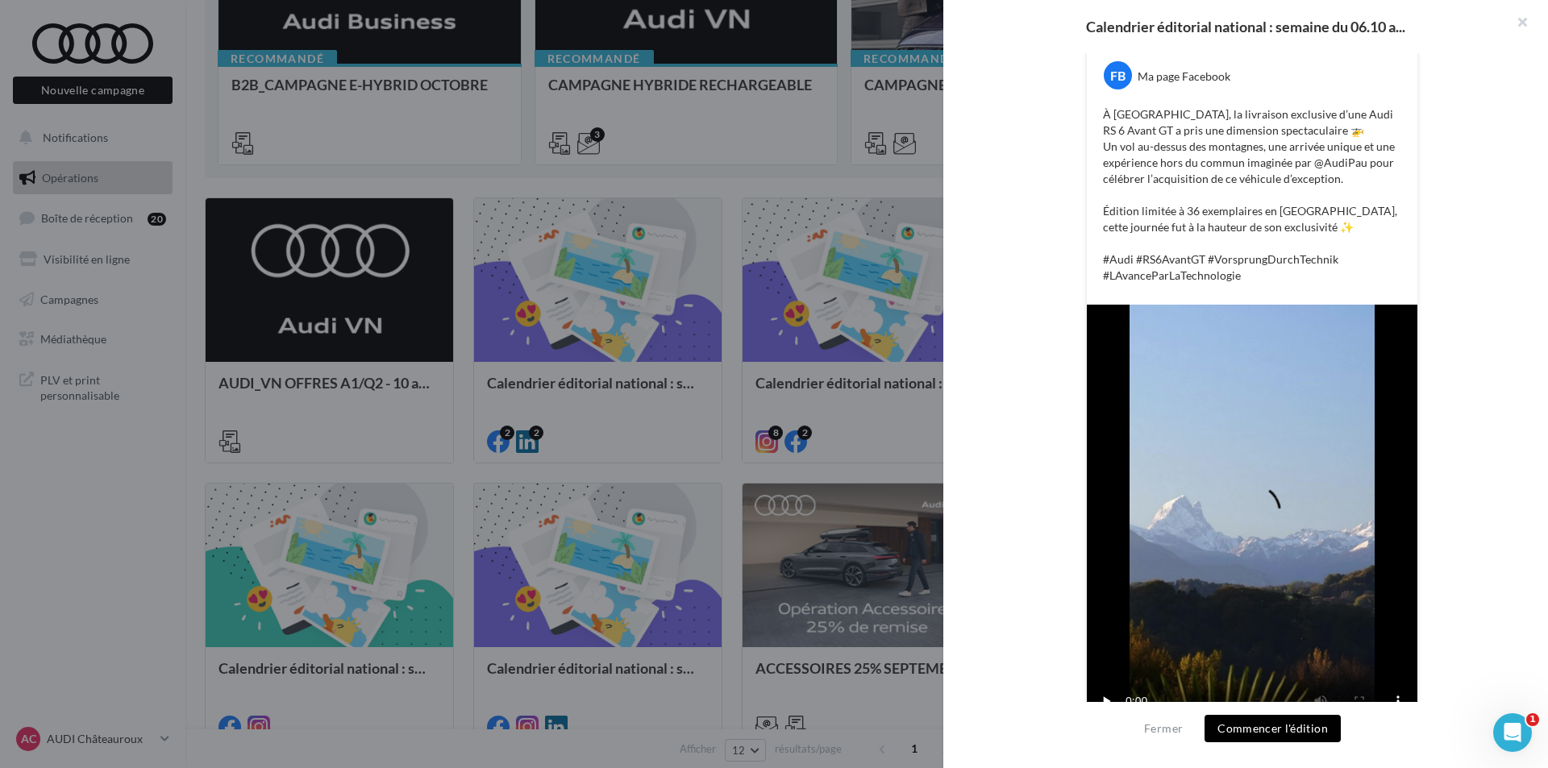
scroll to position [323, 0]
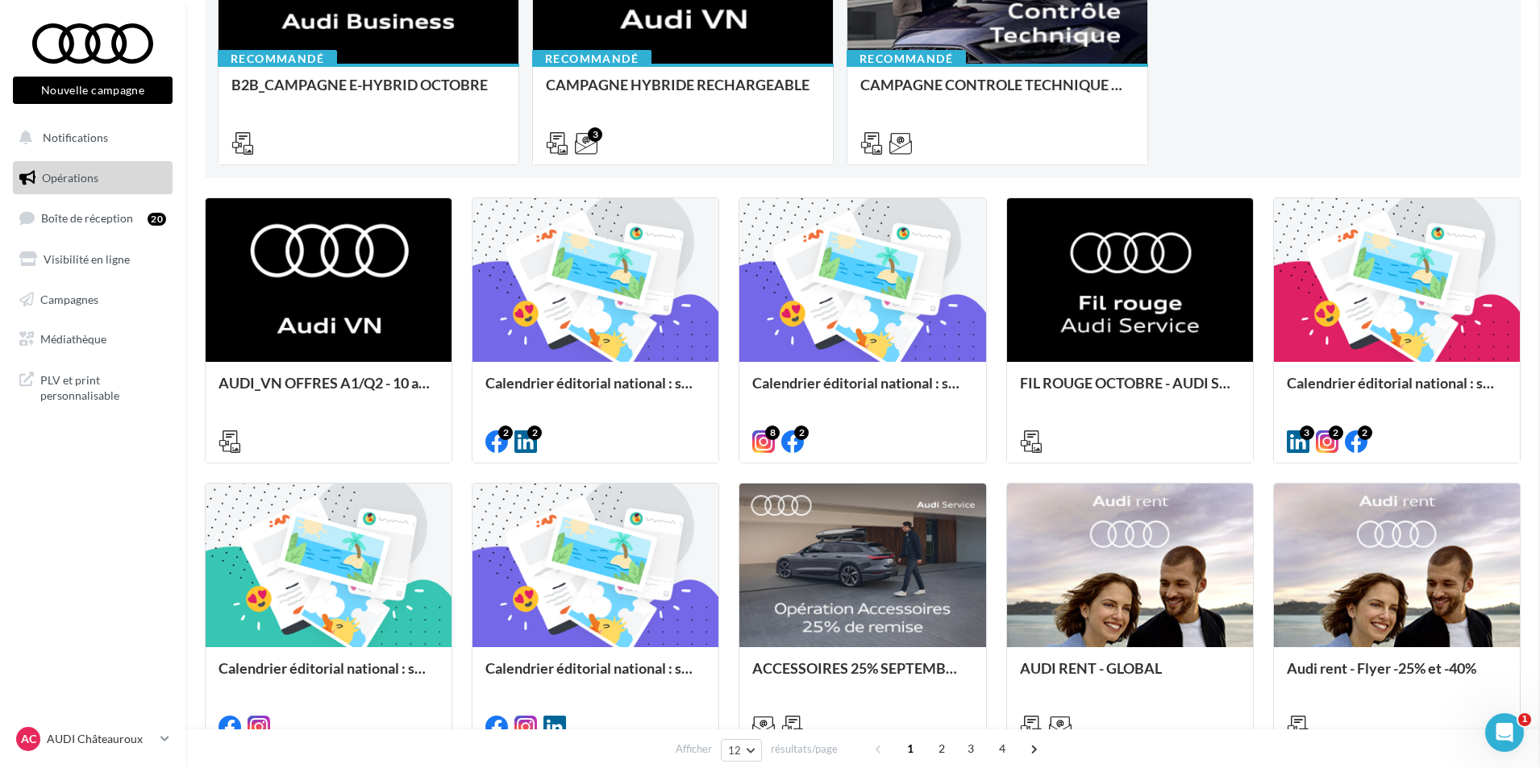
drag, startPoint x: 741, startPoint y: 422, endPoint x: 685, endPoint y: 422, distance: 55.6
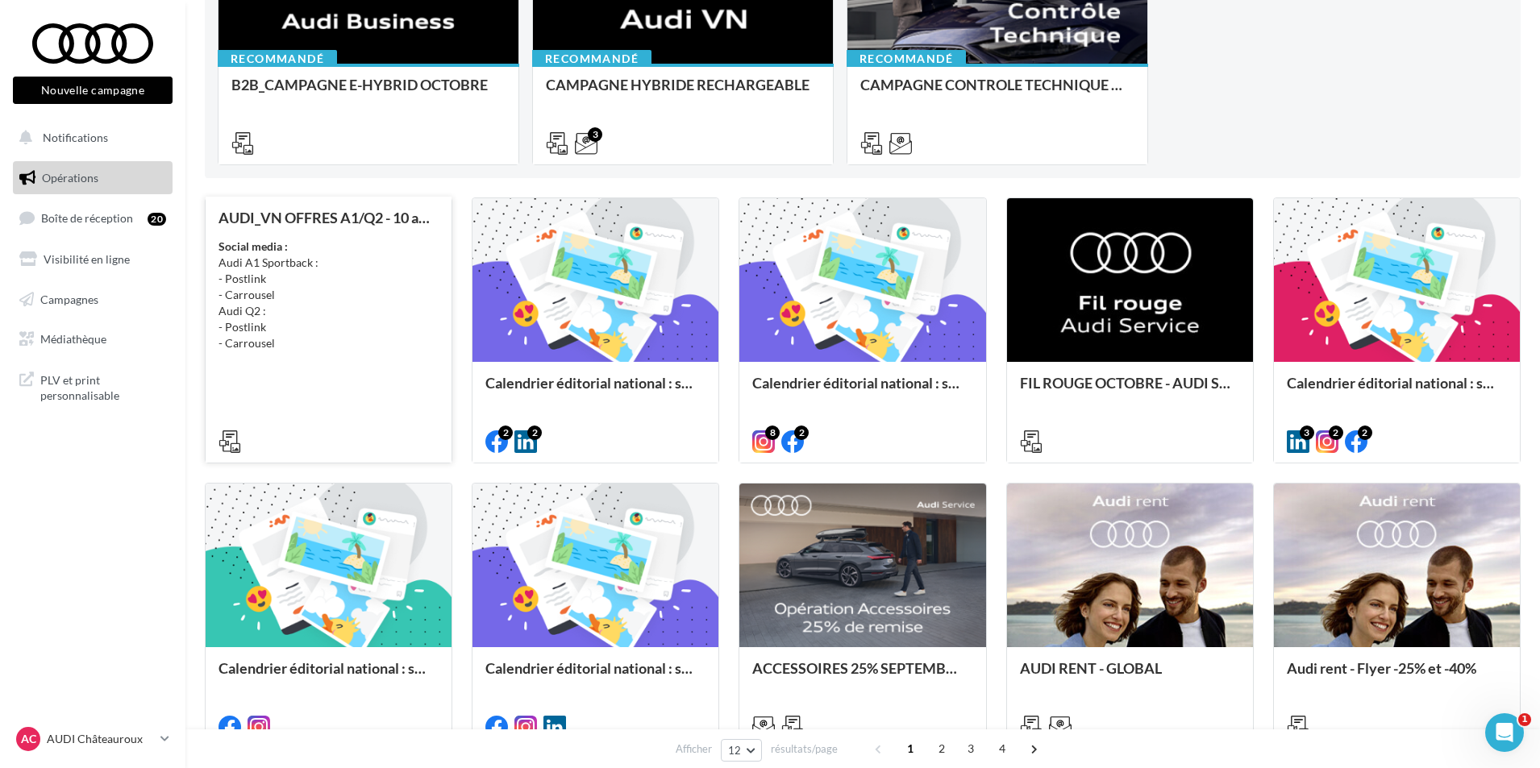
click at [383, 395] on div "AUDI_VN OFFRES A1/Q2 - [DATE] au [DATE] Social media : Audi A1 Sportback : - Po…" at bounding box center [329, 329] width 220 height 239
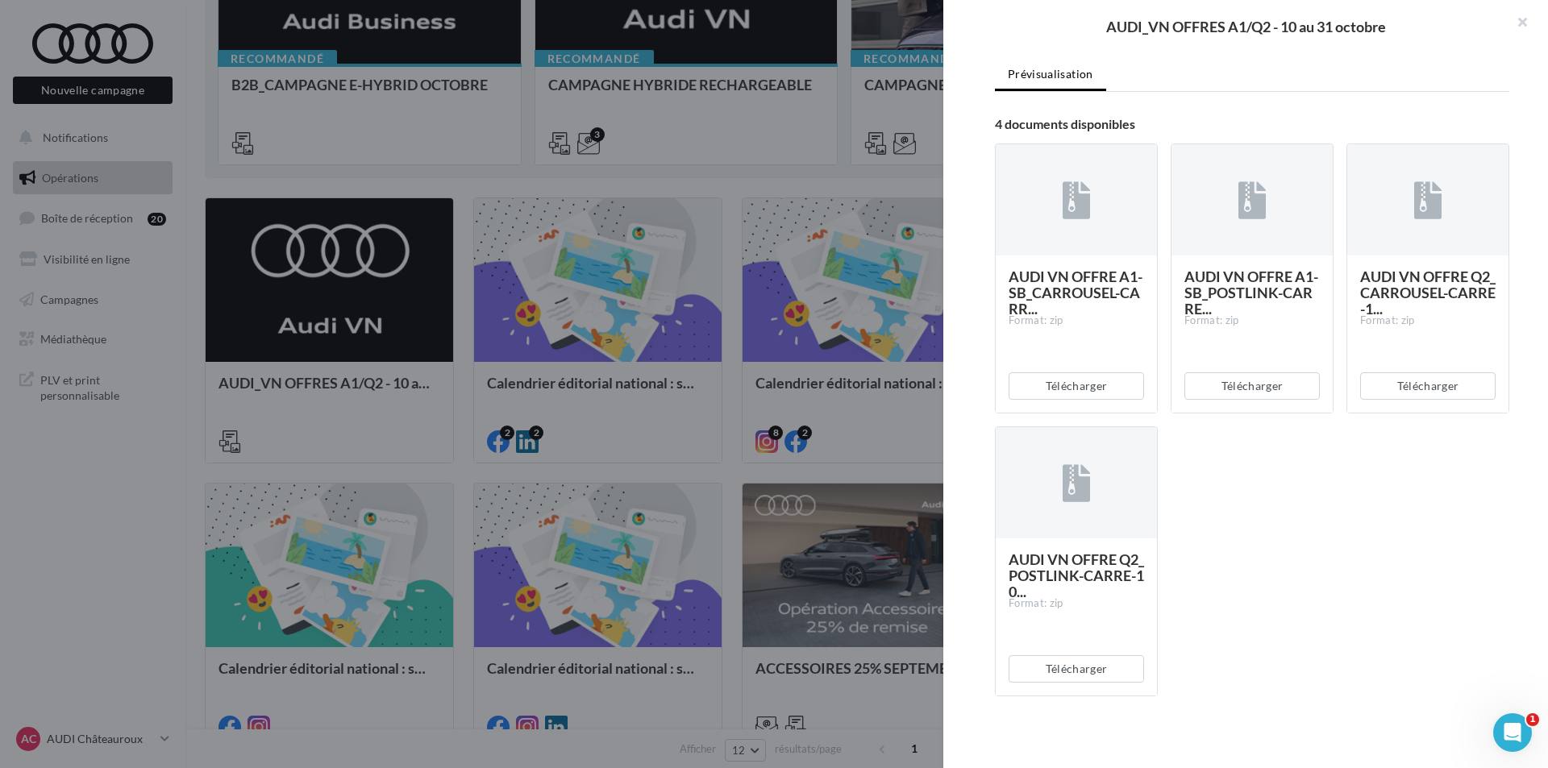
scroll to position [242, 0]
click at [1130, 386] on button "Télécharger" at bounding box center [1076, 384] width 135 height 27
